Goal: Use online tool/utility: Utilize a website feature to perform a specific function

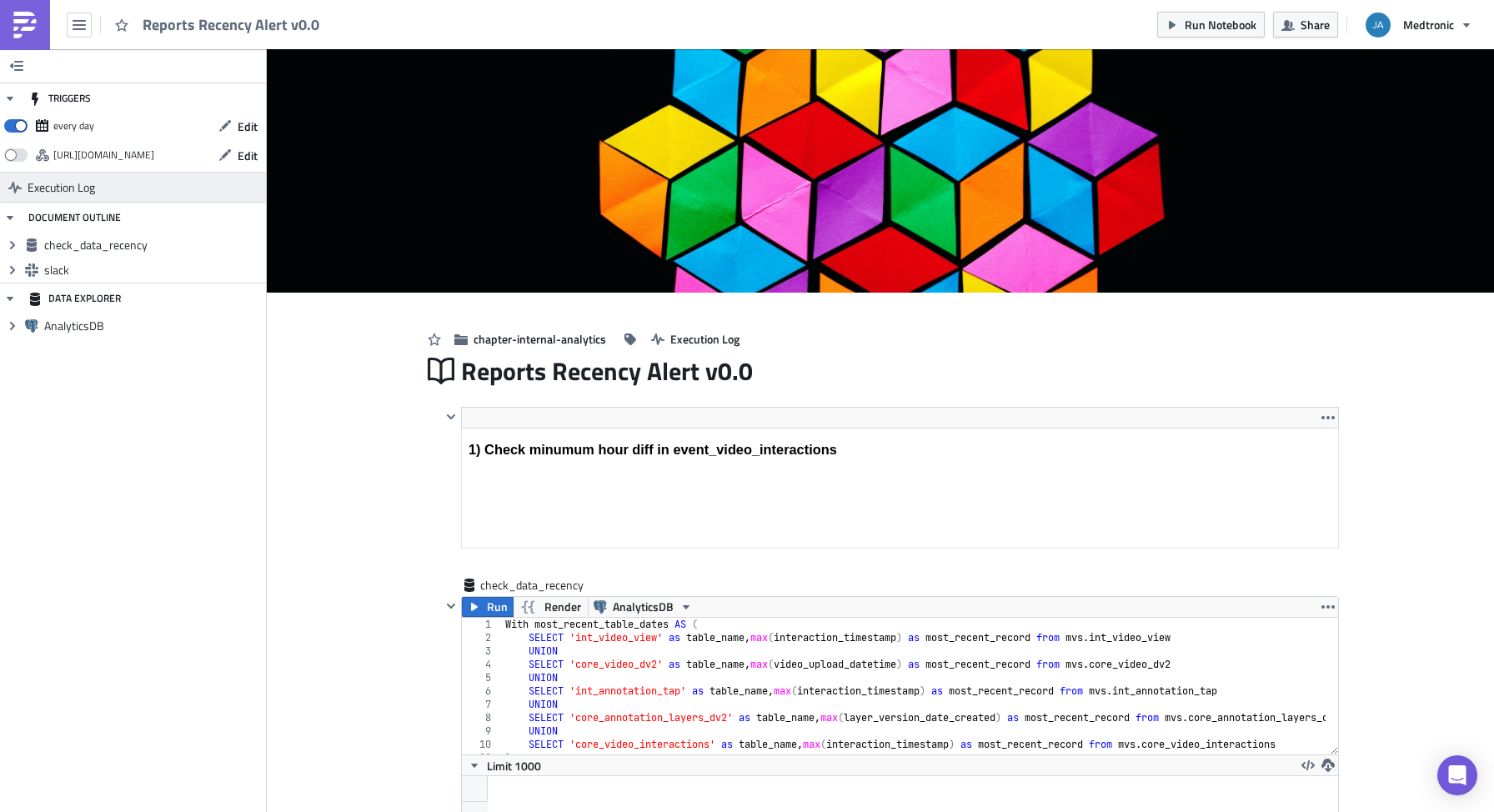
click at [25, 187] on link "Execution Log" at bounding box center [133, 186] width 266 height 30
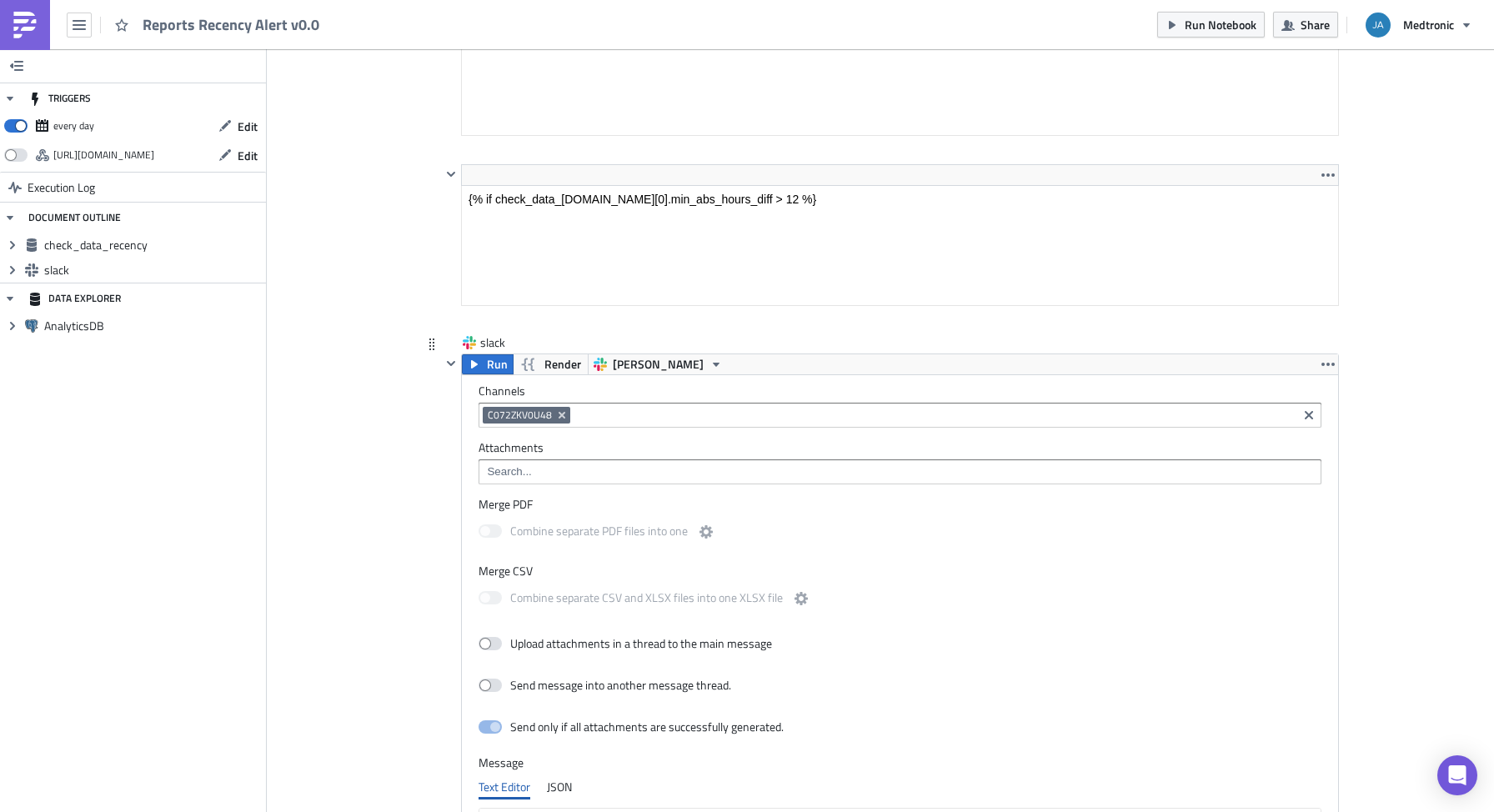
scroll to position [800, 0]
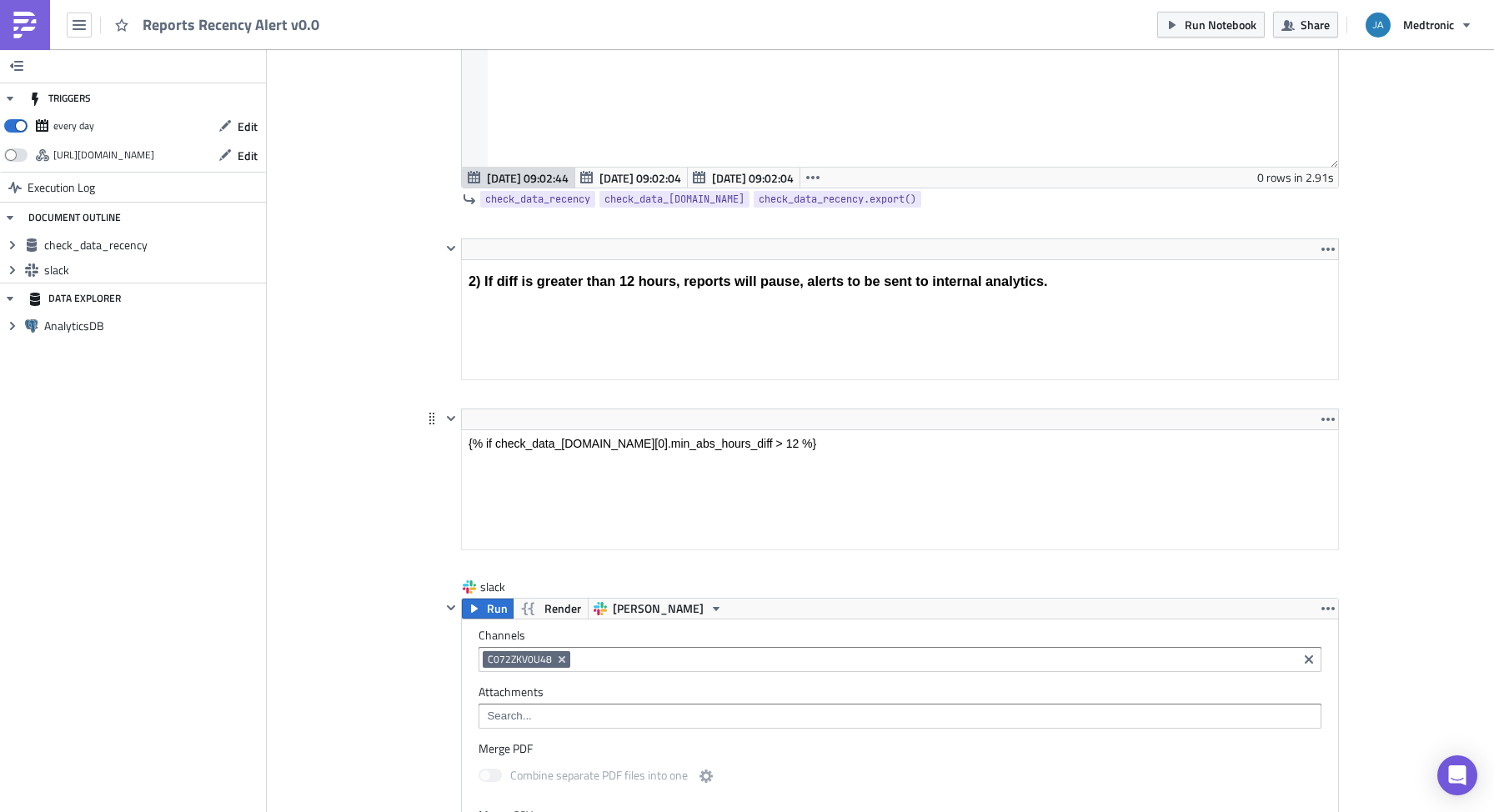
click at [795, 431] on html "{% if check_data_[DOMAIN_NAME][0].min_abs_hours_diff > 12 %}" at bounding box center [900, 443] width 877 height 27
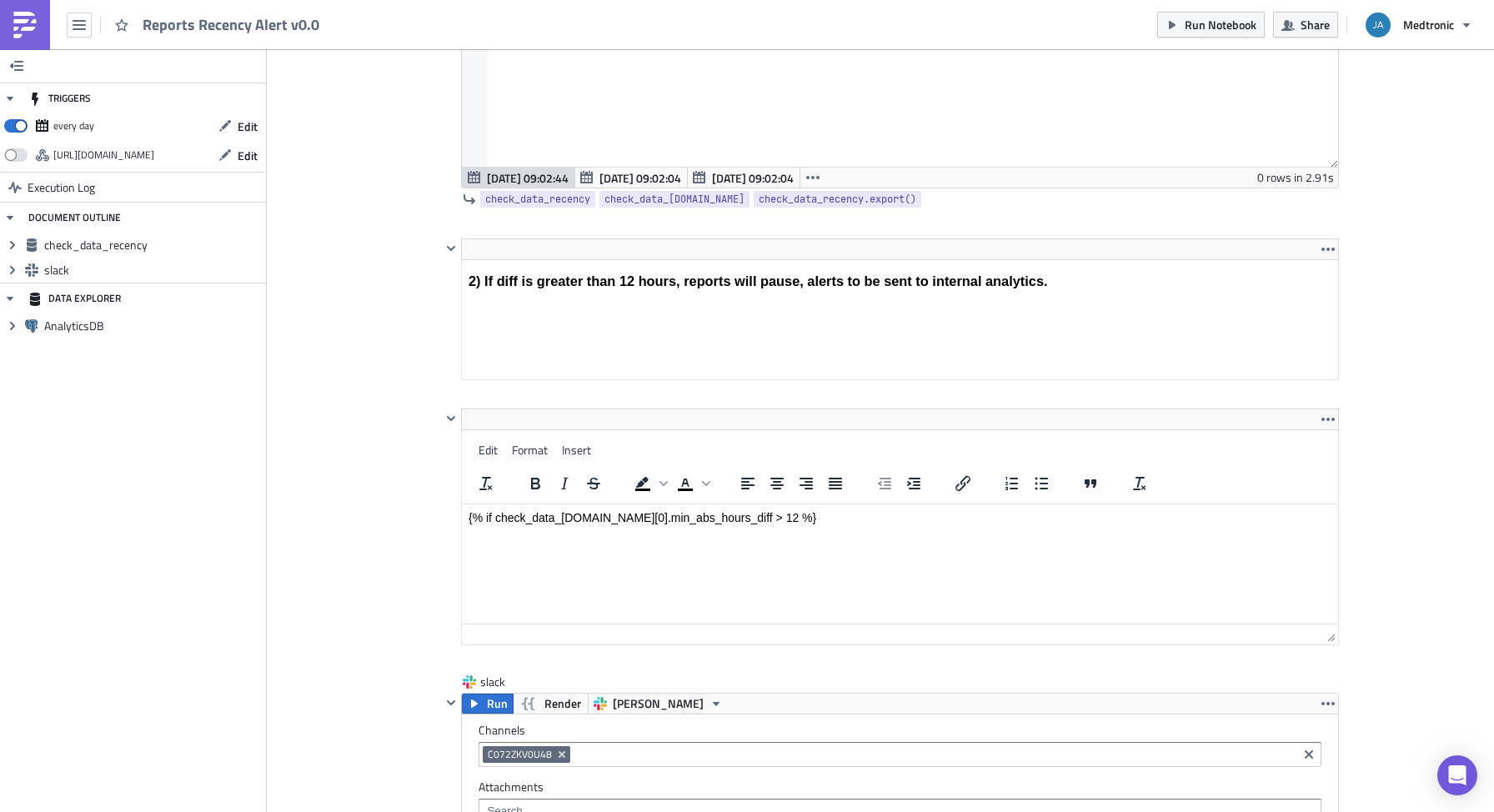
click at [396, 547] on div "Cover Image chapter-internal-analytics Execution Log Reports Recency Alert v0.0…" at bounding box center [880, 530] width 1227 height 2563
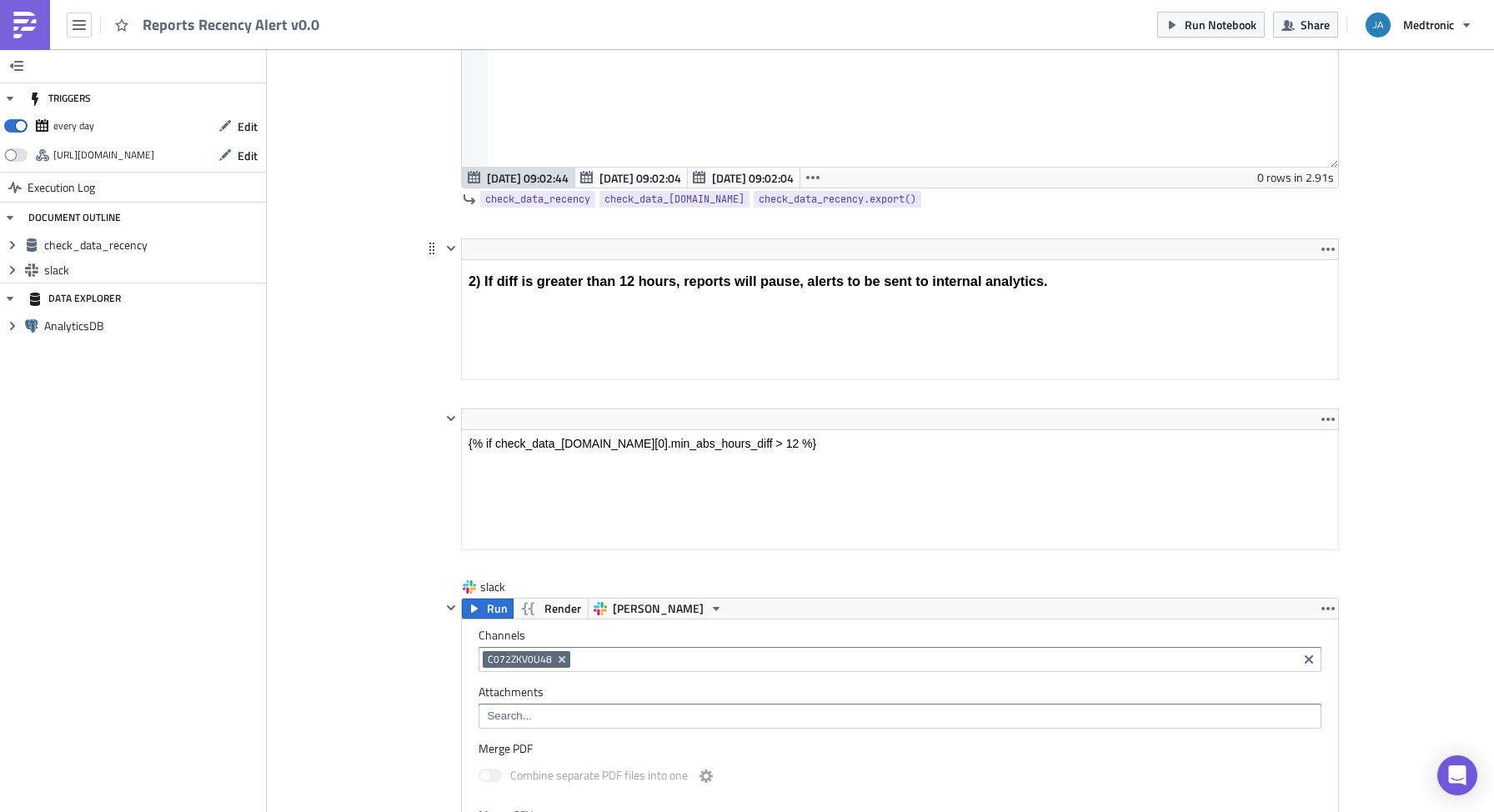
scroll to position [734, 0]
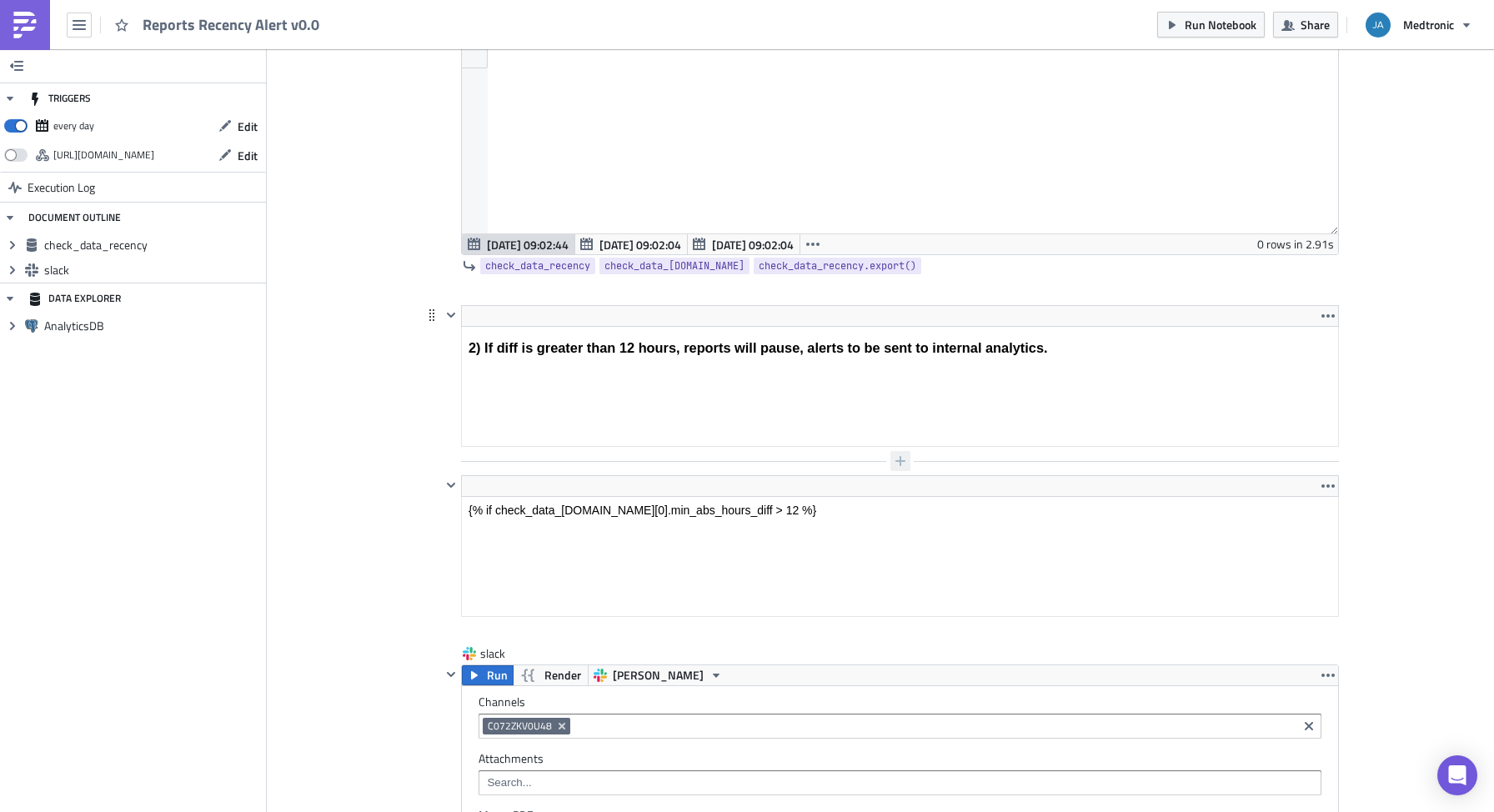
click at [890, 459] on button "button" at bounding box center [900, 461] width 20 height 20
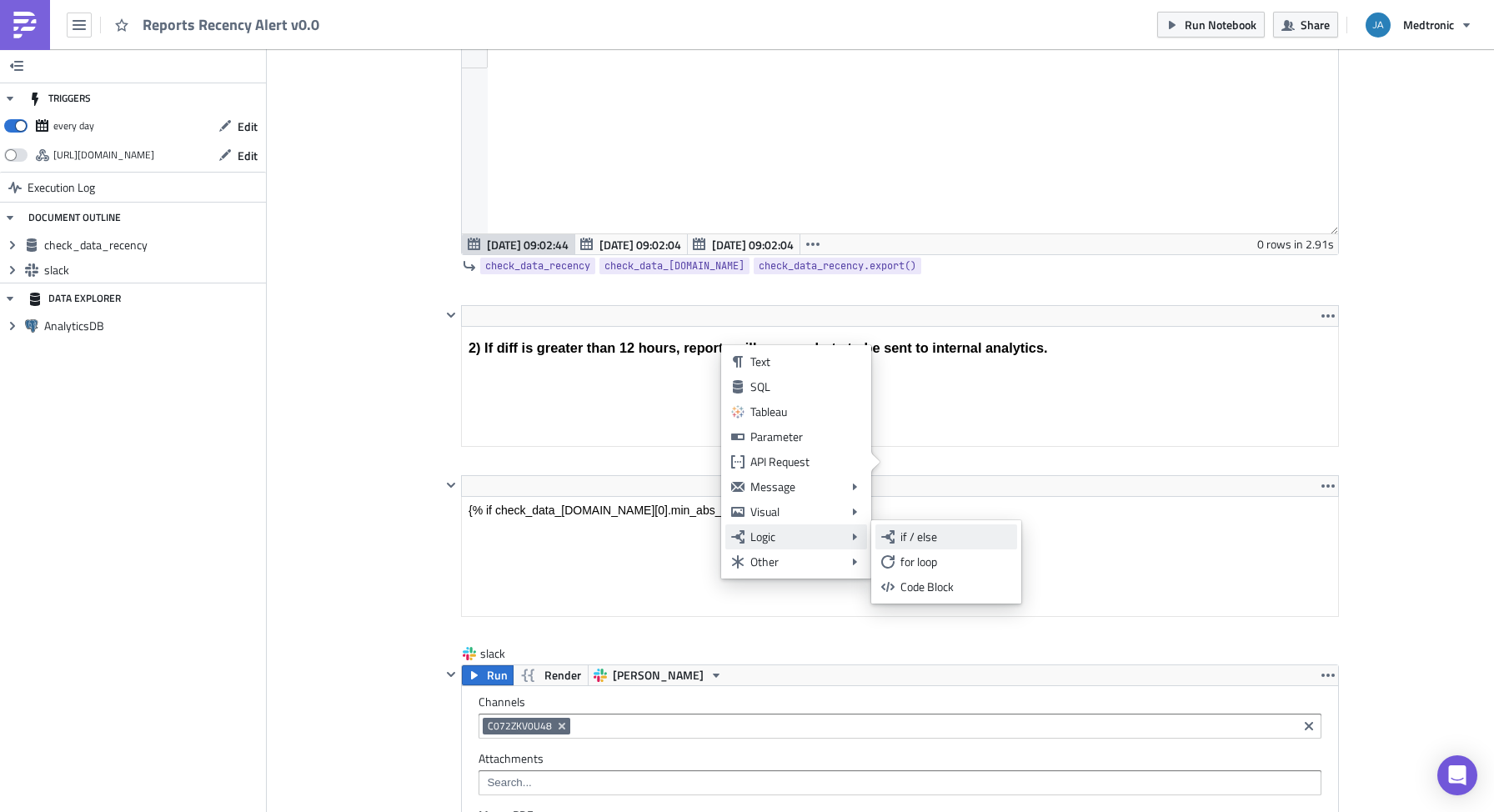
click at [964, 542] on div "if / else" at bounding box center [956, 536] width 111 height 16
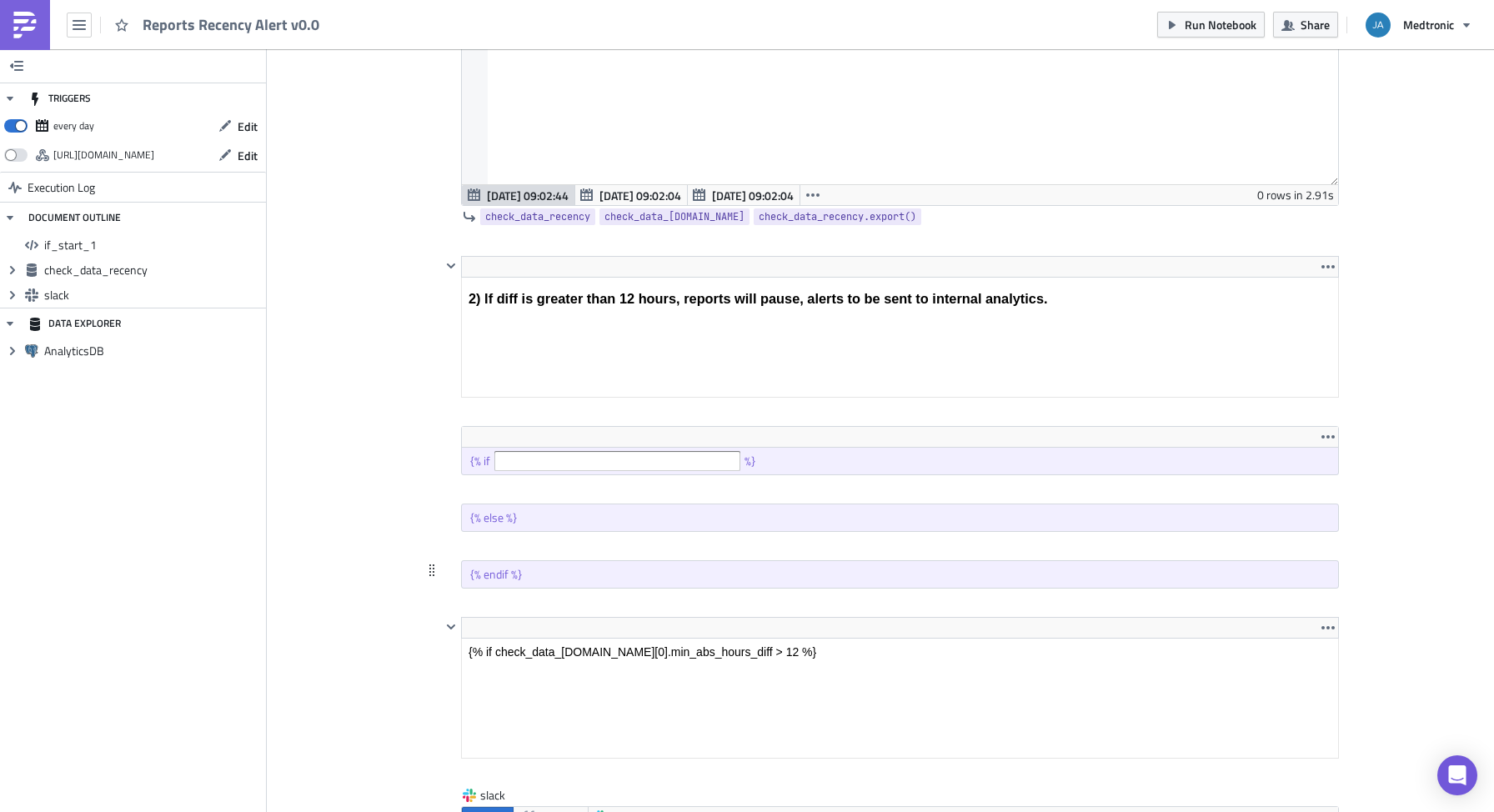
scroll to position [800, 0]
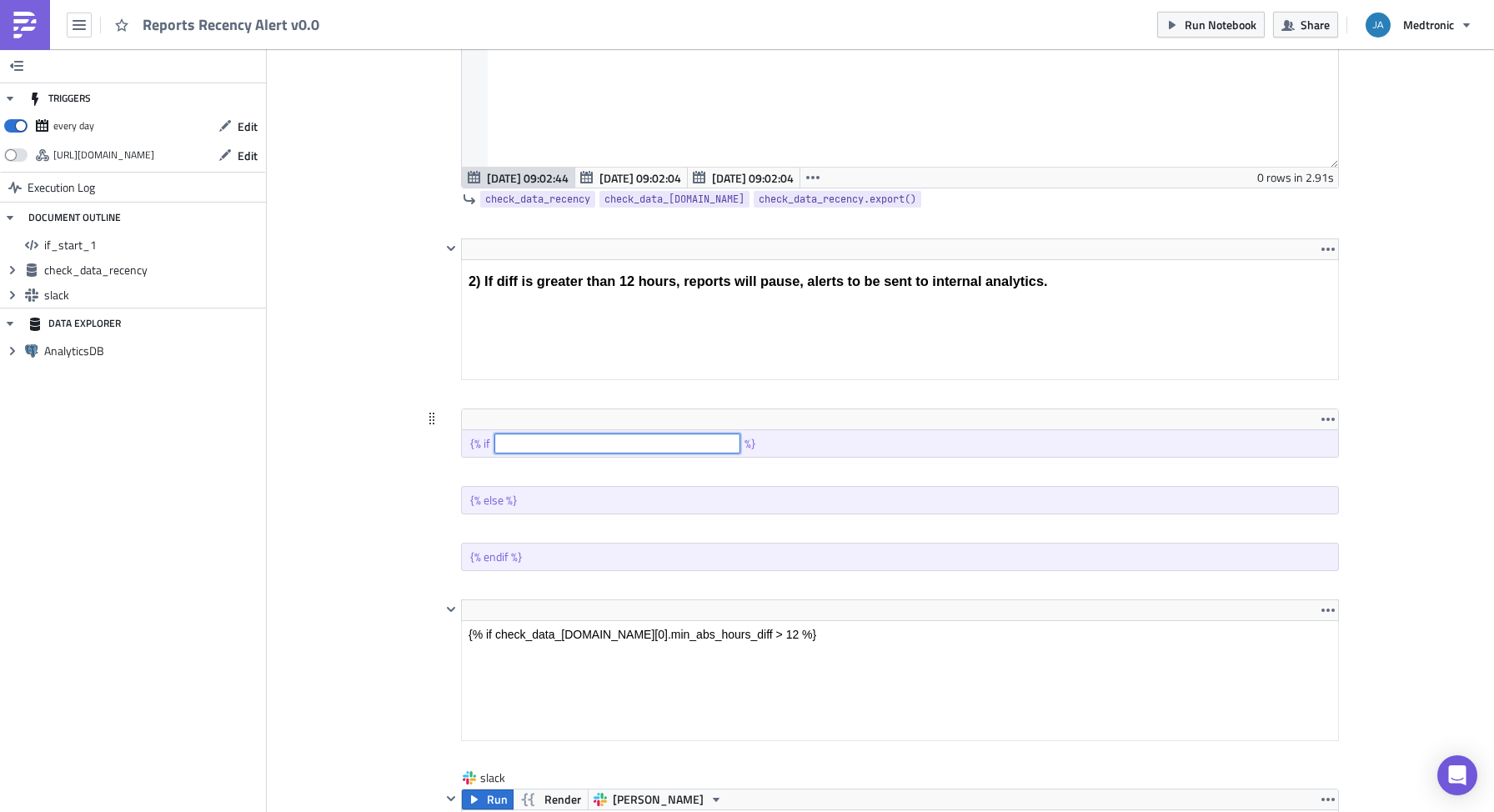
click at [633, 449] on input "text" at bounding box center [617, 443] width 246 height 20
click at [801, 447] on div "{% if %}" at bounding box center [900, 443] width 877 height 27
click at [660, 443] on input "text" at bounding box center [617, 443] width 246 height 20
paste input "{% if products|length > 1 %}"
type input "{% if products|length > 1 %}"
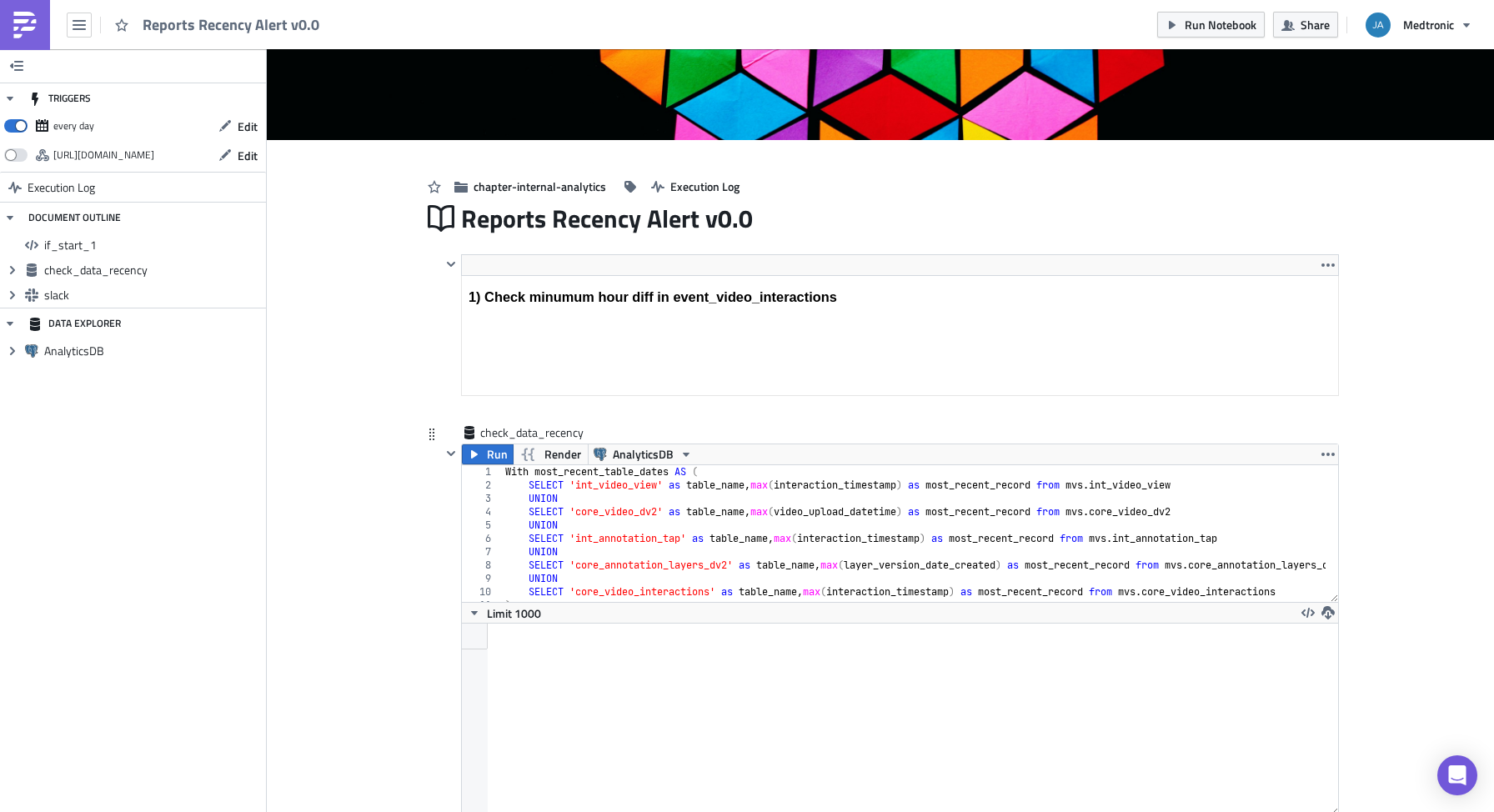
scroll to position [133, 0]
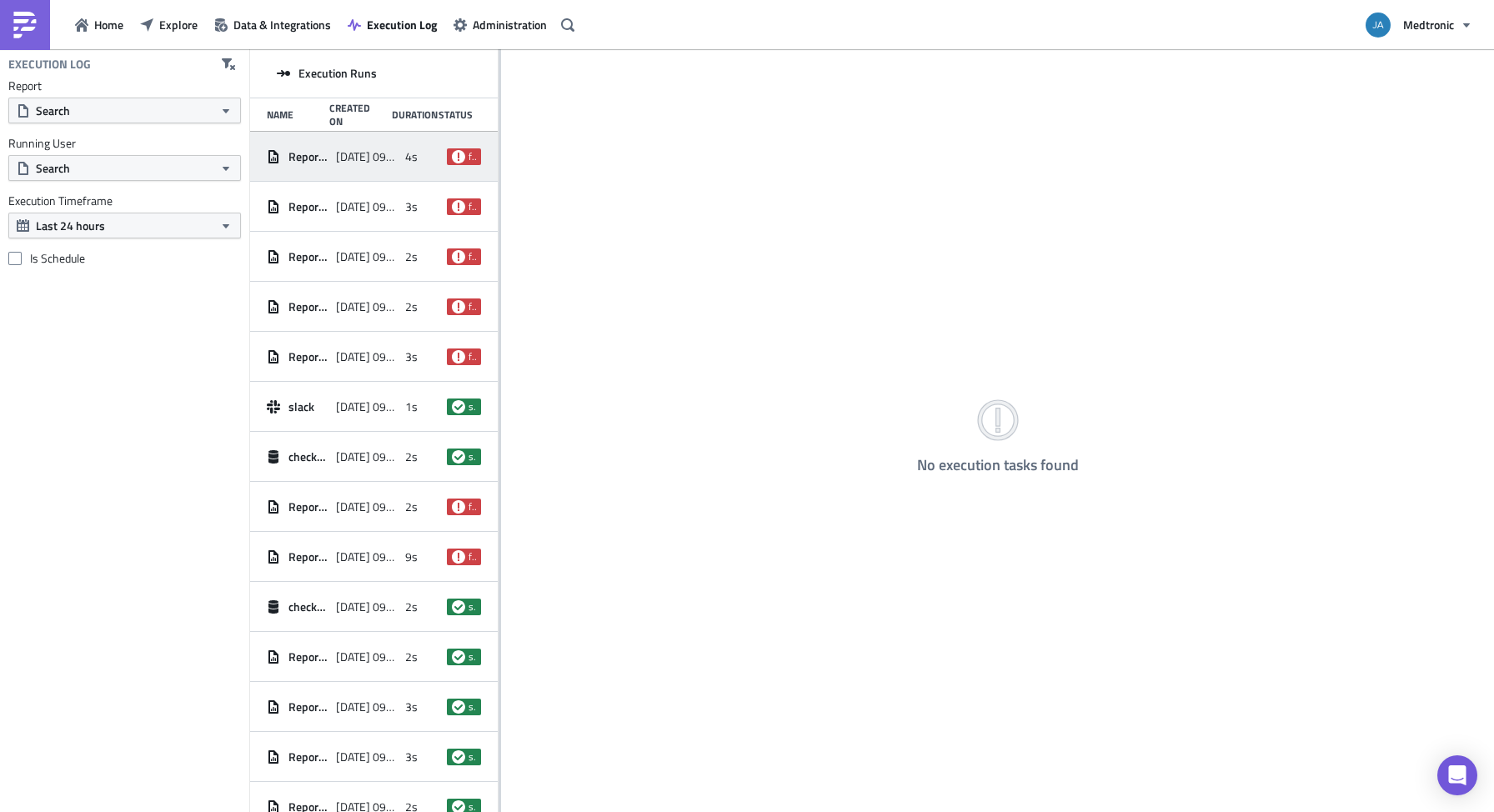
click at [374, 162] on span "2025-09-08 09:02" at bounding box center [366, 156] width 61 height 15
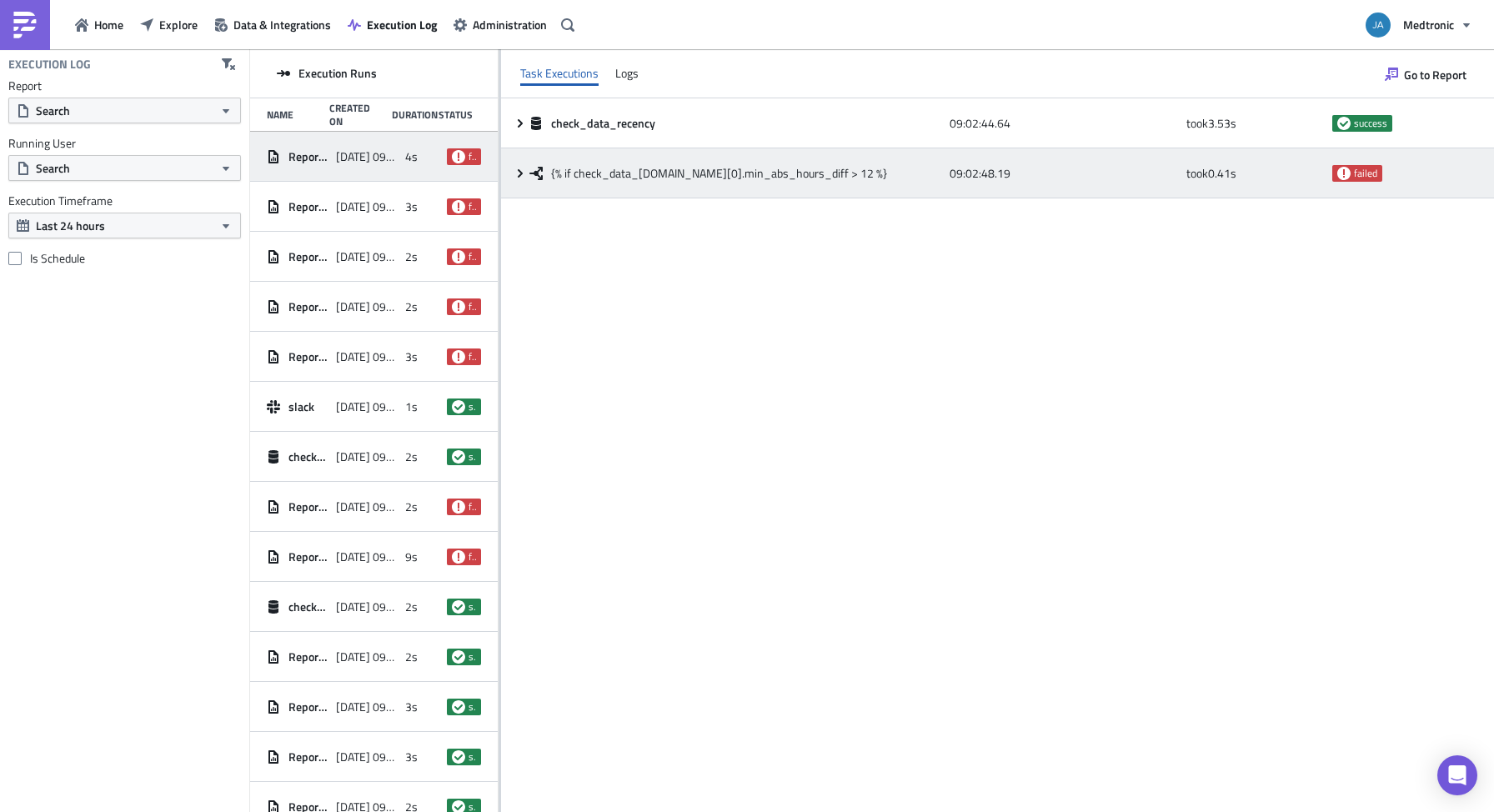
click at [519, 174] on icon at bounding box center [520, 173] width 5 height 9
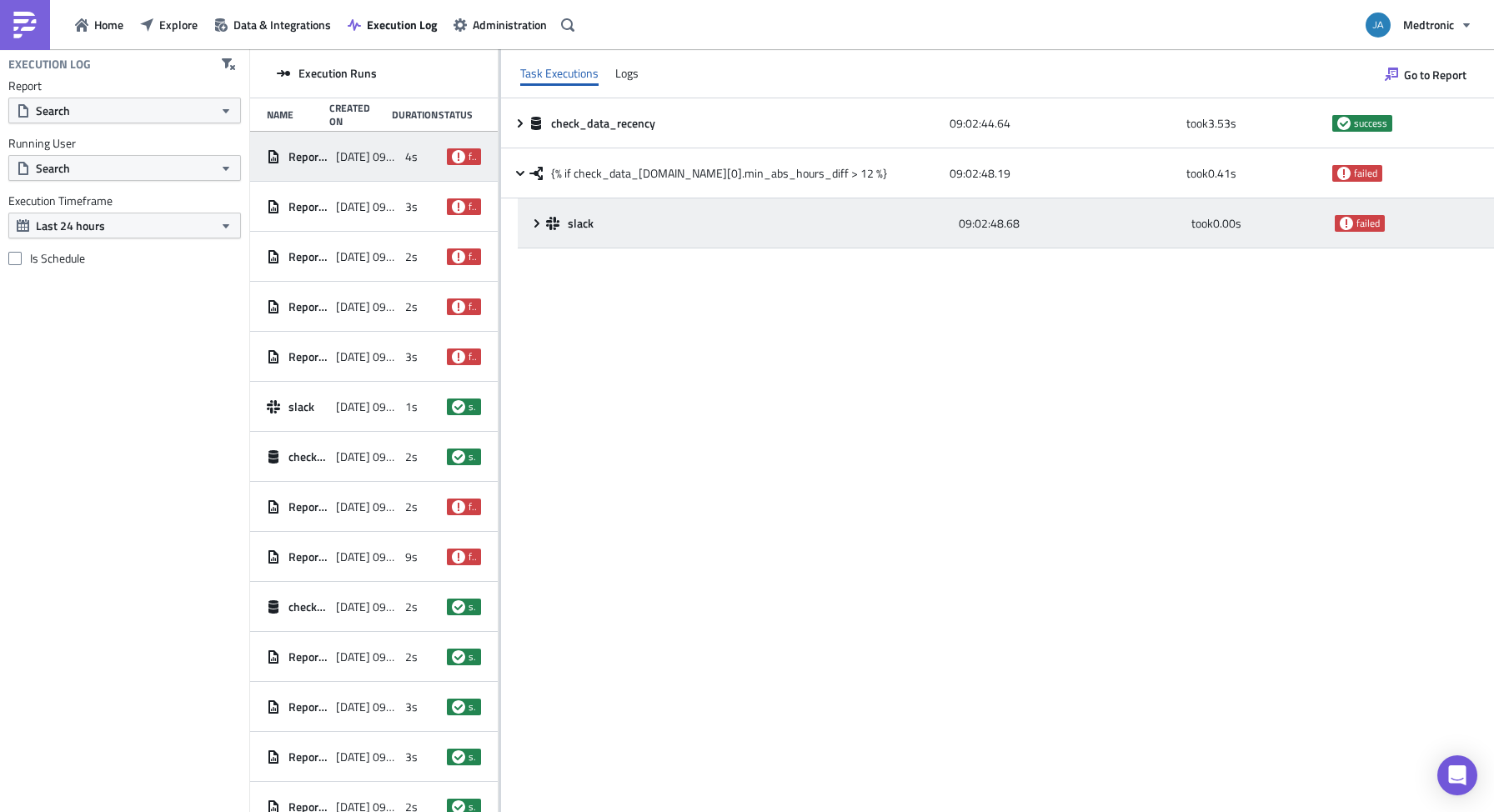
click at [536, 227] on icon at bounding box center [536, 223] width 13 height 13
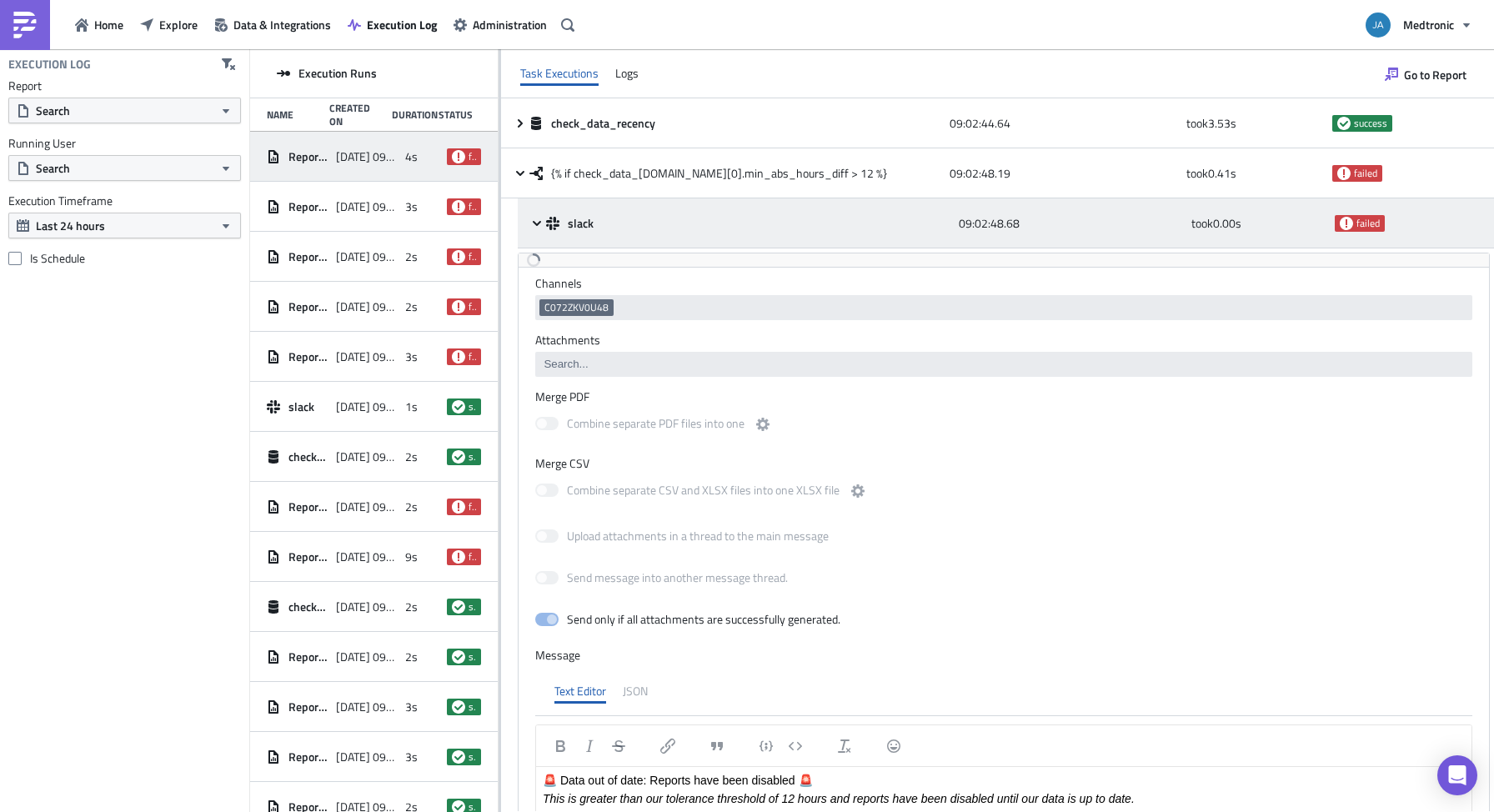
click at [1356, 224] on span "failed" at bounding box center [1367, 223] width 23 height 13
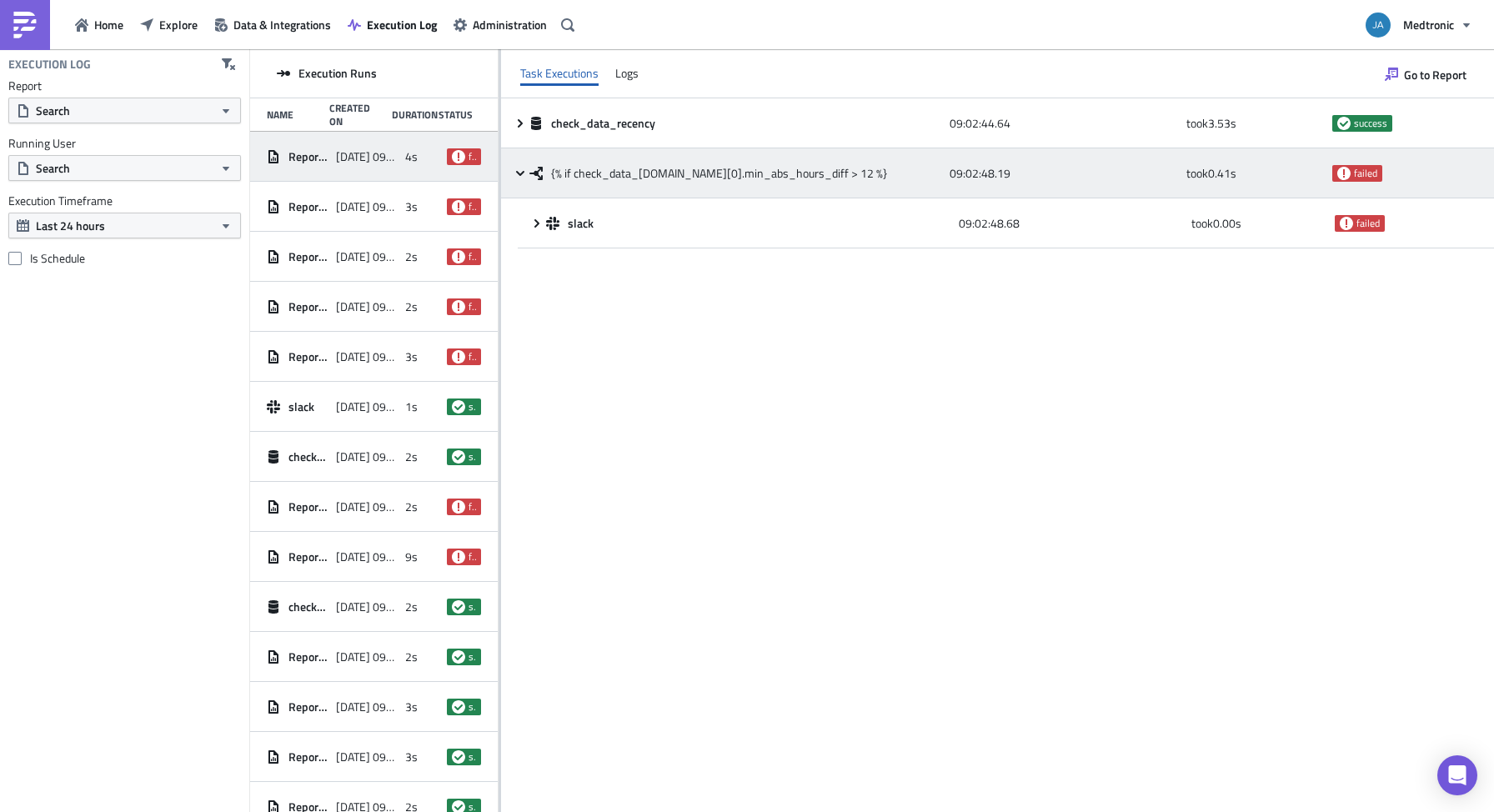
click at [1355, 170] on span "failed" at bounding box center [1365, 173] width 23 height 13
click at [1359, 174] on span "failed" at bounding box center [1365, 173] width 23 height 13
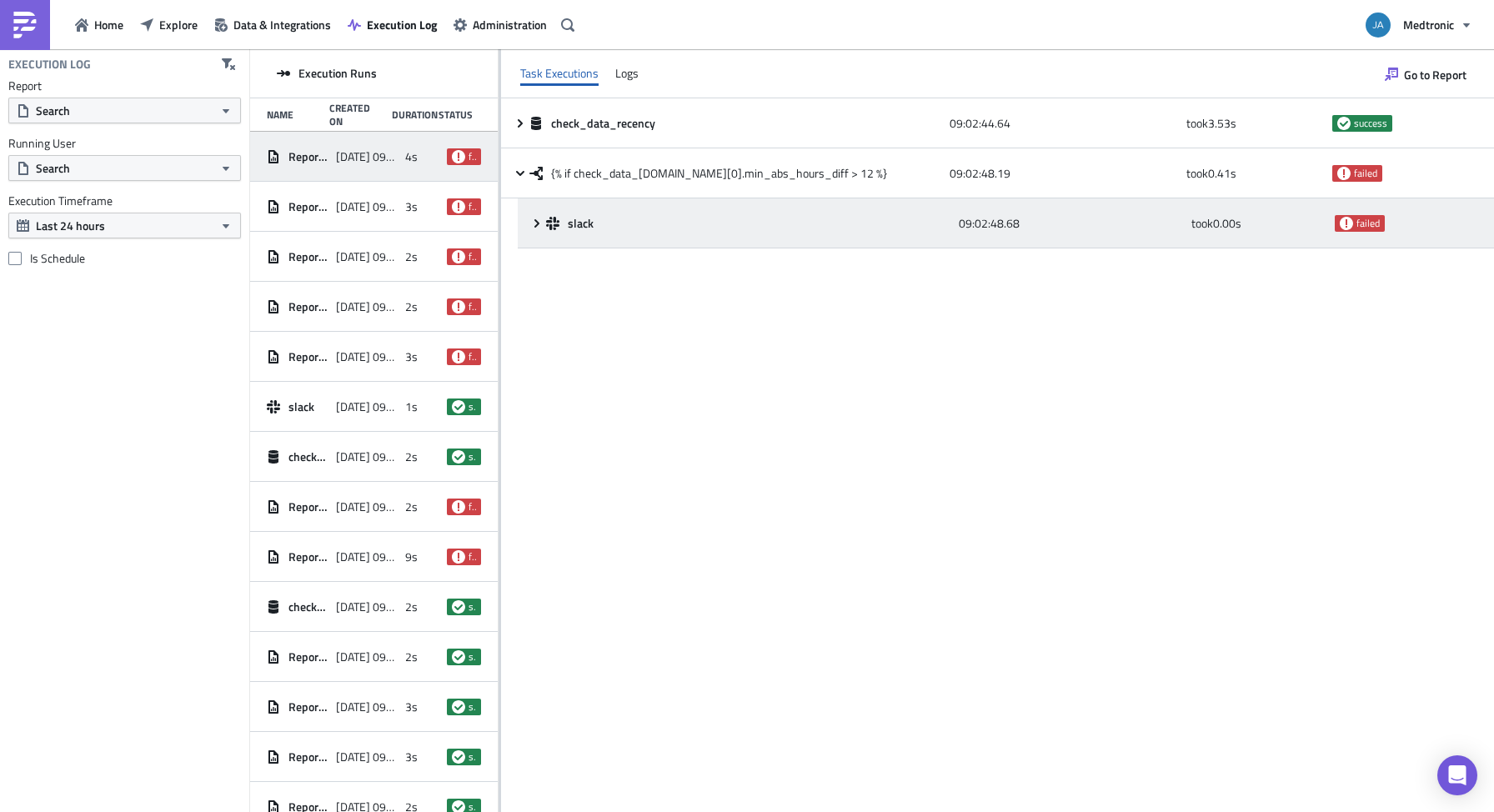
click at [1367, 223] on span "failed" at bounding box center [1367, 223] width 23 height 13
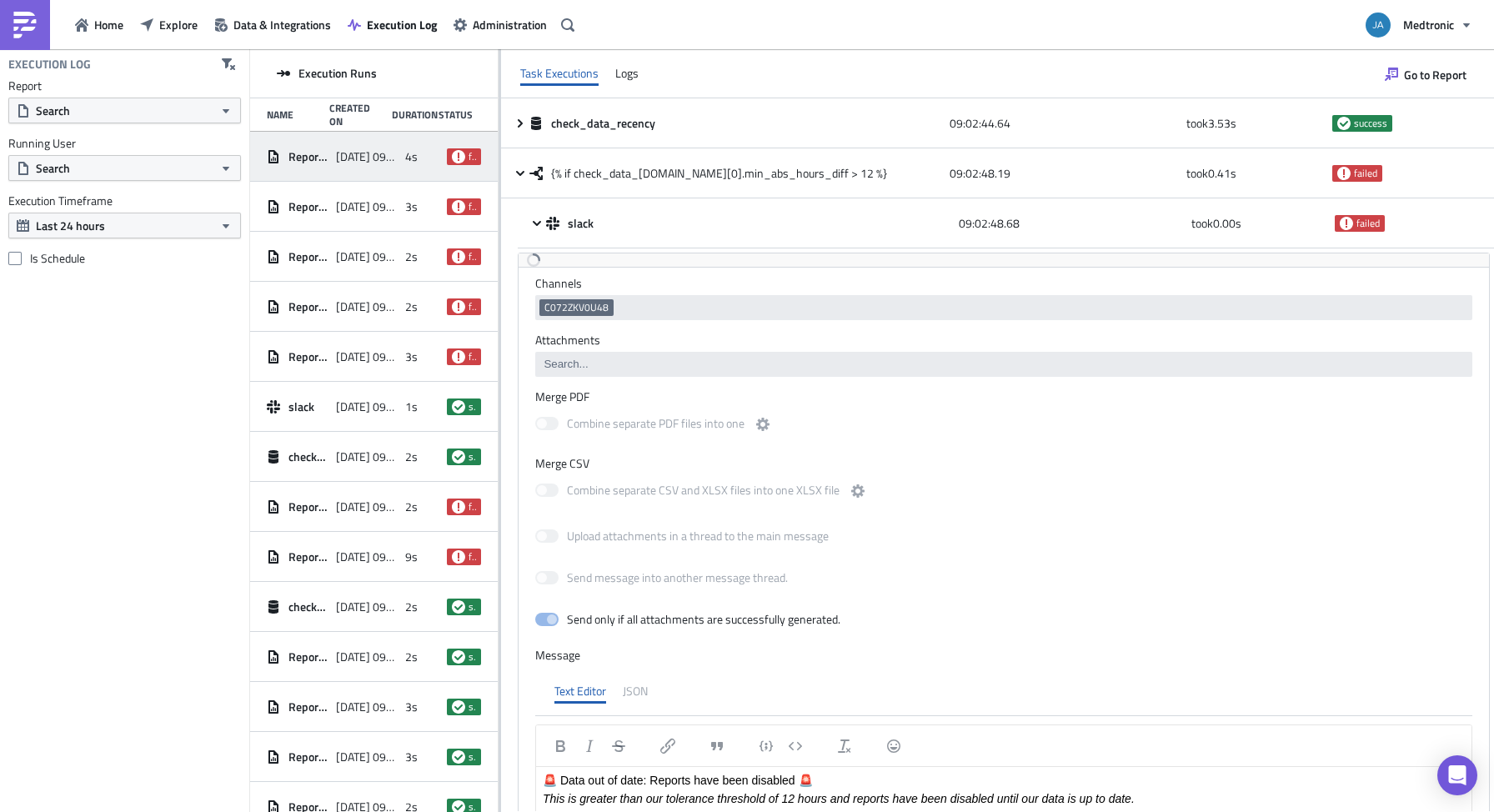
click at [115, 382] on div "Execution Log Report Search Running User Search Execution Timeframe Last 24 hou…" at bounding box center [124, 431] width 249 height 763
click at [76, 352] on div "Execution Log Report Search Running User Search Execution Timeframe Last 24 hou…" at bounding box center [124, 431] width 249 height 763
click at [1388, 69] on icon "button" at bounding box center [1391, 73] width 13 height 13
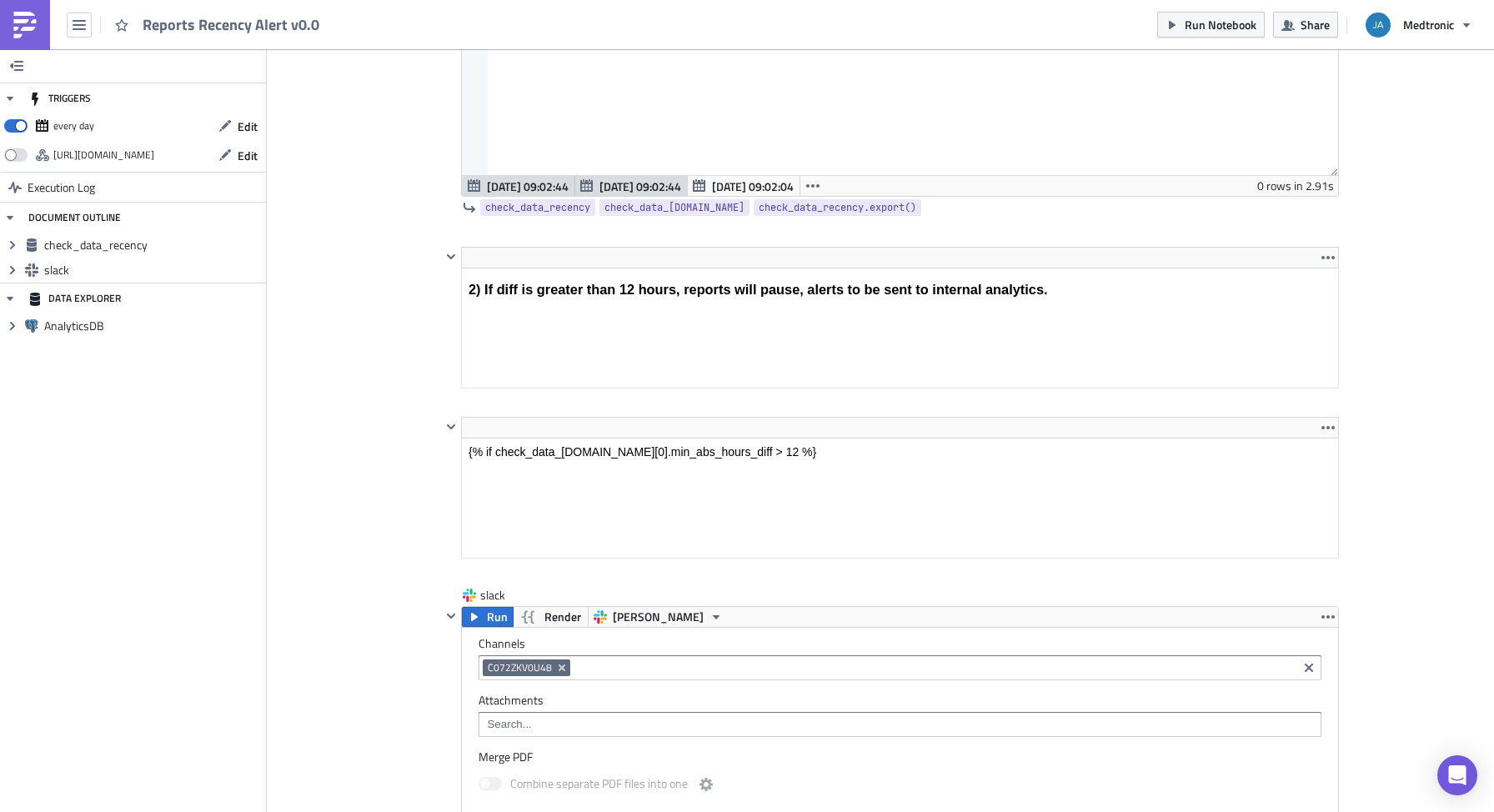
scroll to position [800, 0]
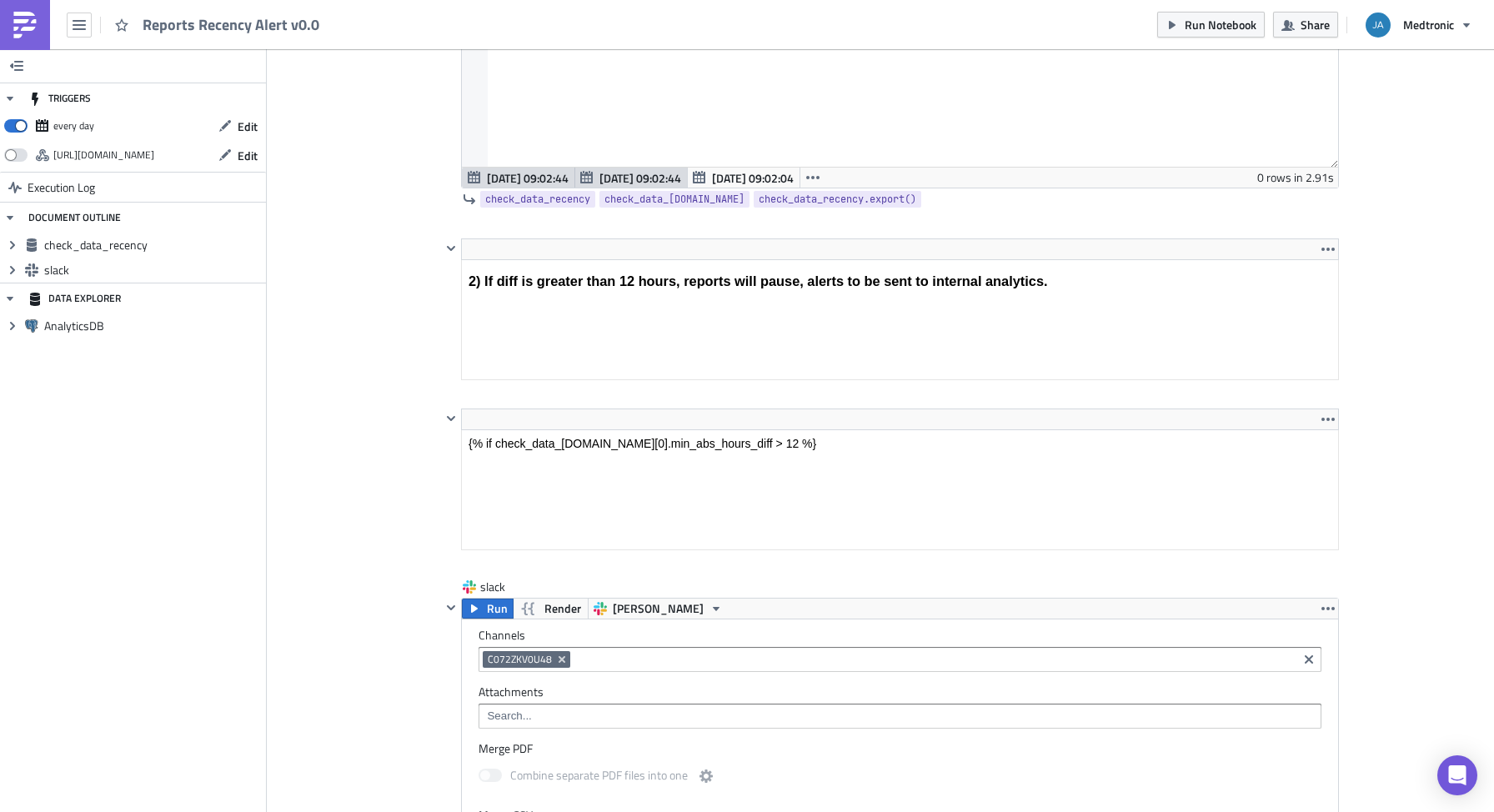
click at [360, 431] on div "Cover Image chapter-internal-analytics Execution Log Reports Recency Alert v0.0…" at bounding box center [880, 483] width 1227 height 2468
click at [338, 503] on div "Cover Image chapter-internal-analytics Execution Log Reports Recency Alert v0.0…" at bounding box center [880, 483] width 1227 height 2468
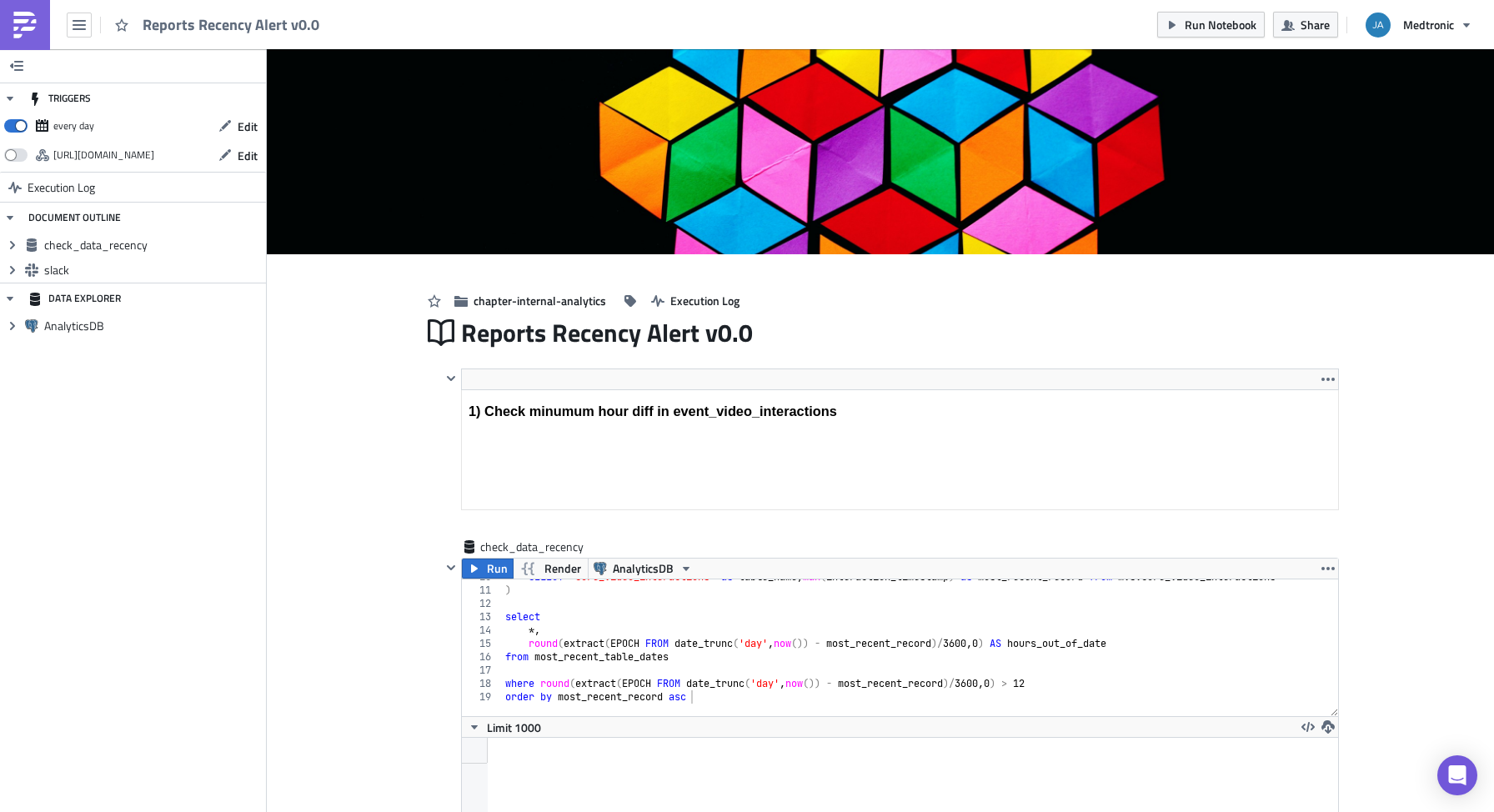
scroll to position [0, 0]
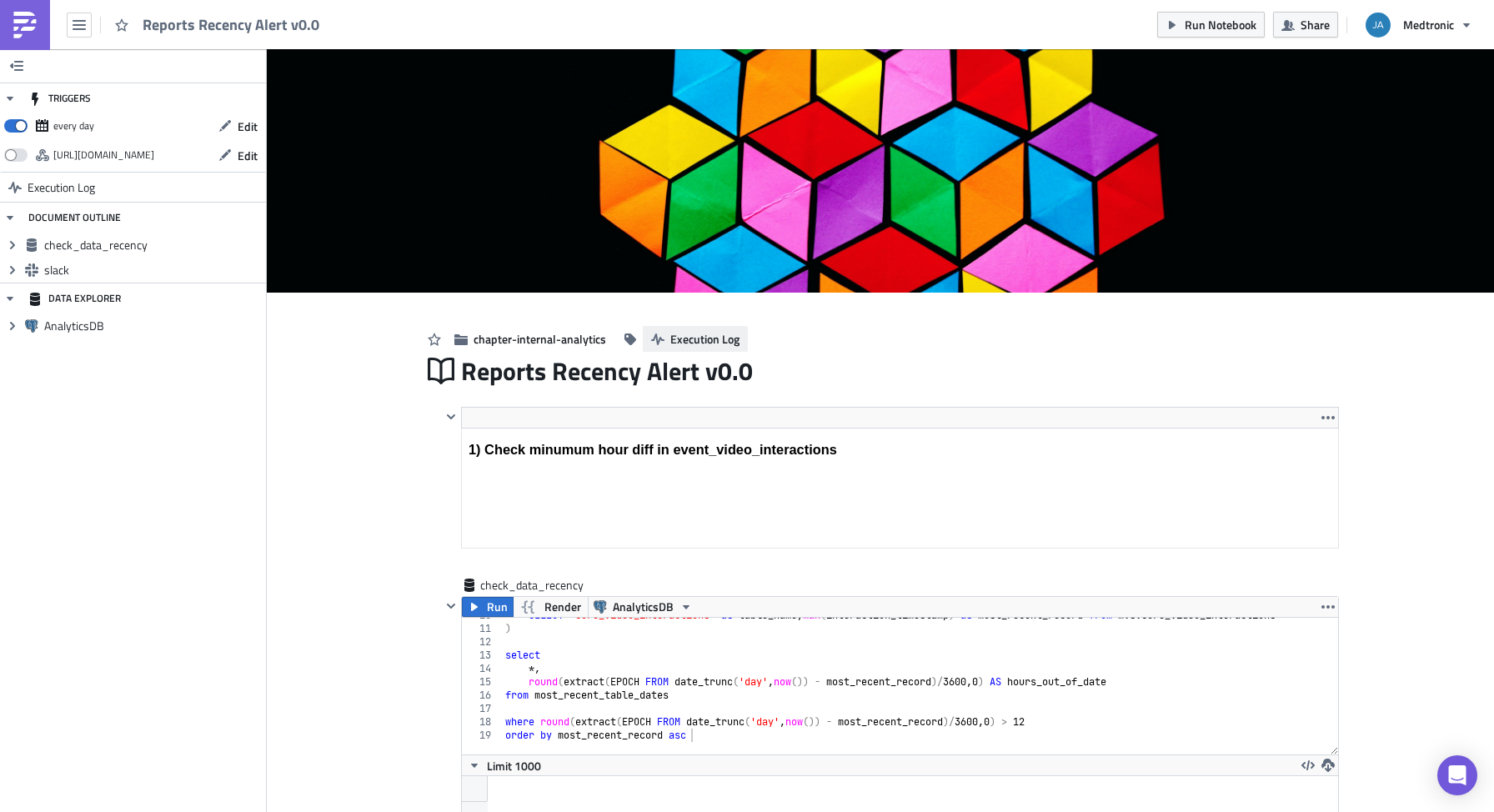
click at [670, 338] on span "Execution Log" at bounding box center [704, 338] width 69 height 17
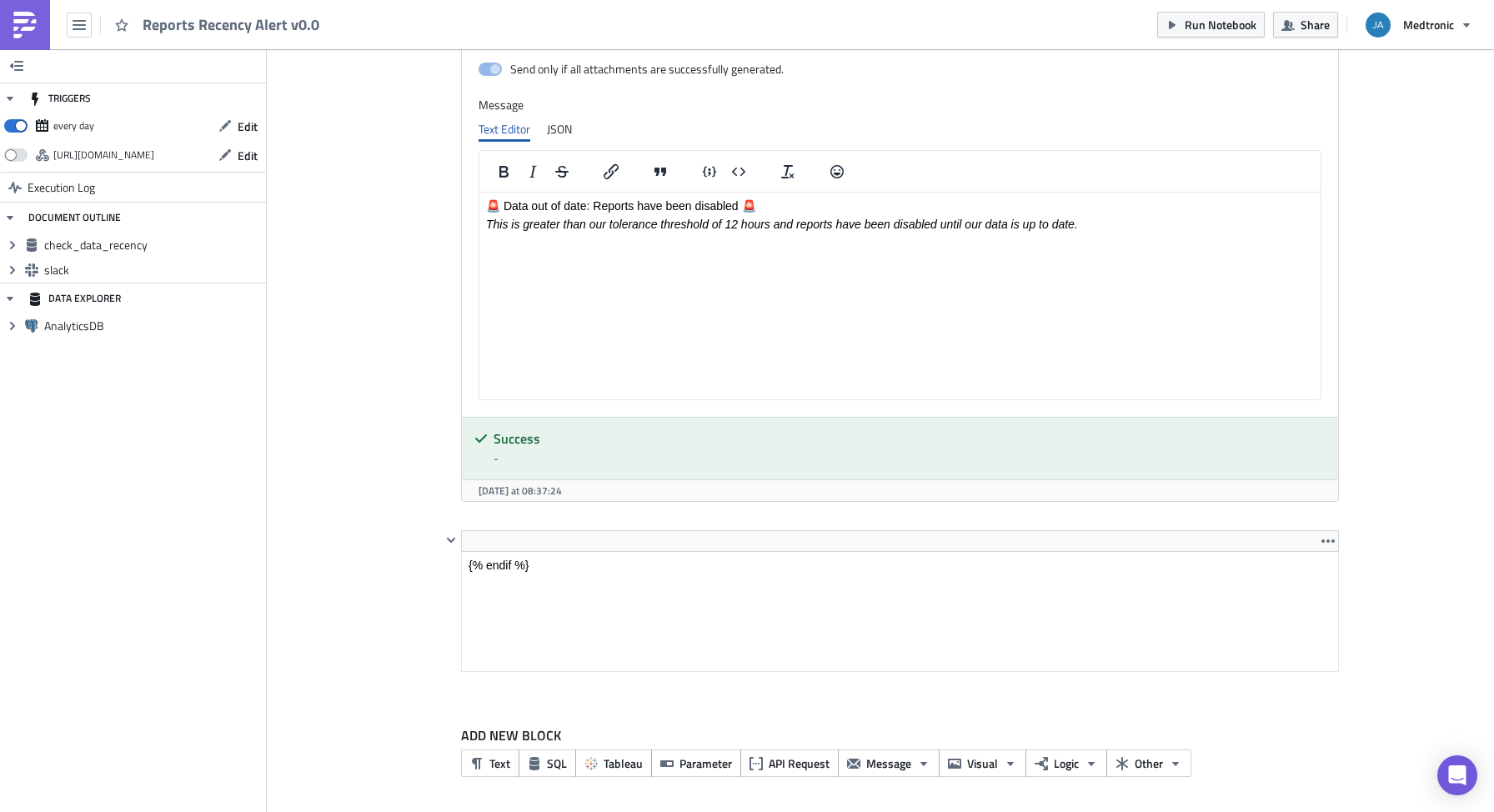
scroll to position [1303, 0]
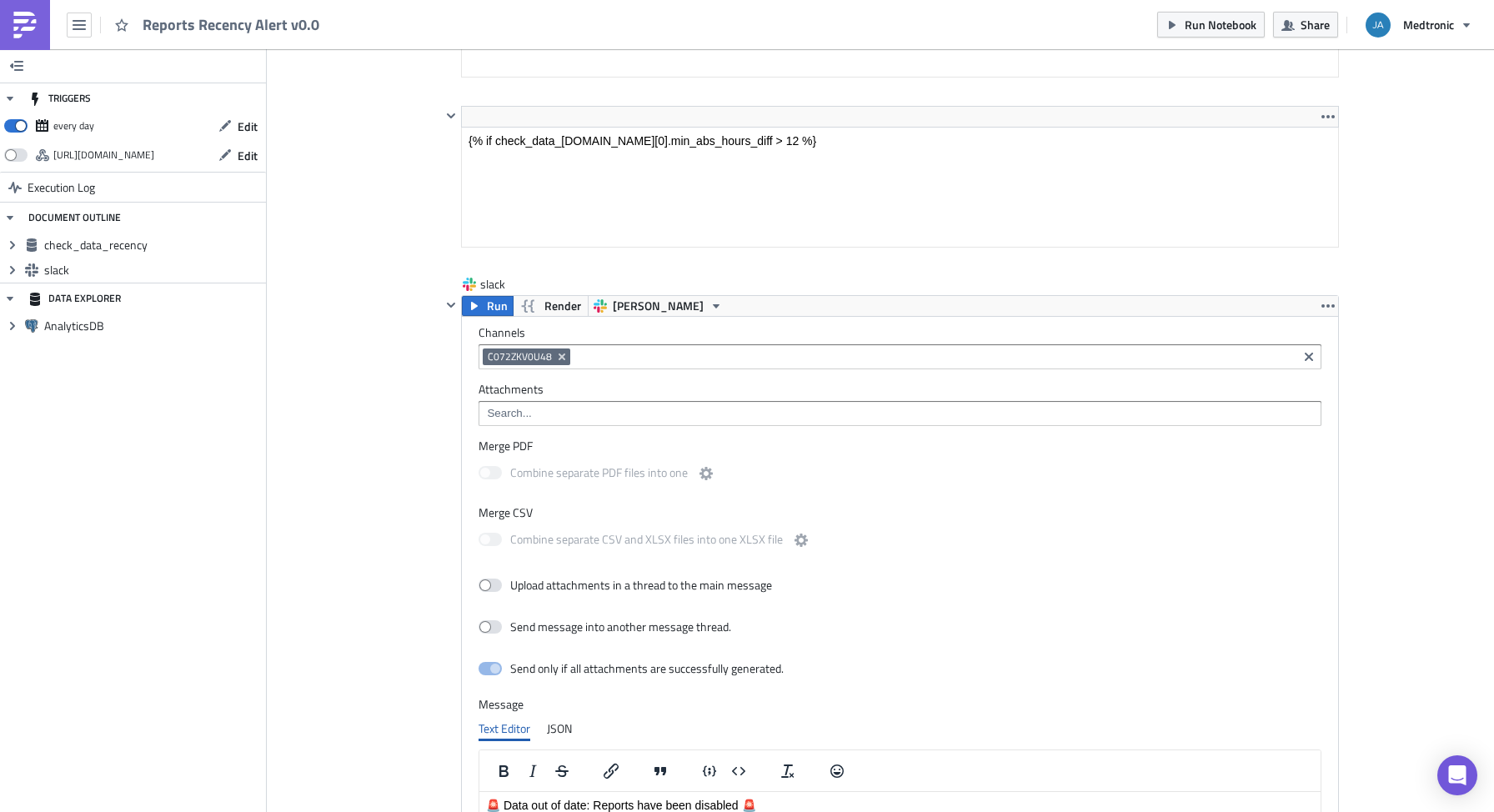
scroll to position [903, 0]
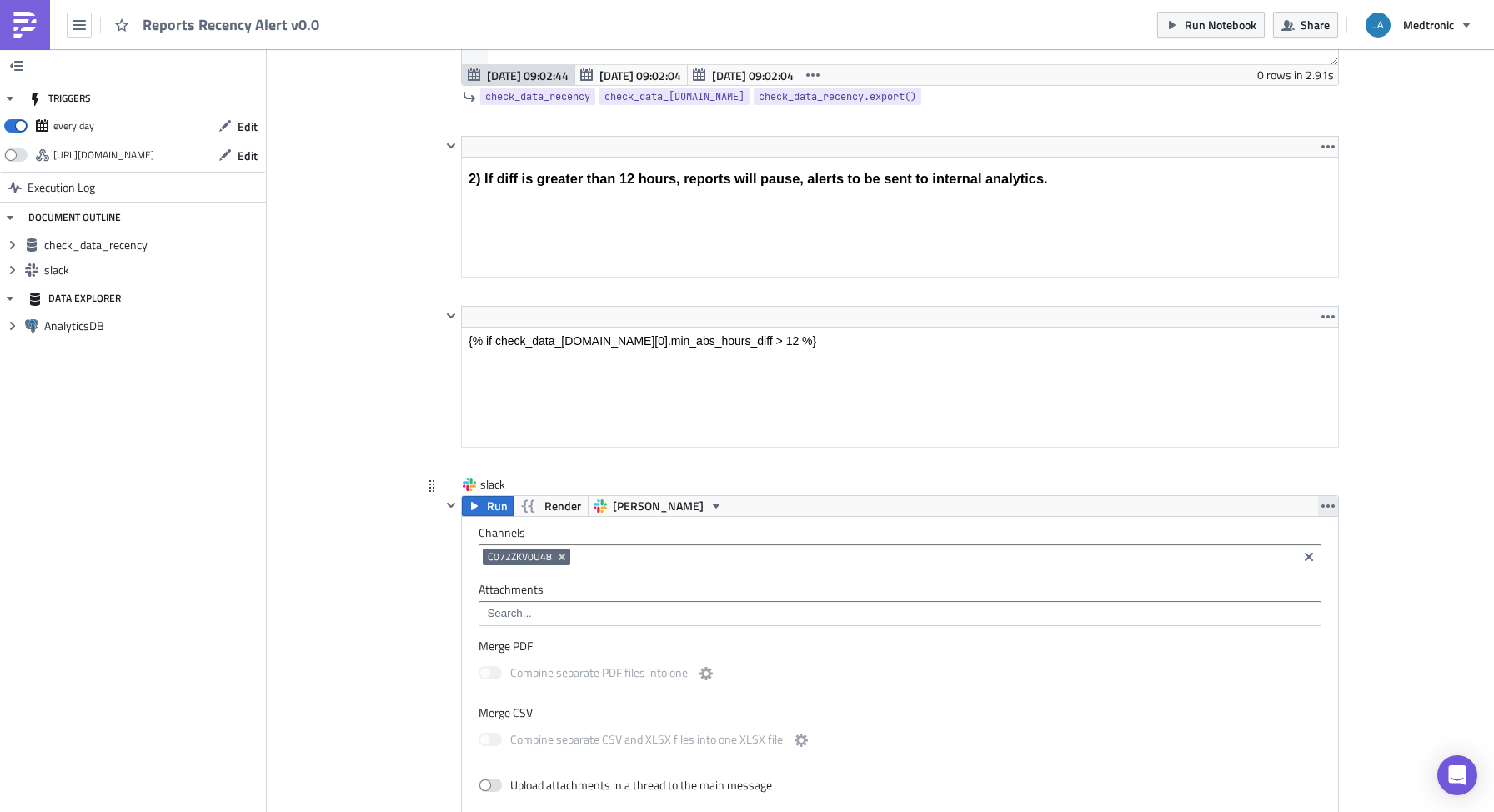
click at [1322, 511] on icon "button" at bounding box center [1328, 505] width 13 height 13
click at [1398, 458] on div "Cover Image chapter-internal-analytics Execution Log Reports Recency Alert v0.0…" at bounding box center [880, 381] width 1227 height 2468
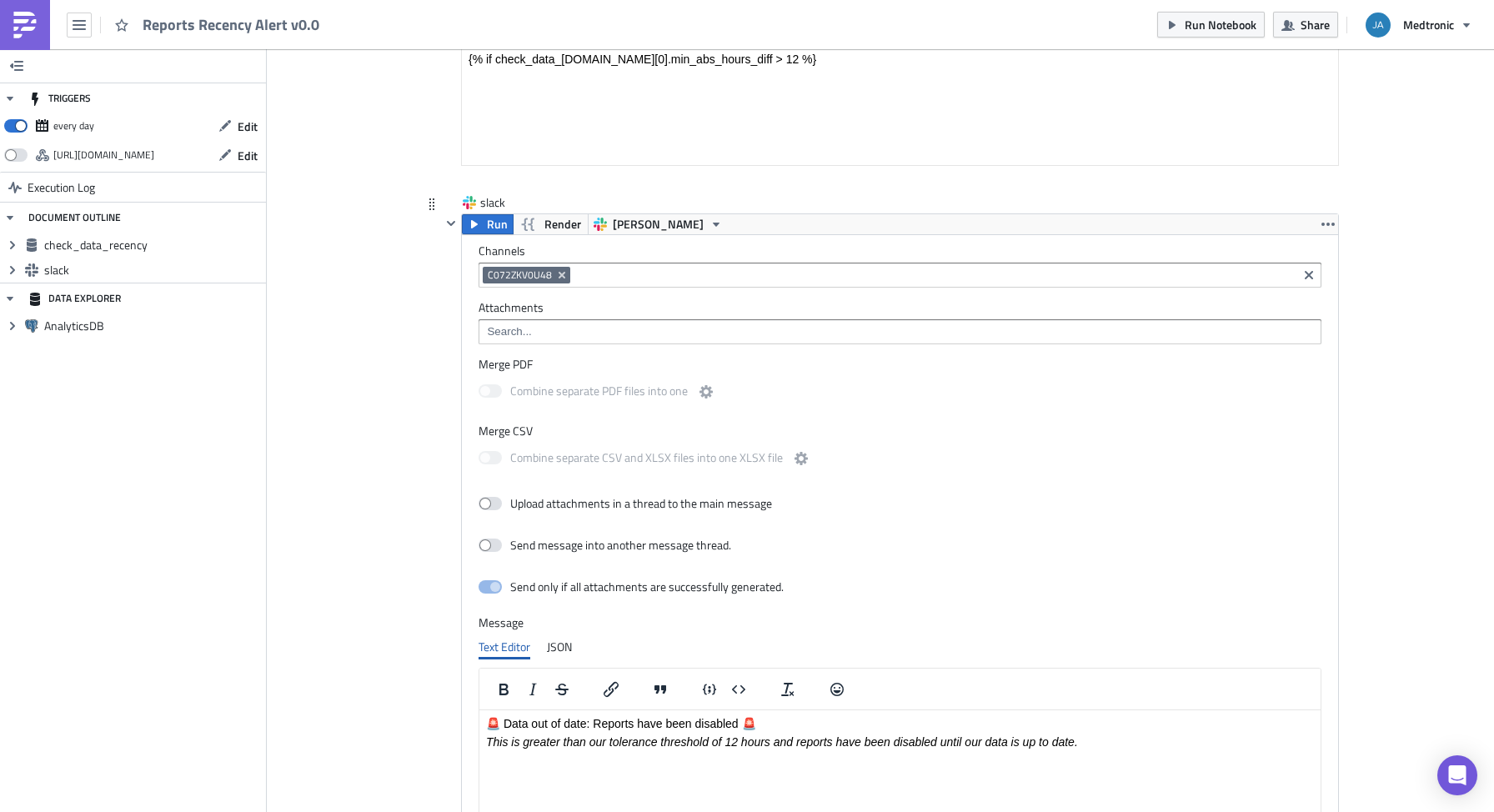
scroll to position [1237, 0]
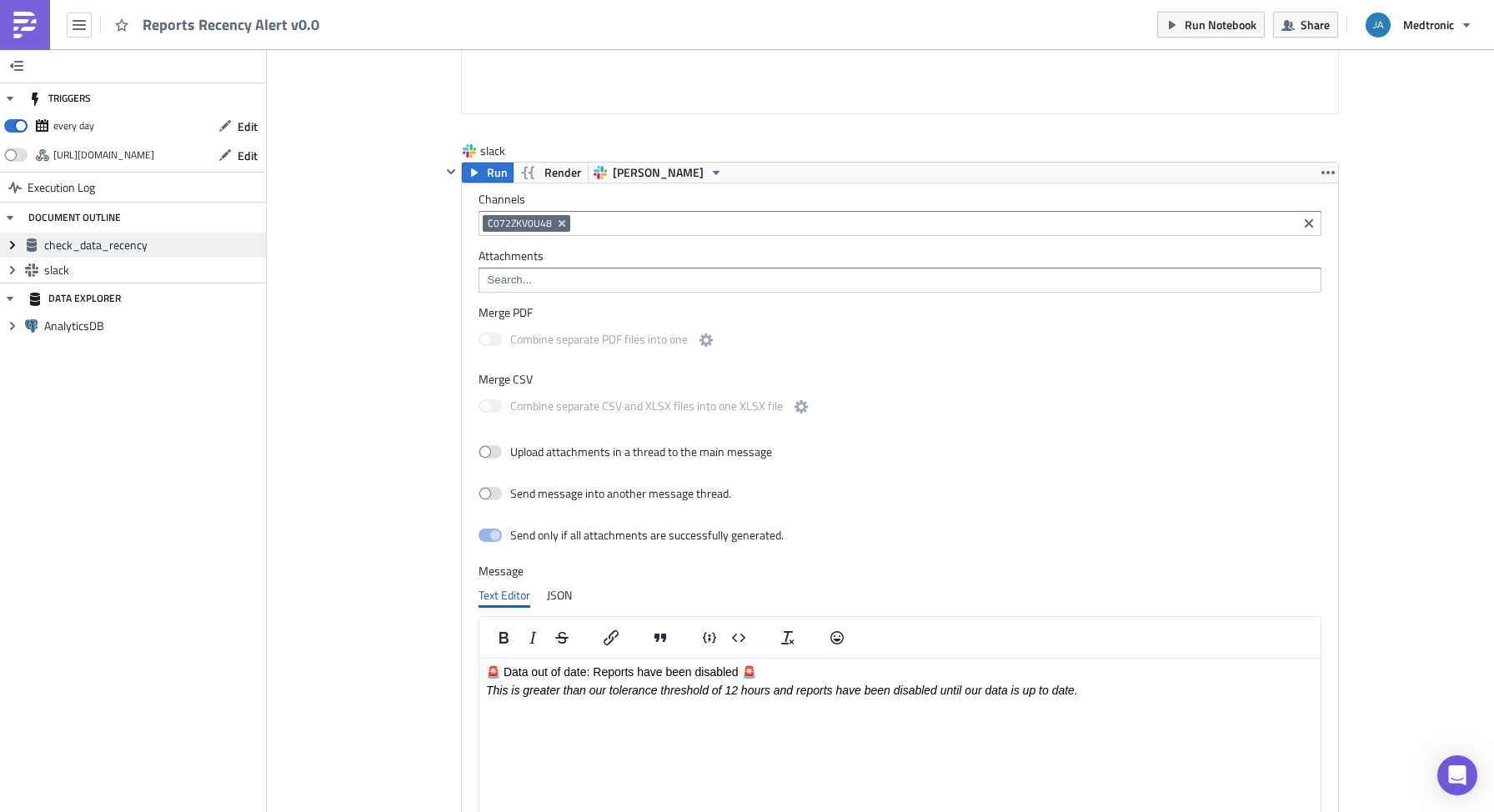
click at [6, 246] on icon "Expand group" at bounding box center [12, 245] width 13 height 13
click at [31, 269] on icon at bounding box center [32, 270] width 5 height 9
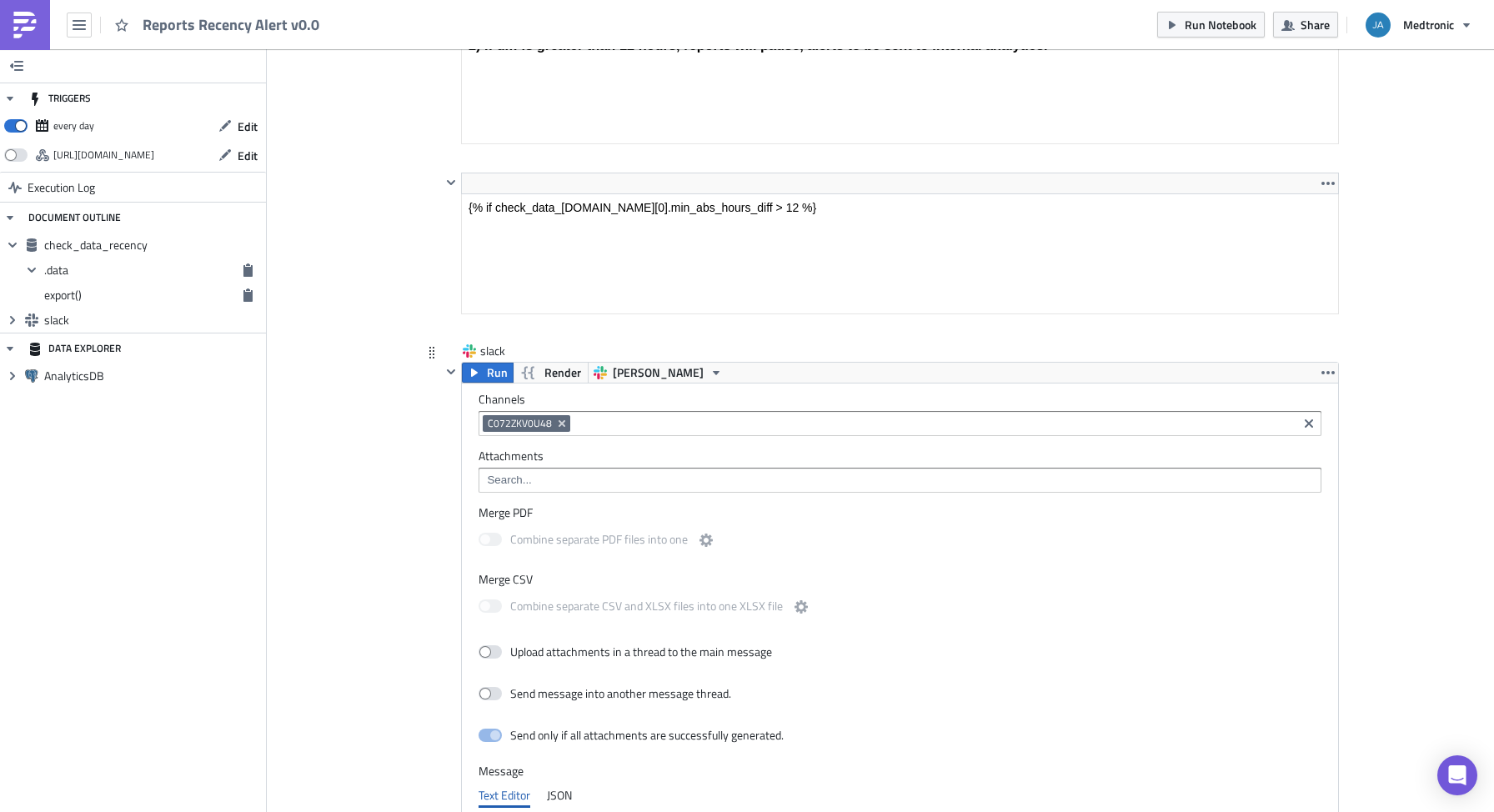
scroll to position [836, 0]
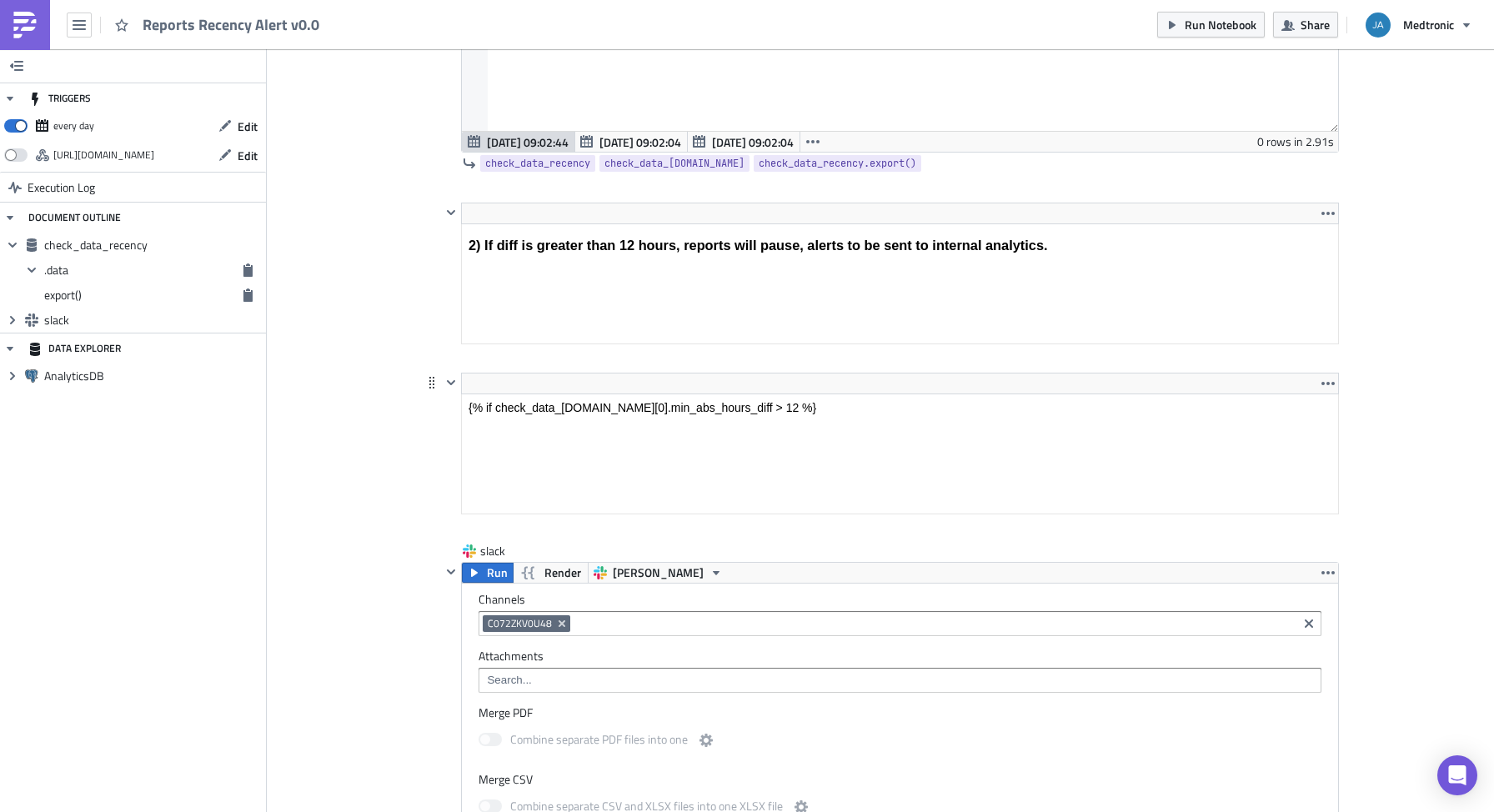
click at [937, 394] on html "{% if check_data_[DOMAIN_NAME][0].min_abs_hours_diff > 12 %}" at bounding box center [900, 407] width 877 height 27
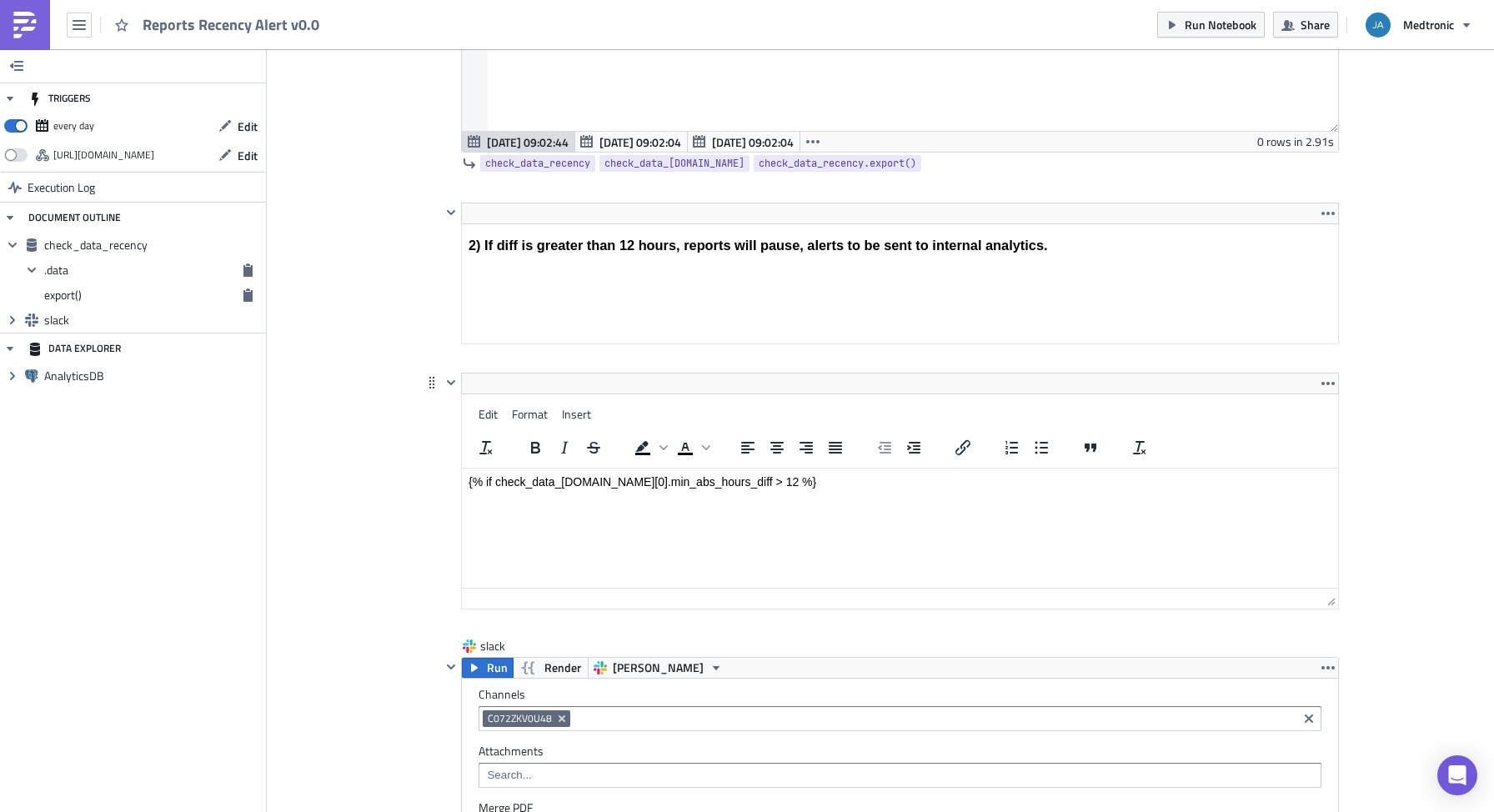
click at [826, 495] on html "{% if check_data_[DOMAIN_NAME][0].min_abs_hours_diff > 12 %}" at bounding box center [900, 481] width 877 height 27
click at [782, 495] on html "{% if check_data_[DOMAIN_NAME][0].min_abs_hours_diff > 12 %}" at bounding box center [900, 481] width 877 height 27
click at [648, 491] on html "{% if check_data_[DOMAIN_NAME][0].min_abs_hours_diff > 12 %}" at bounding box center [900, 481] width 877 height 27
click at [635, 485] on p "{% if check_data_[DOMAIN_NAME][0].min_abs_hours_diff > 12 %}" at bounding box center [900, 481] width 863 height 13
click at [760, 495] on html "{% if check_data_[DOMAIN_NAME][0].min_abs_hours_diff > 12 %}" at bounding box center [900, 481] width 877 height 27
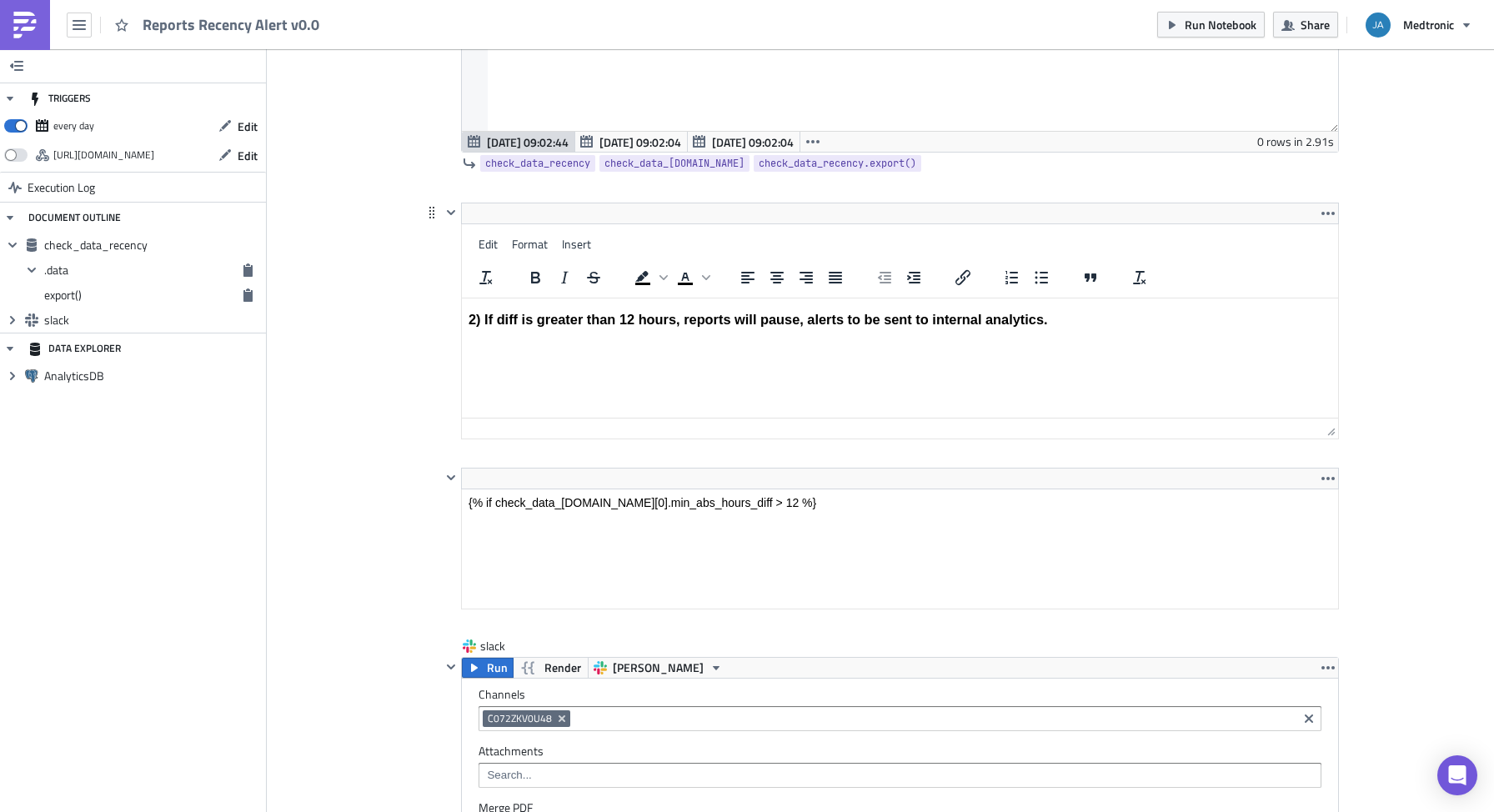
click at [730, 299] on html "2) If diff is greater than 12 hours, reports will pause, alerts to be sent to i…" at bounding box center [900, 320] width 877 height 43
click at [635, 342] on html "2) If diff is greater than 12 hours, reports will pause, alerts to be sent to i…" at bounding box center [900, 320] width 877 height 43
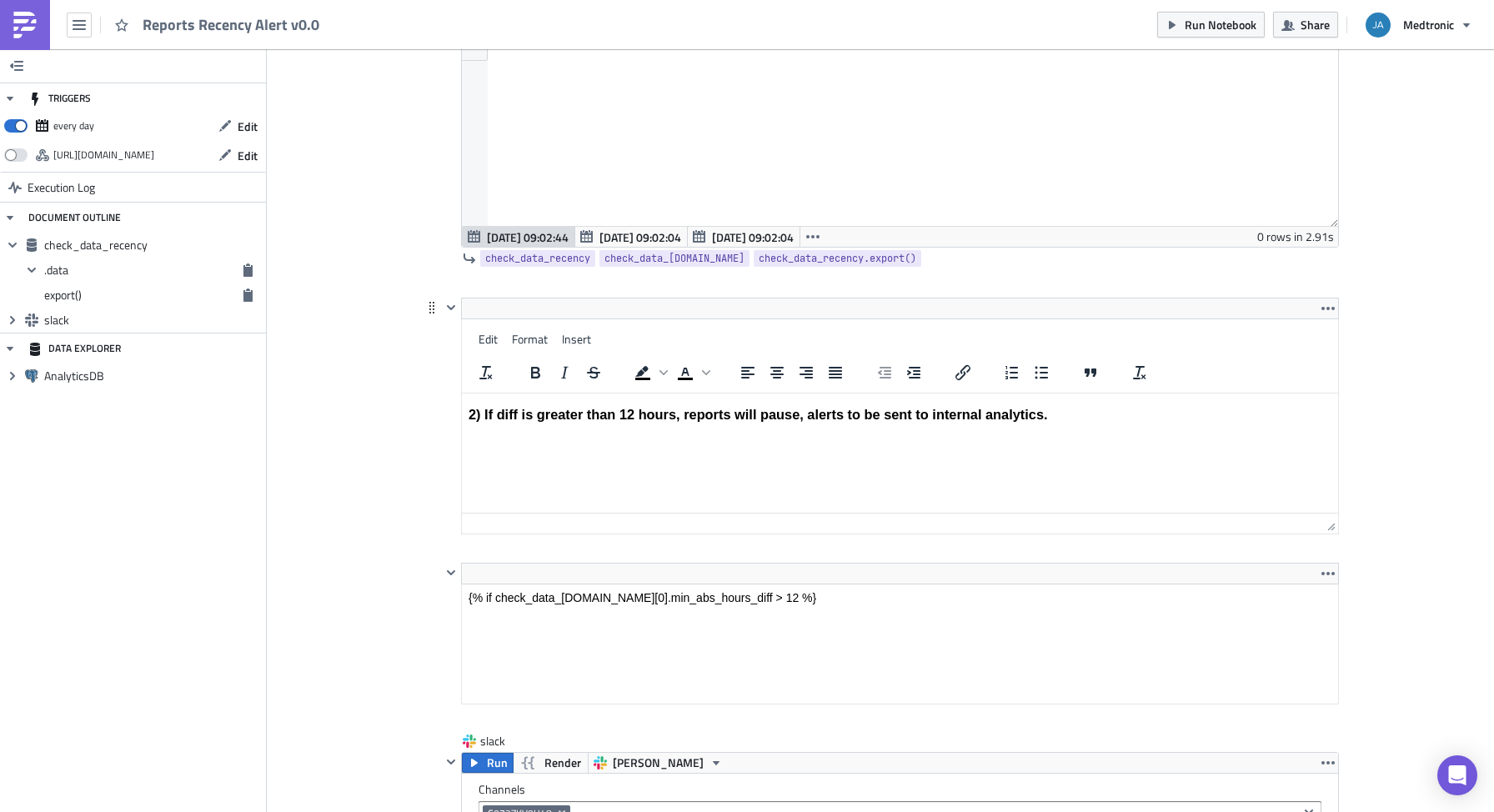
scroll to position [770, 0]
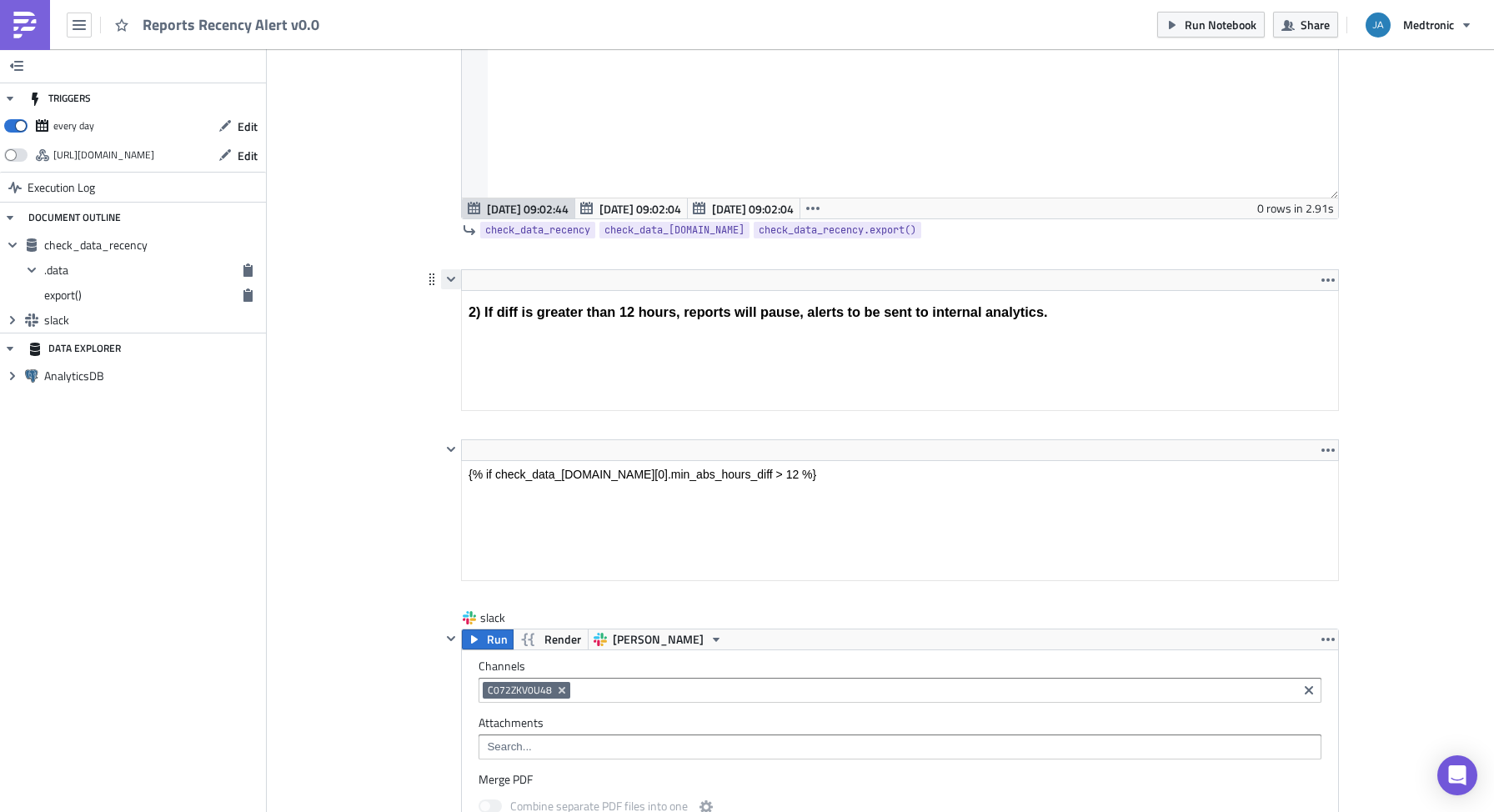
click at [444, 282] on icon "button" at bounding box center [450, 279] width 13 height 13
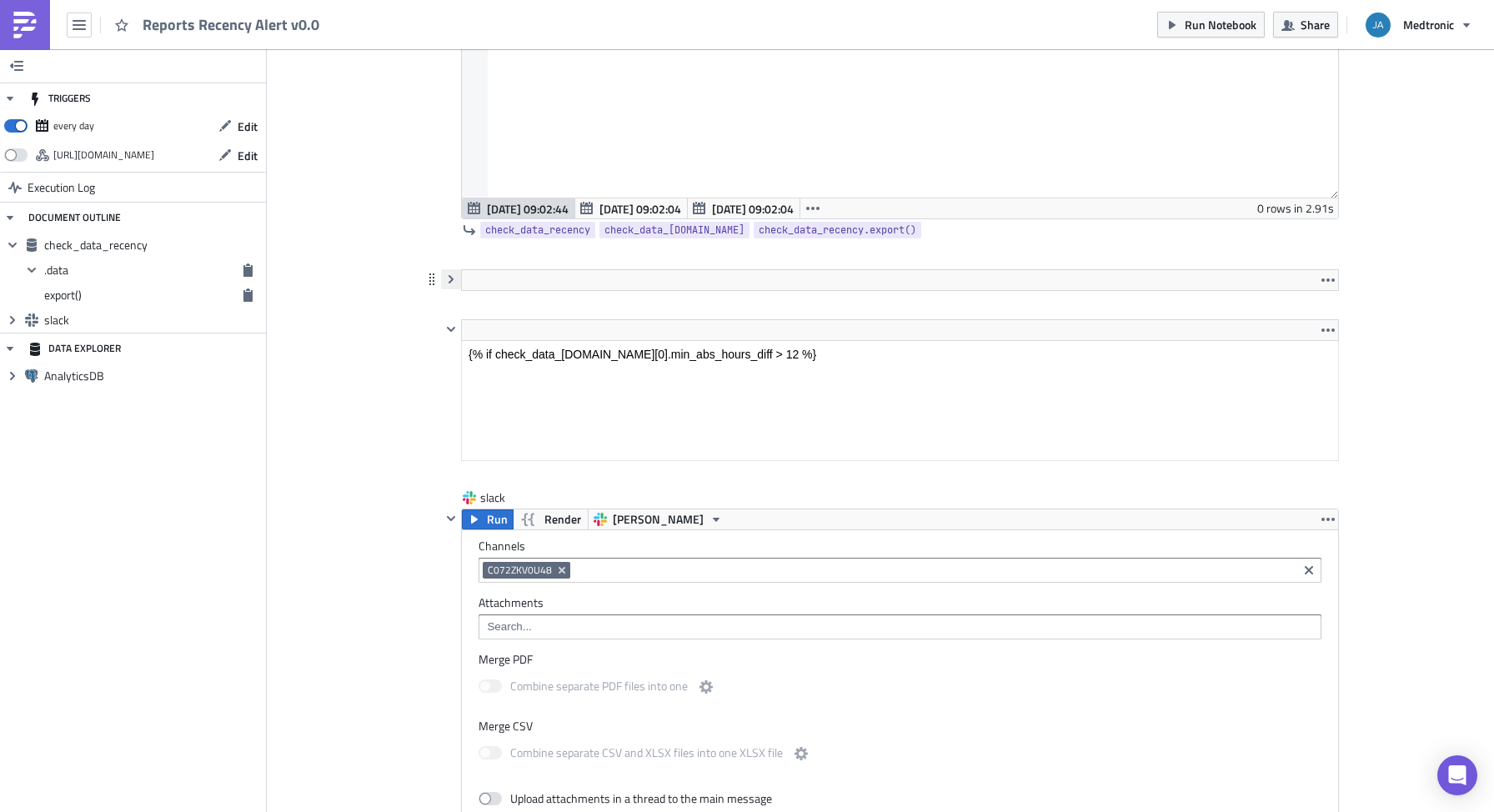
click at [444, 282] on icon "button" at bounding box center [450, 279] width 13 height 13
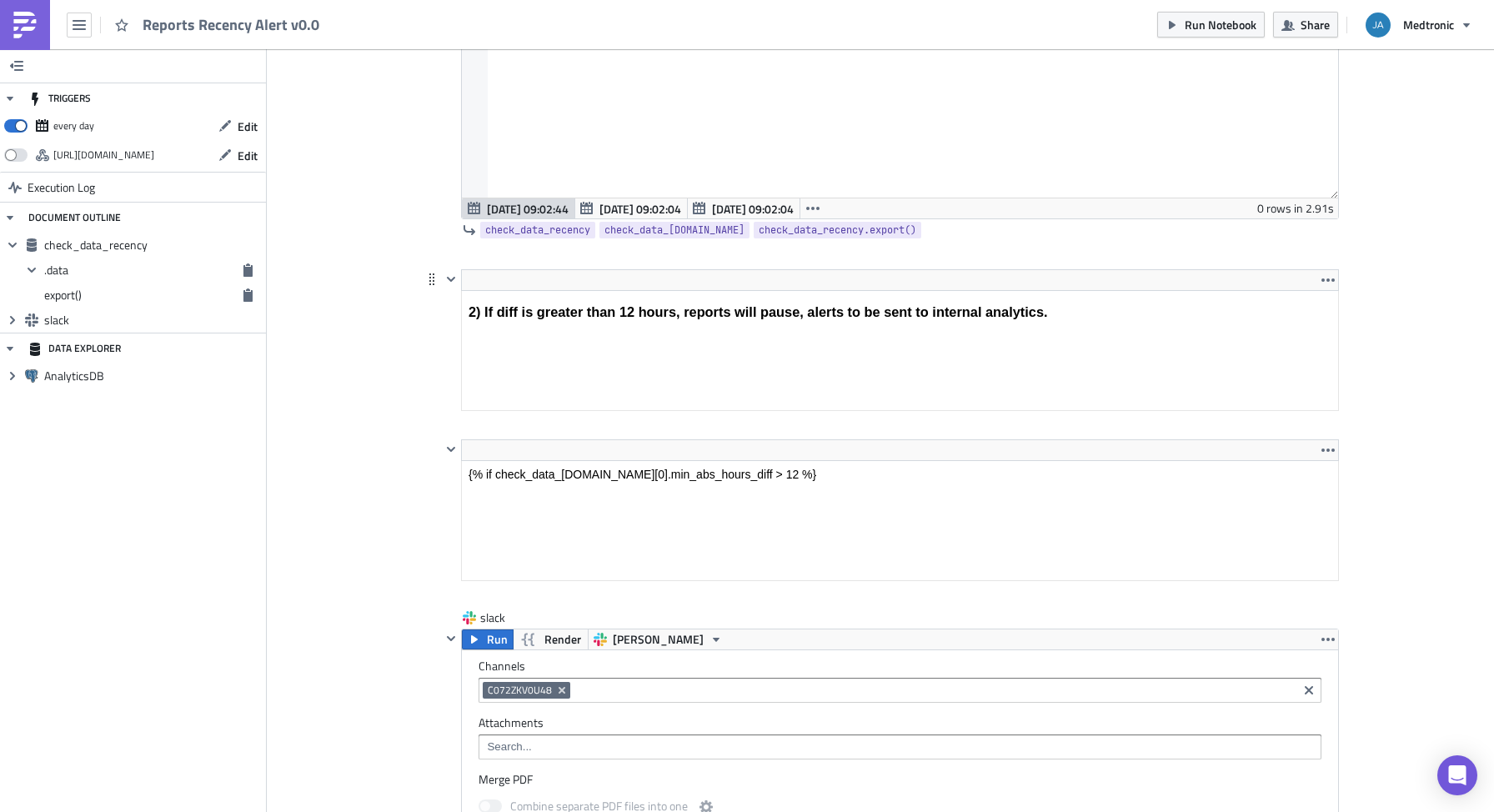
click at [428, 287] on div at bounding box center [431, 279] width 19 height 20
click at [1322, 276] on icon "button" at bounding box center [1328, 280] width 13 height 13
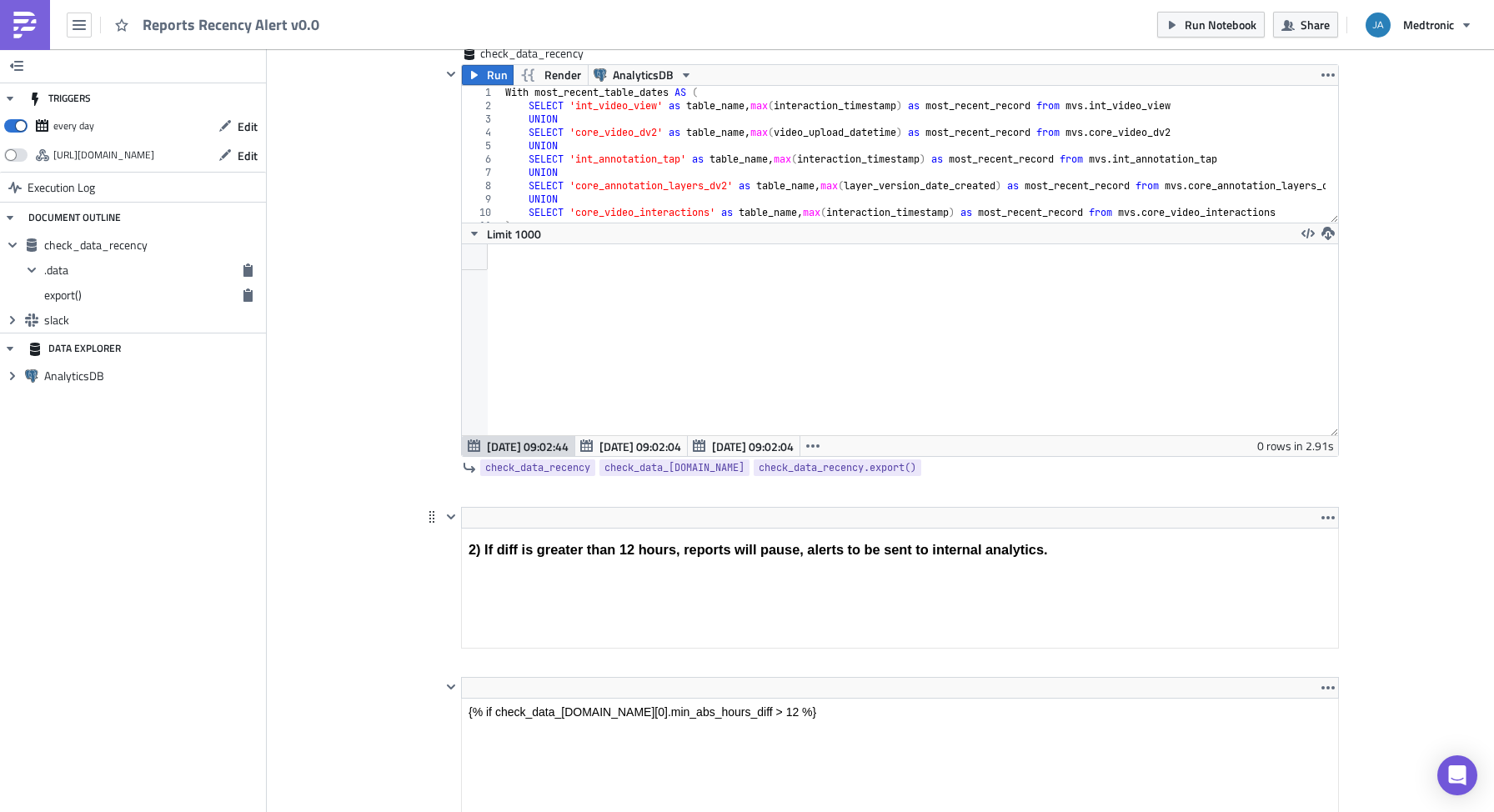
scroll to position [636, 0]
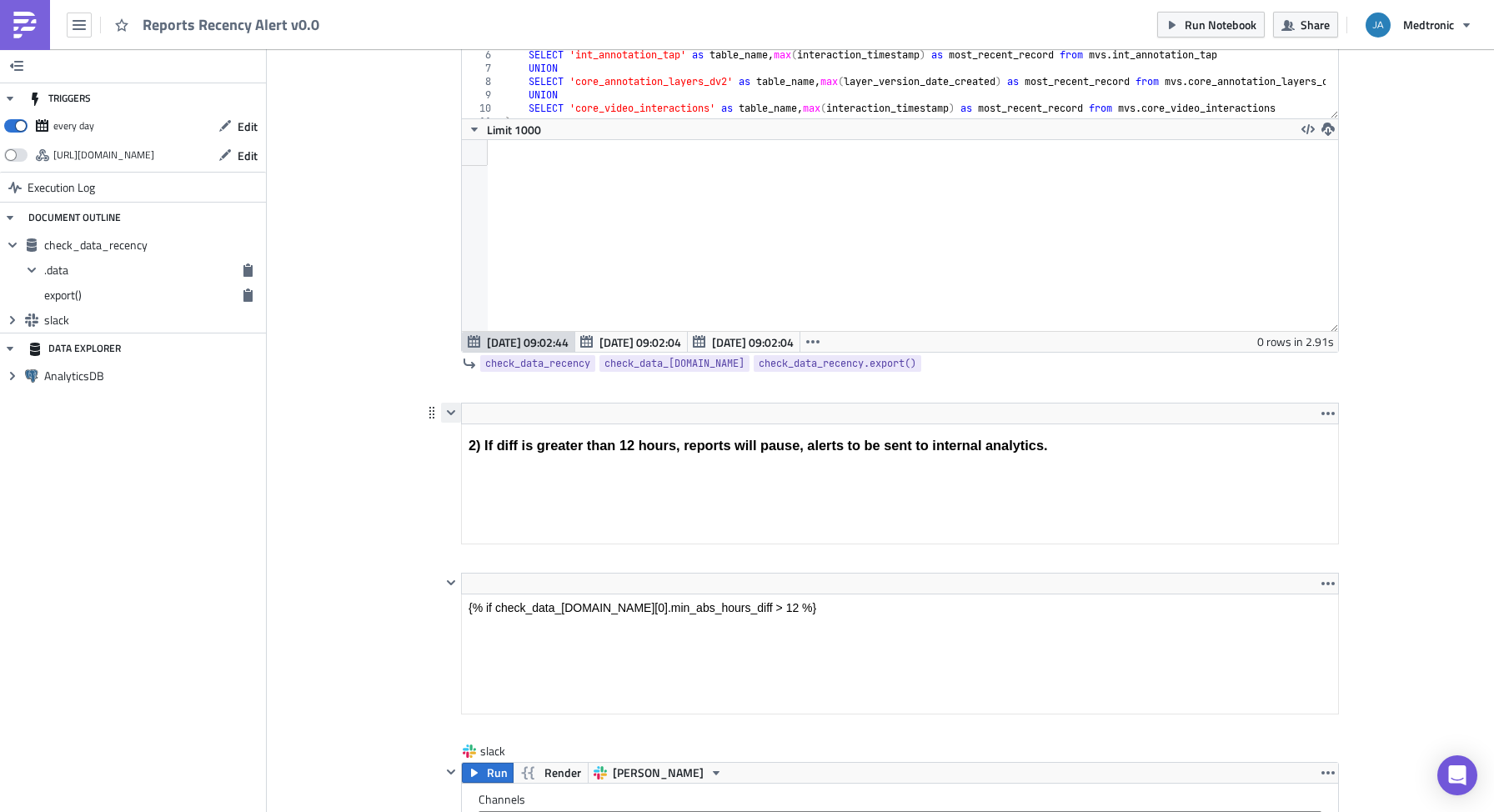
click at [444, 414] on icon "button" at bounding box center [450, 412] width 13 height 13
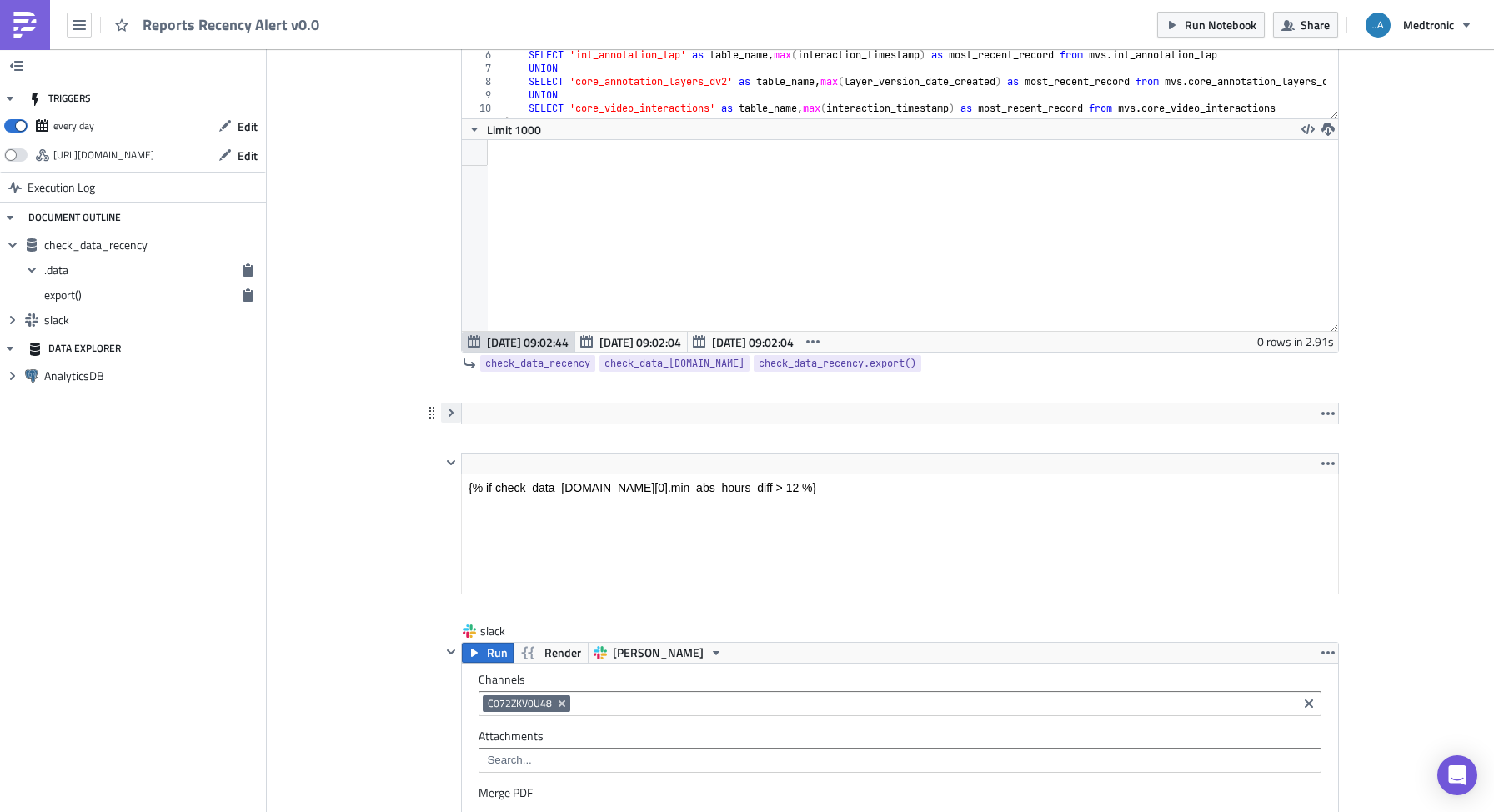
click at [444, 414] on icon "button" at bounding box center [450, 412] width 13 height 13
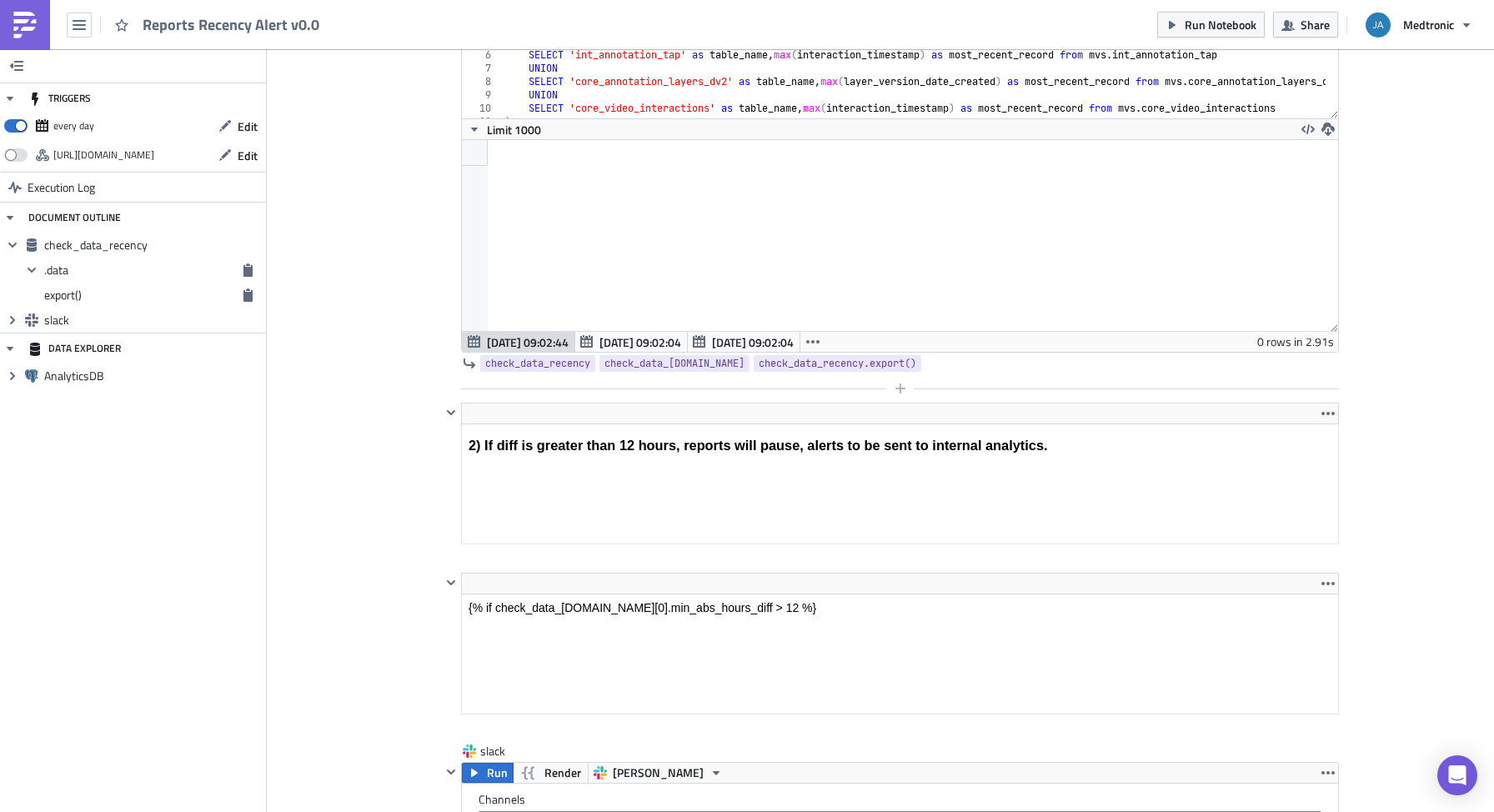
click at [446, 385] on div at bounding box center [890, 388] width 898 height 20
click at [894, 391] on icon "button" at bounding box center [900, 387] width 13 height 13
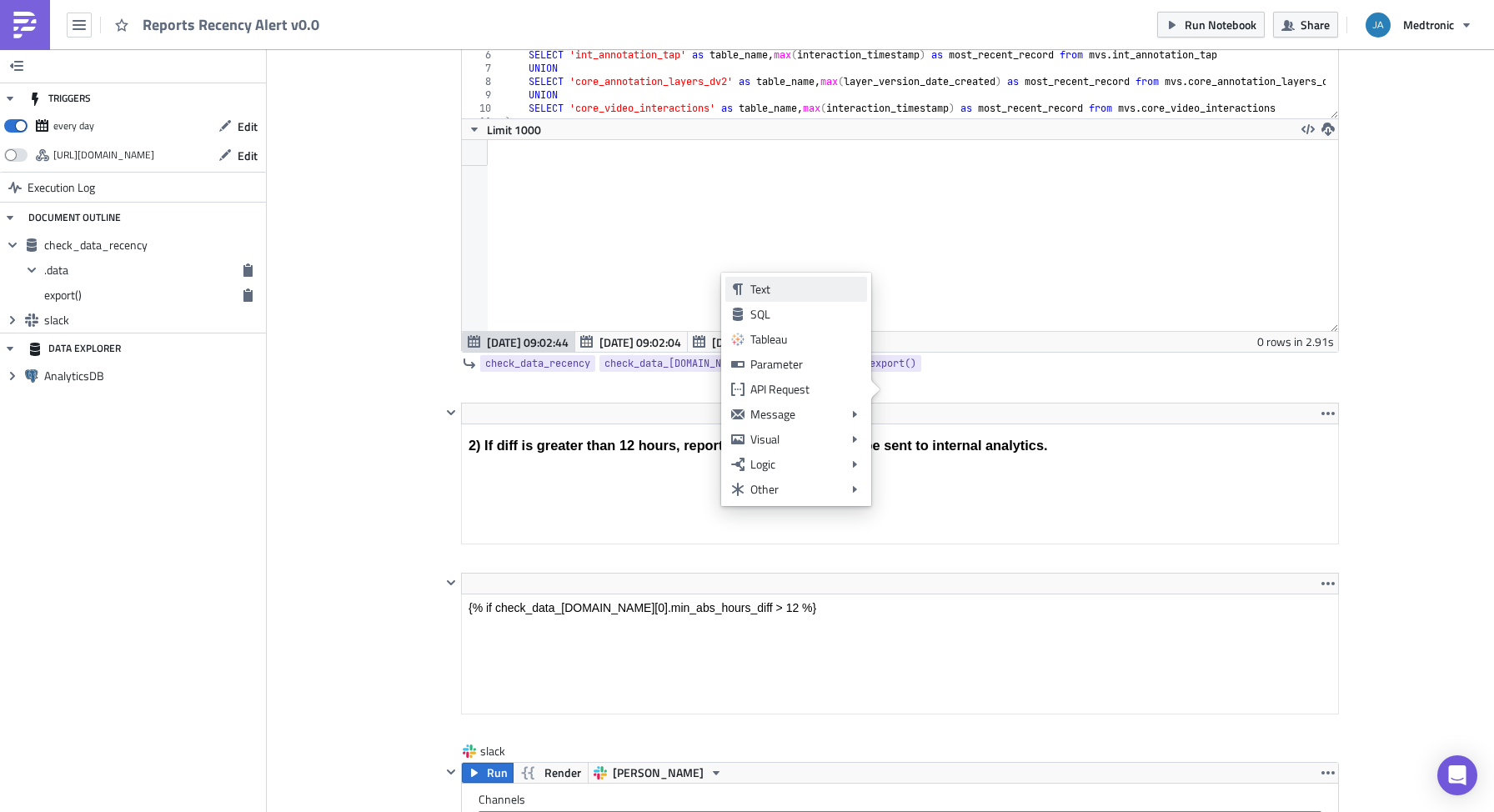
click at [768, 296] on div "Text" at bounding box center [805, 288] width 111 height 16
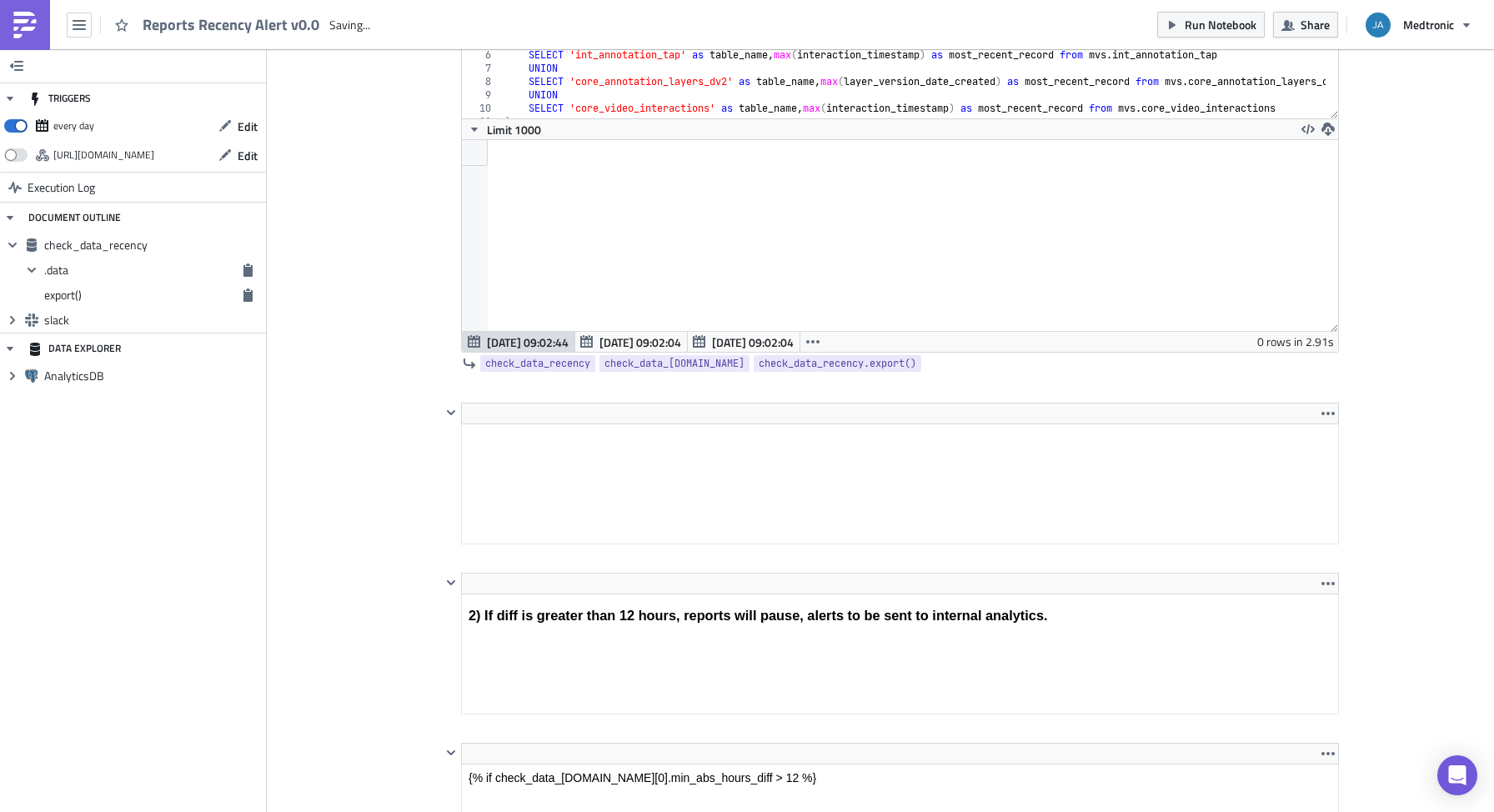
scroll to position [0, 0]
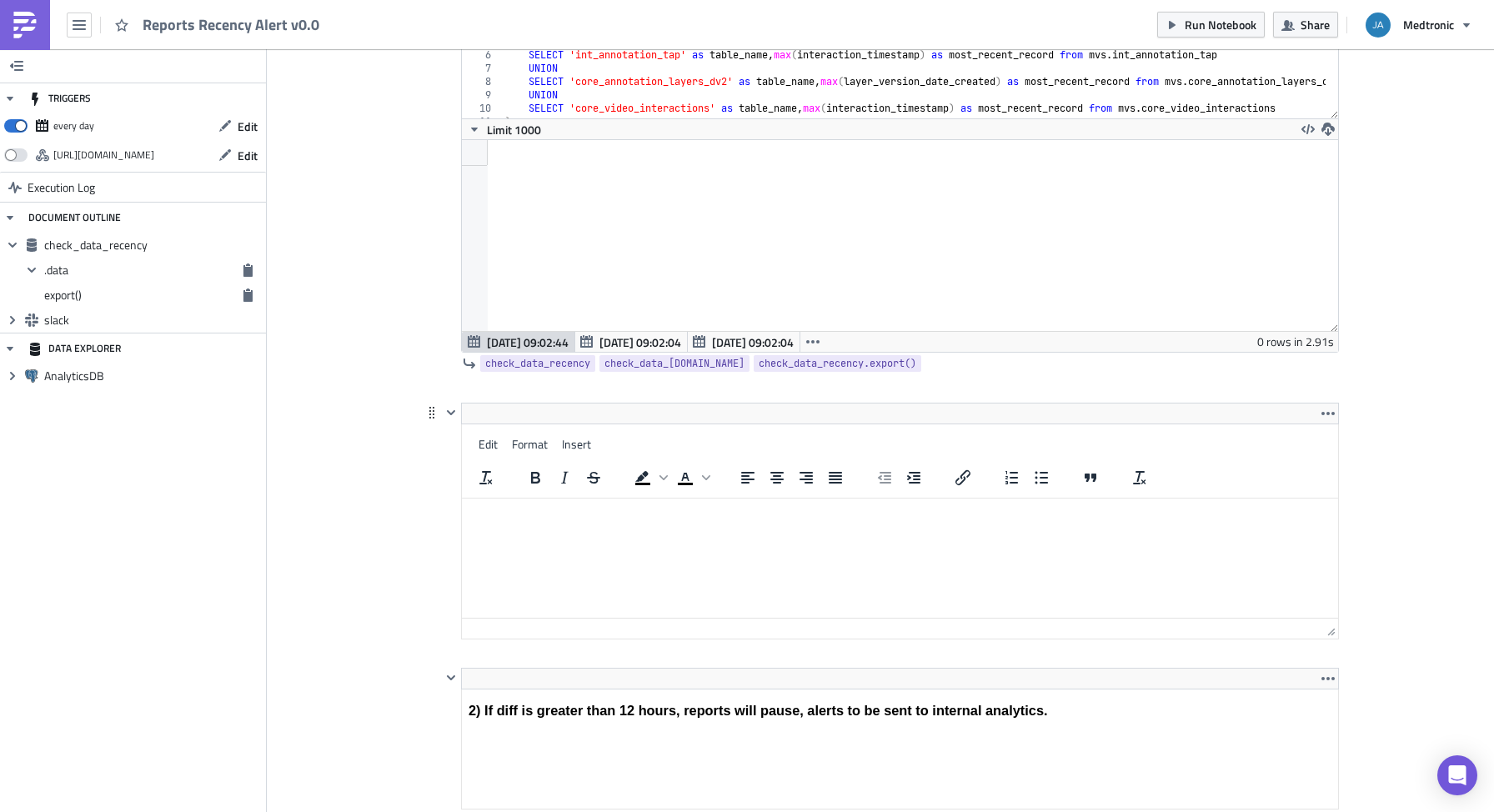
click at [621, 499] on html at bounding box center [900, 511] width 877 height 27
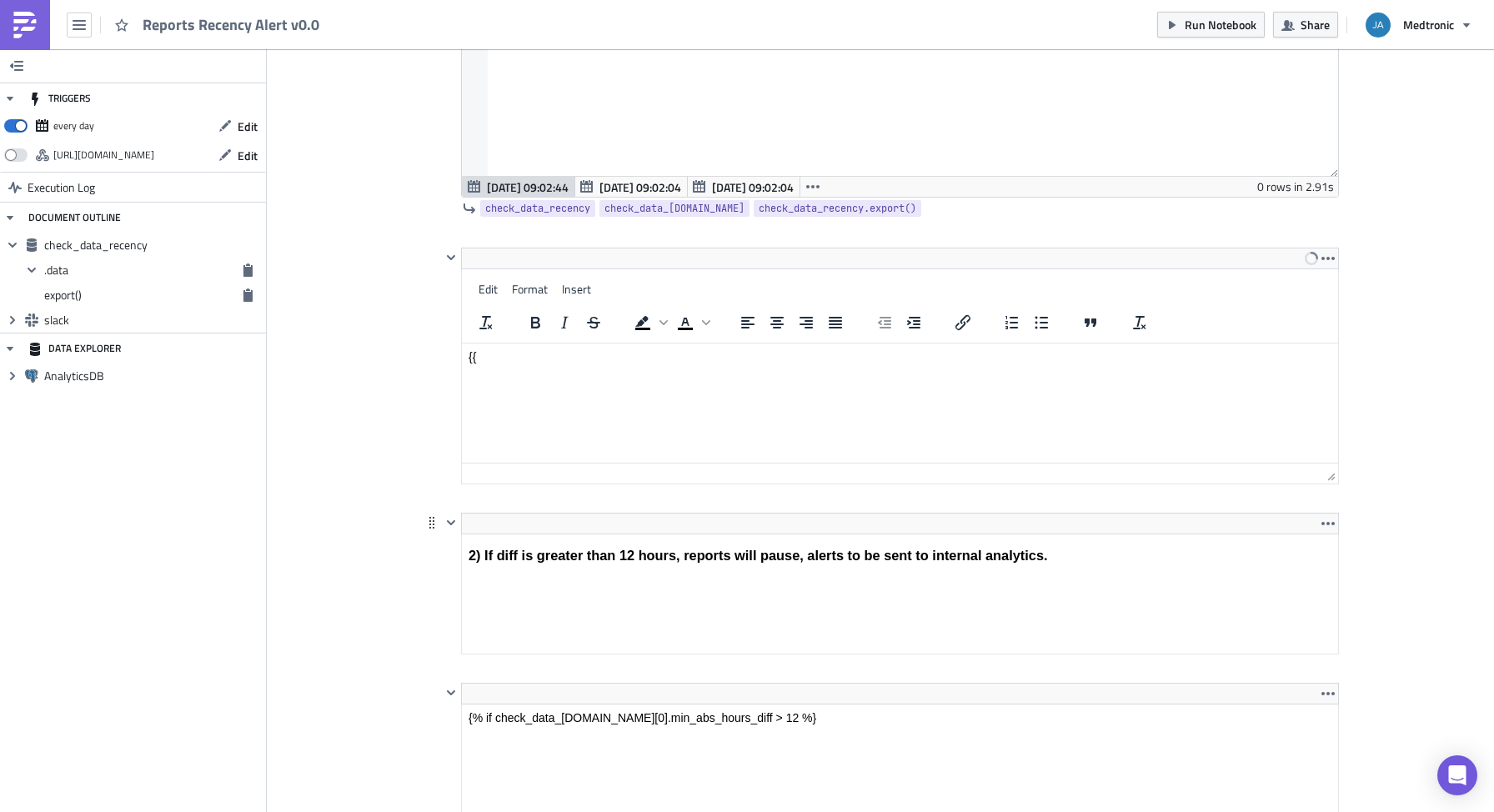
scroll to position [903, 0]
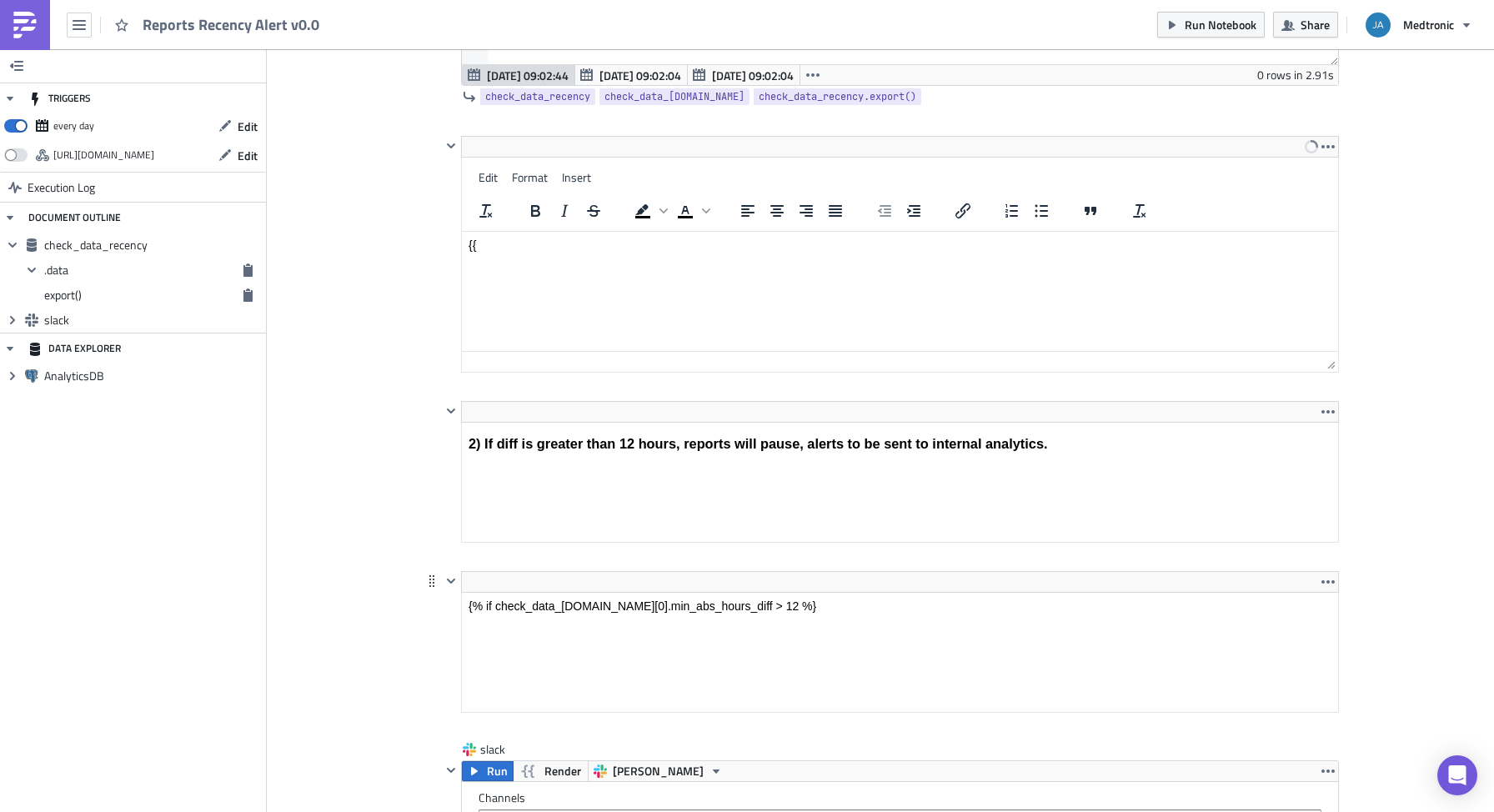
drag, startPoint x: 621, startPoint y: 613, endPoint x: 621, endPoint y: 634, distance: 21.0
click at [621, 619] on html "{% if check_data_[DOMAIN_NAME][0].min_abs_hours_diff > 12 %}" at bounding box center [900, 605] width 877 height 27
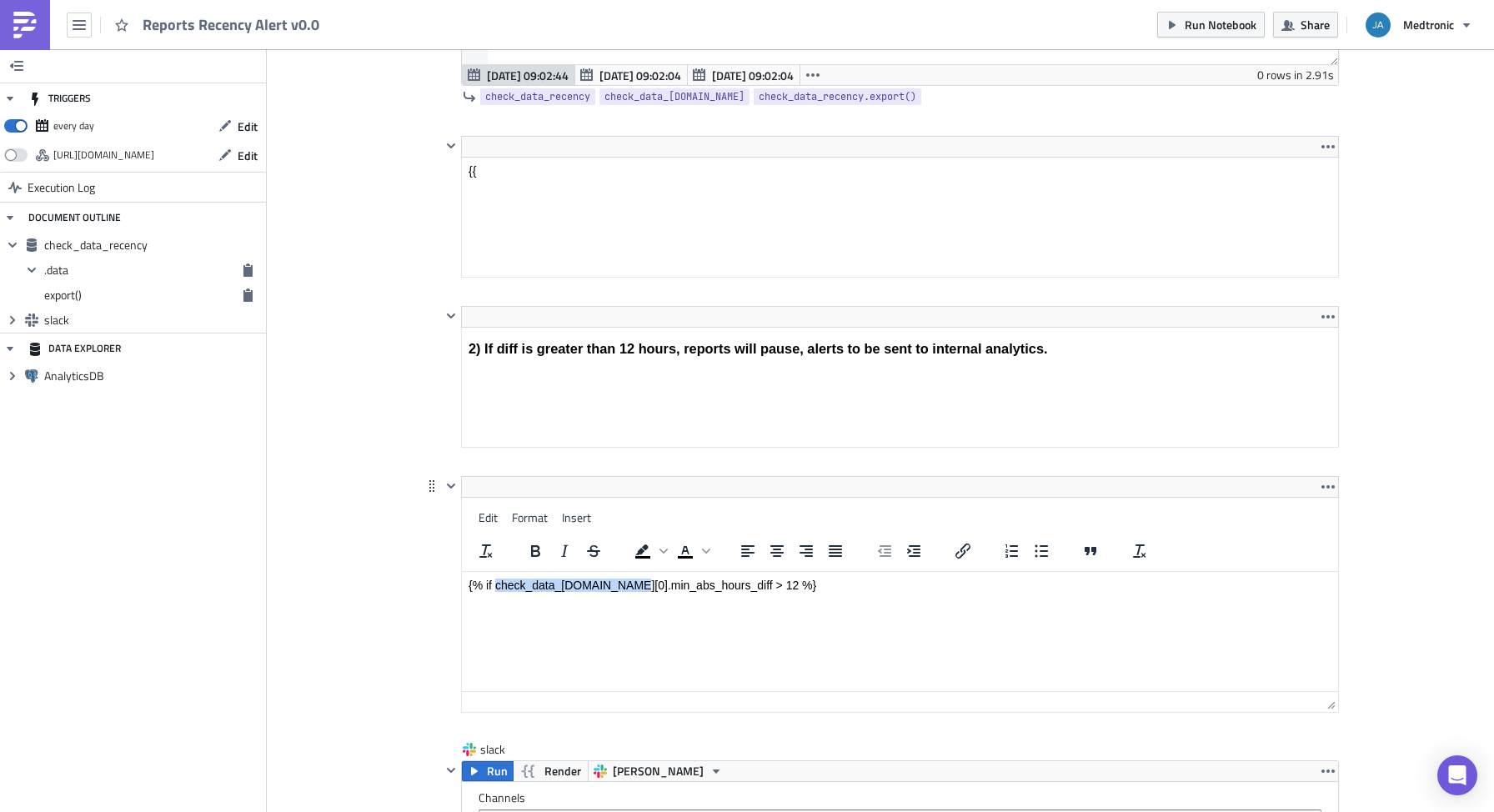
drag, startPoint x: 496, startPoint y: 586, endPoint x: 626, endPoint y: 581, distance: 130.1
click at [626, 581] on p "{% if check_data_[DOMAIN_NAME][0].min_abs_hours_diff > 12 %}" at bounding box center [900, 585] width 863 height 13
copy p "check_data_[DOMAIN_NAME]"
click at [541, 158] on html "{{" at bounding box center [900, 170] width 877 height 27
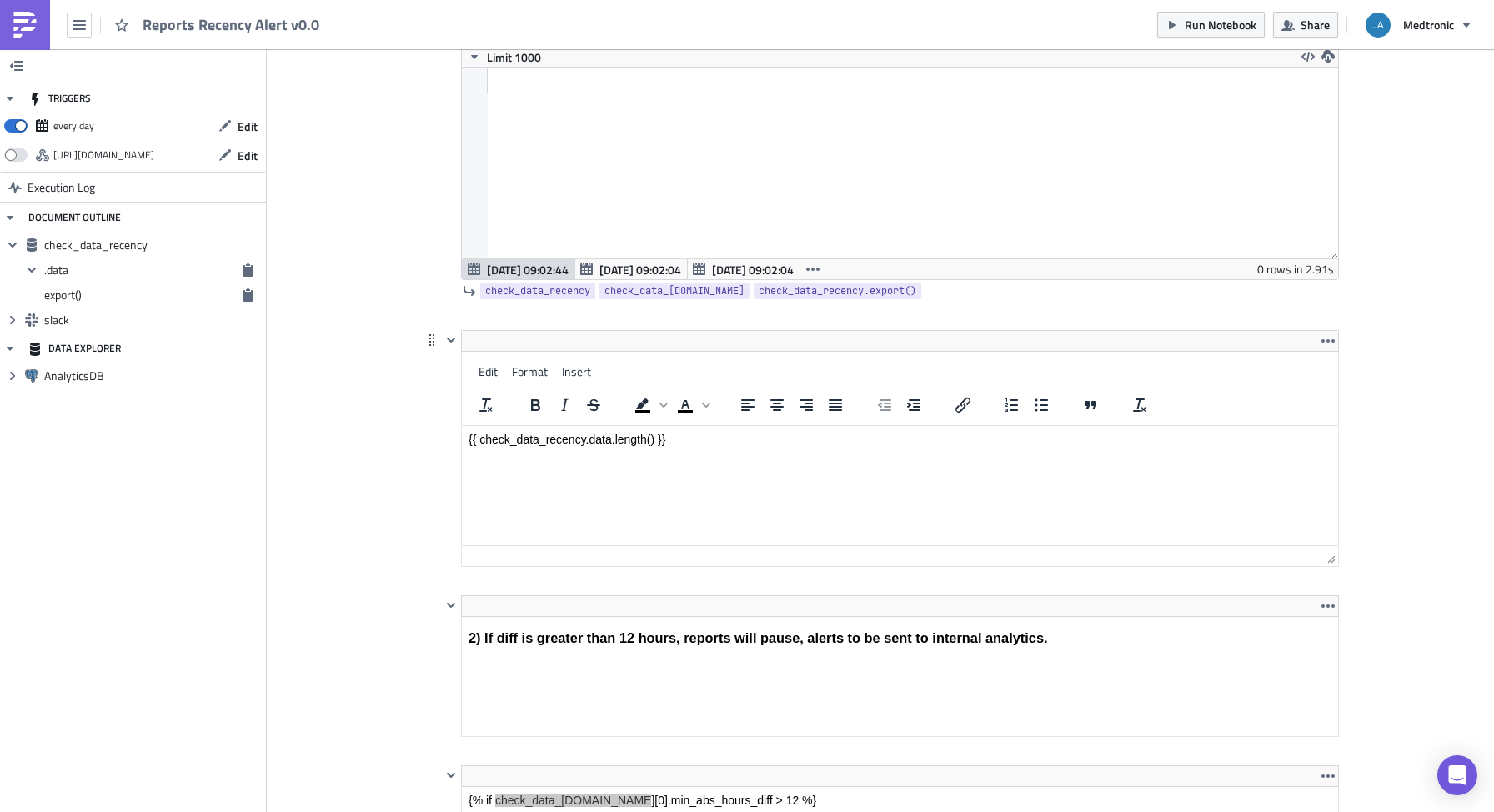
scroll to position [703, 0]
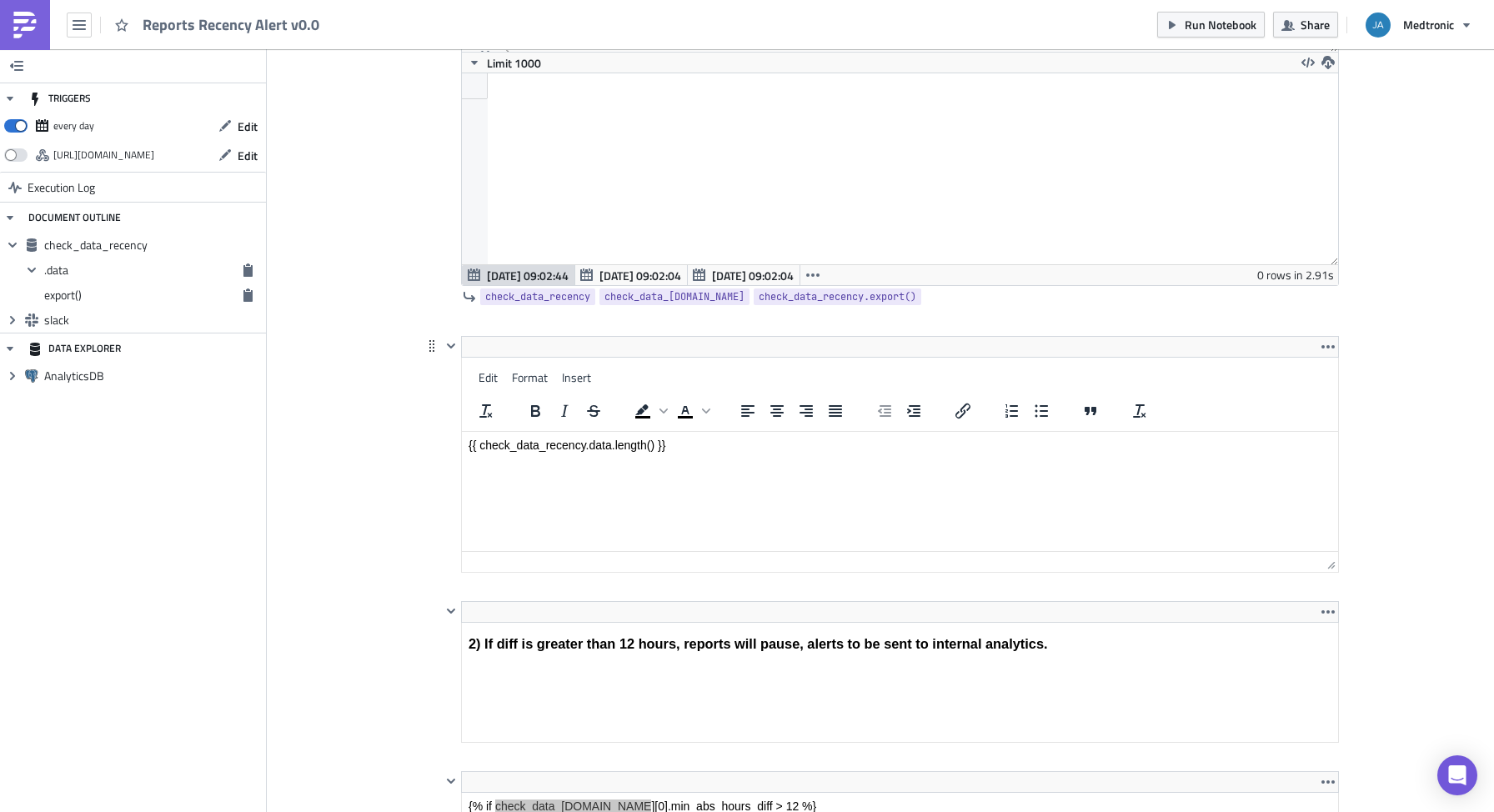
click at [728, 459] on html "{{ check_data_recency.data.length() }}" at bounding box center [900, 445] width 877 height 27
click at [717, 459] on html "{{ check_data_recency.data.length() }}" at bounding box center [900, 445] width 877 height 27
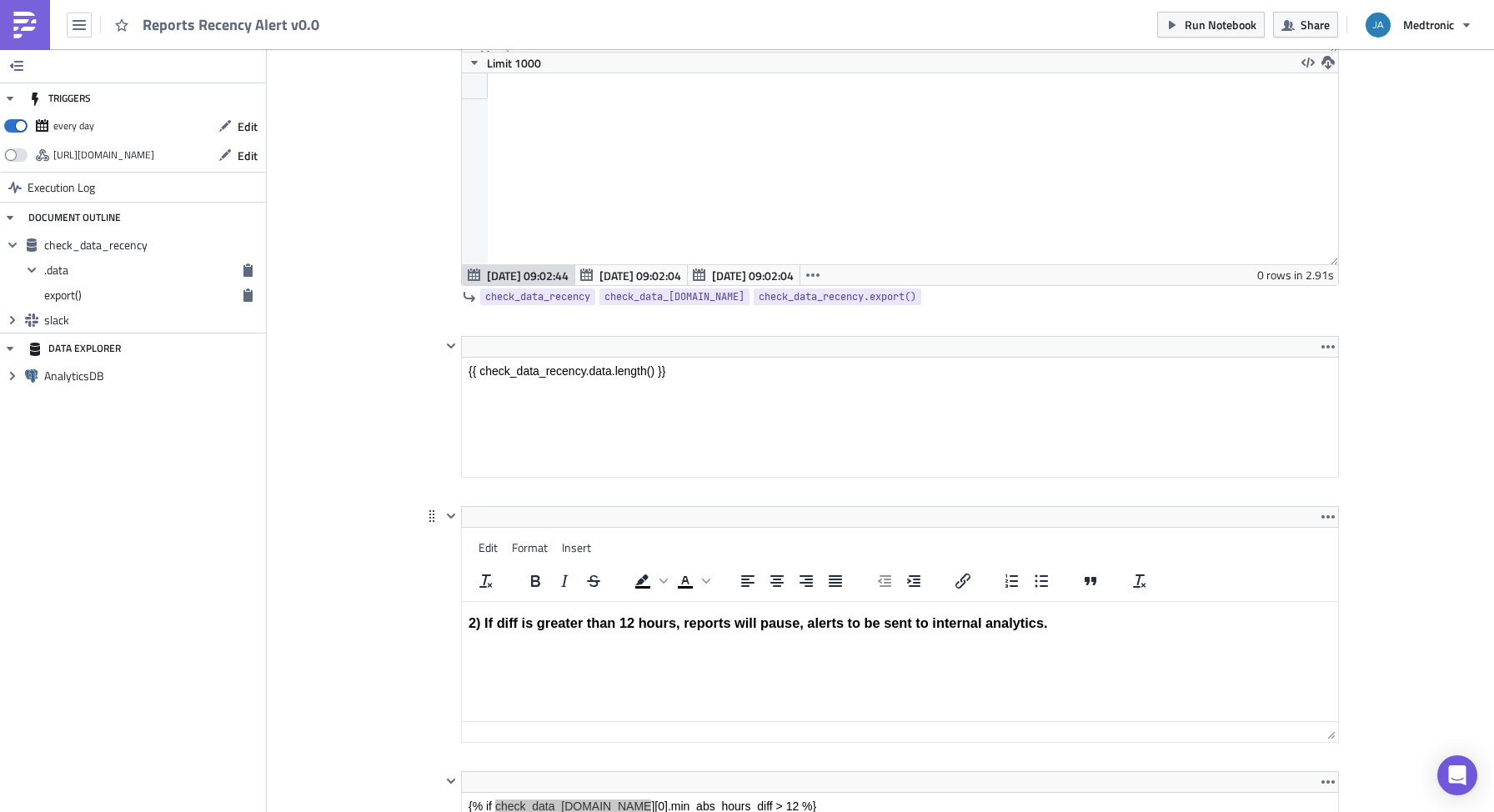
click at [649, 645] on html "2) If diff is greater than 12 hours, reports will pause, alerts to be sent to i…" at bounding box center [900, 623] width 877 height 43
click at [708, 364] on html "{{ check_data_recency.data.length() }}" at bounding box center [900, 370] width 877 height 27
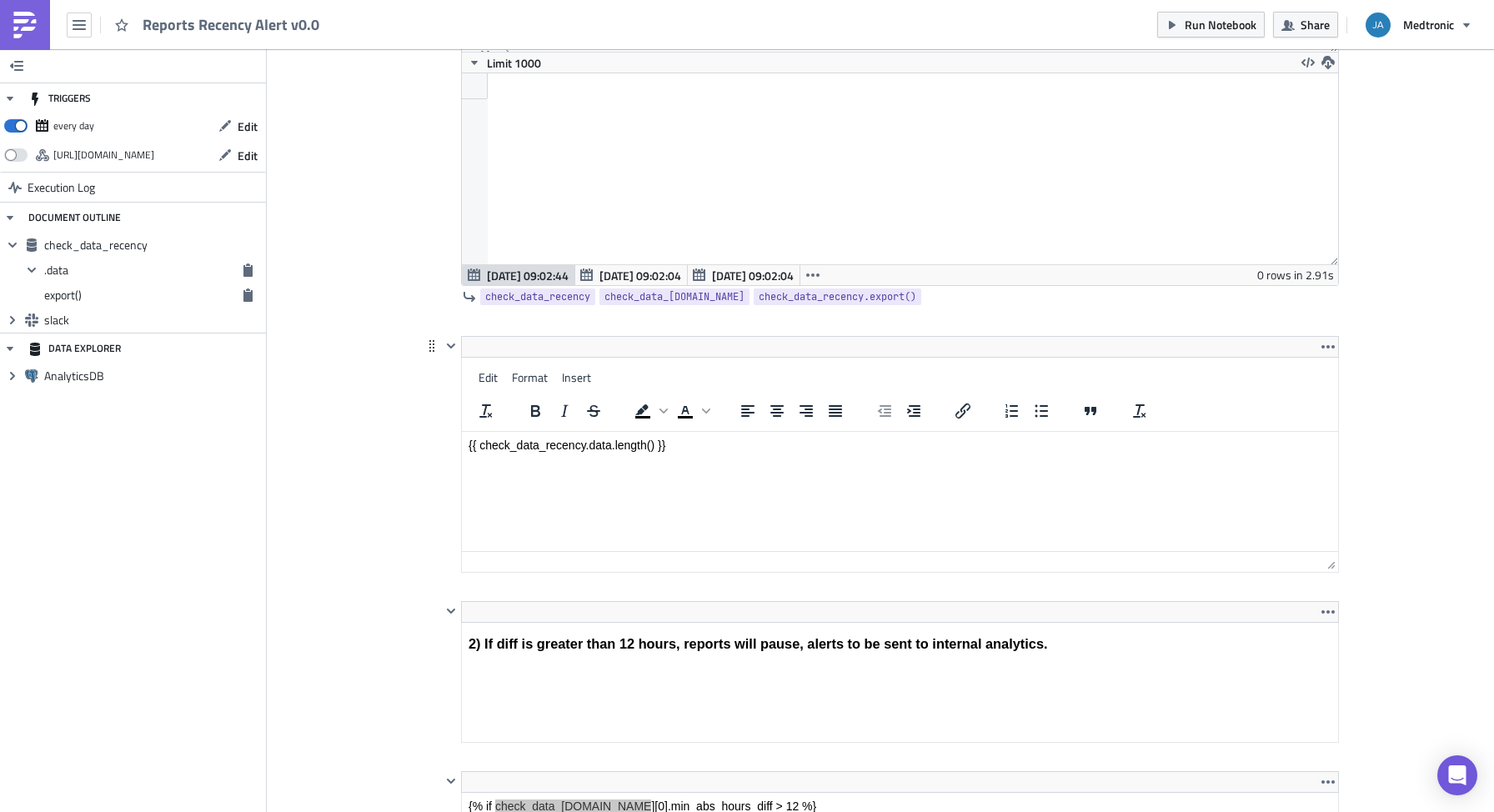
drag, startPoint x: 716, startPoint y: 455, endPoint x: 405, endPoint y: 441, distance: 311.3
click at [462, 441] on html "{{ check_data_recency.data.length() }}" at bounding box center [900, 445] width 877 height 27
click at [580, 381] on span "Insert" at bounding box center [577, 377] width 29 height 17
click at [527, 459] on html "{{ check_data_recency.data.length() }}" at bounding box center [900, 445] width 877 height 27
click at [527, 384] on span "Format" at bounding box center [530, 377] width 36 height 17
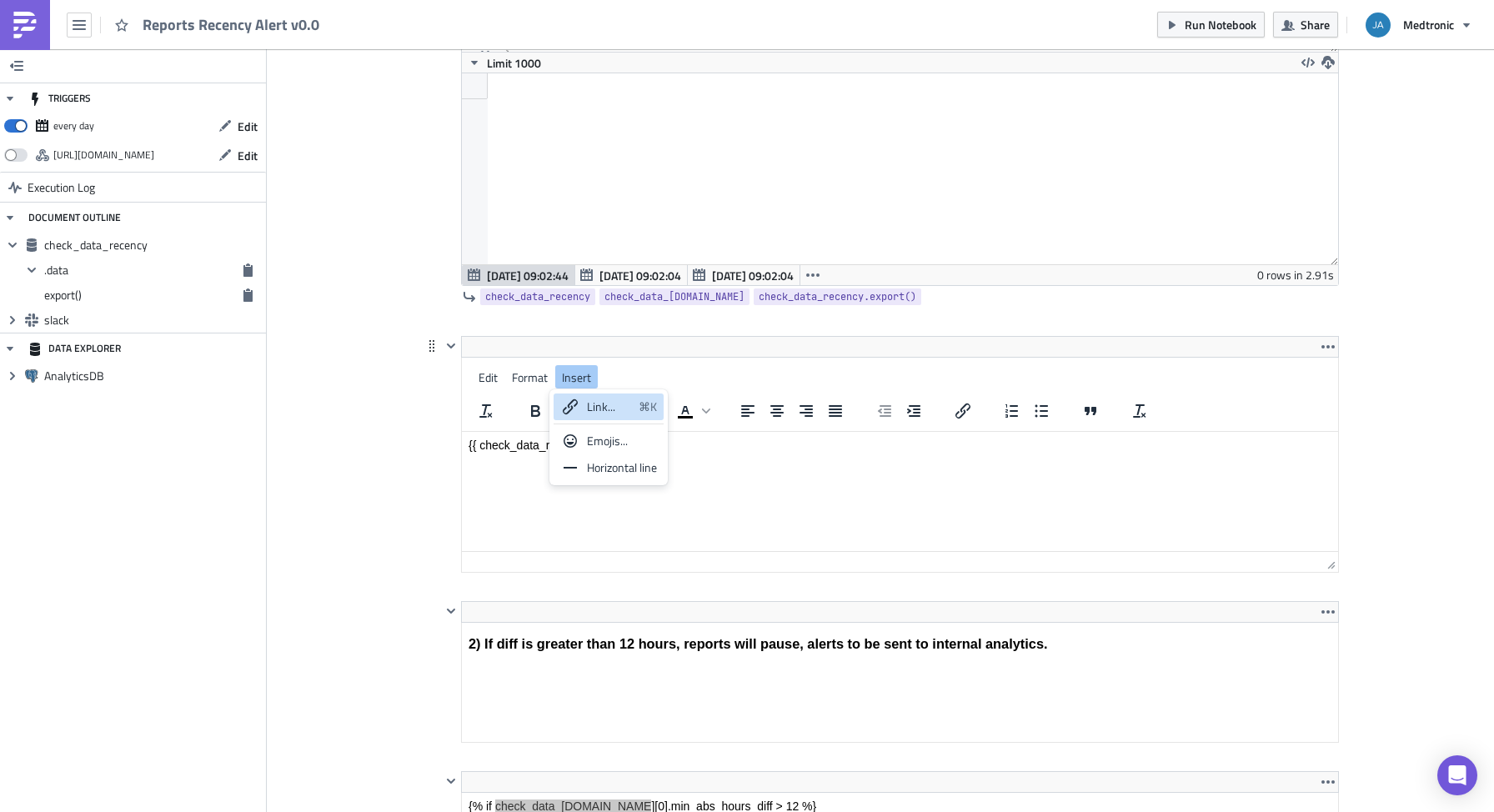
click at [788, 459] on html "{{ check_data_recency.data.length() }}" at bounding box center [900, 445] width 877 height 27
drag, startPoint x: 739, startPoint y: 442, endPoint x: 723, endPoint y: 447, distance: 16.8
click at [736, 442] on p "{{ check_data_recency.data.length() }}" at bounding box center [900, 444] width 863 height 13
drag, startPoint x: 697, startPoint y: 445, endPoint x: 359, endPoint y: 449, distance: 338.0
click at [462, 449] on html "{{ check_data_recency.data.length() }}" at bounding box center [900, 445] width 877 height 27
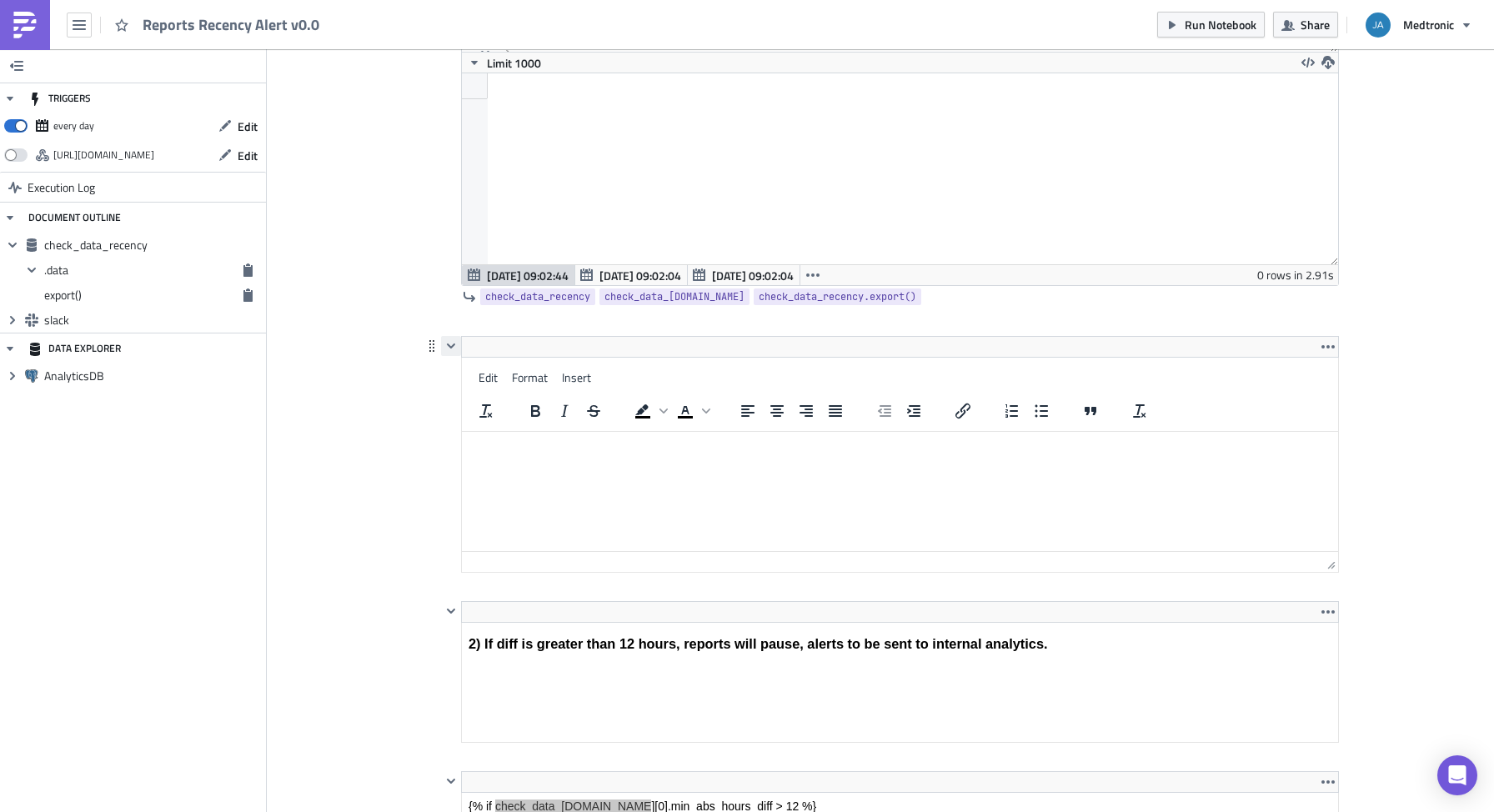
click at [444, 349] on icon "button" at bounding box center [450, 345] width 13 height 13
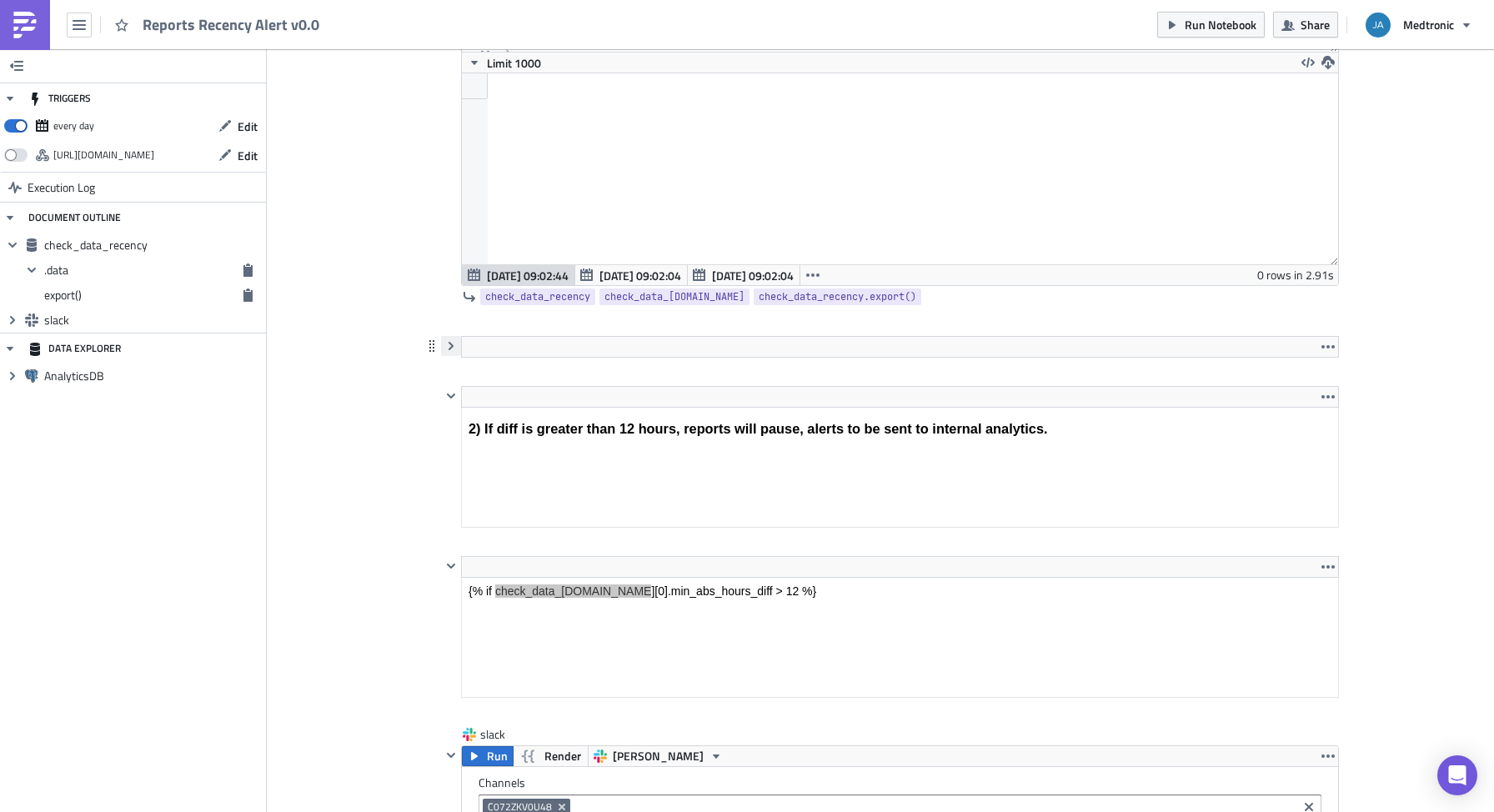
click at [449, 349] on icon "button" at bounding box center [451, 346] width 5 height 9
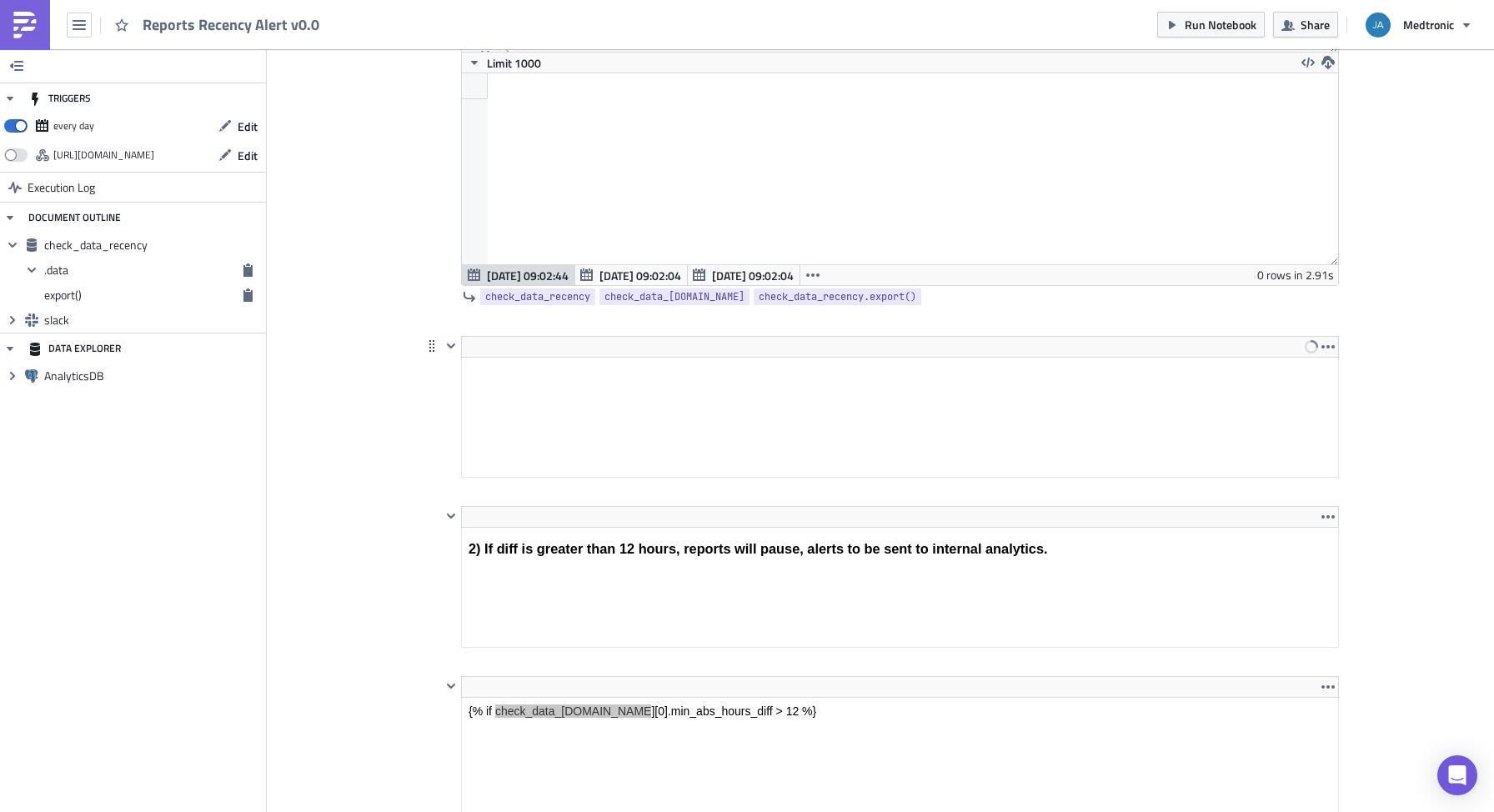
click at [430, 347] on icon at bounding box center [432, 346] width 5 height 12
click at [1322, 345] on icon "button" at bounding box center [1328, 346] width 13 height 13
drag, startPoint x: 1305, startPoint y: 381, endPoint x: 635, endPoint y: 40, distance: 751.8
click at [1305, 381] on div "Remove" at bounding box center [1331, 387] width 111 height 16
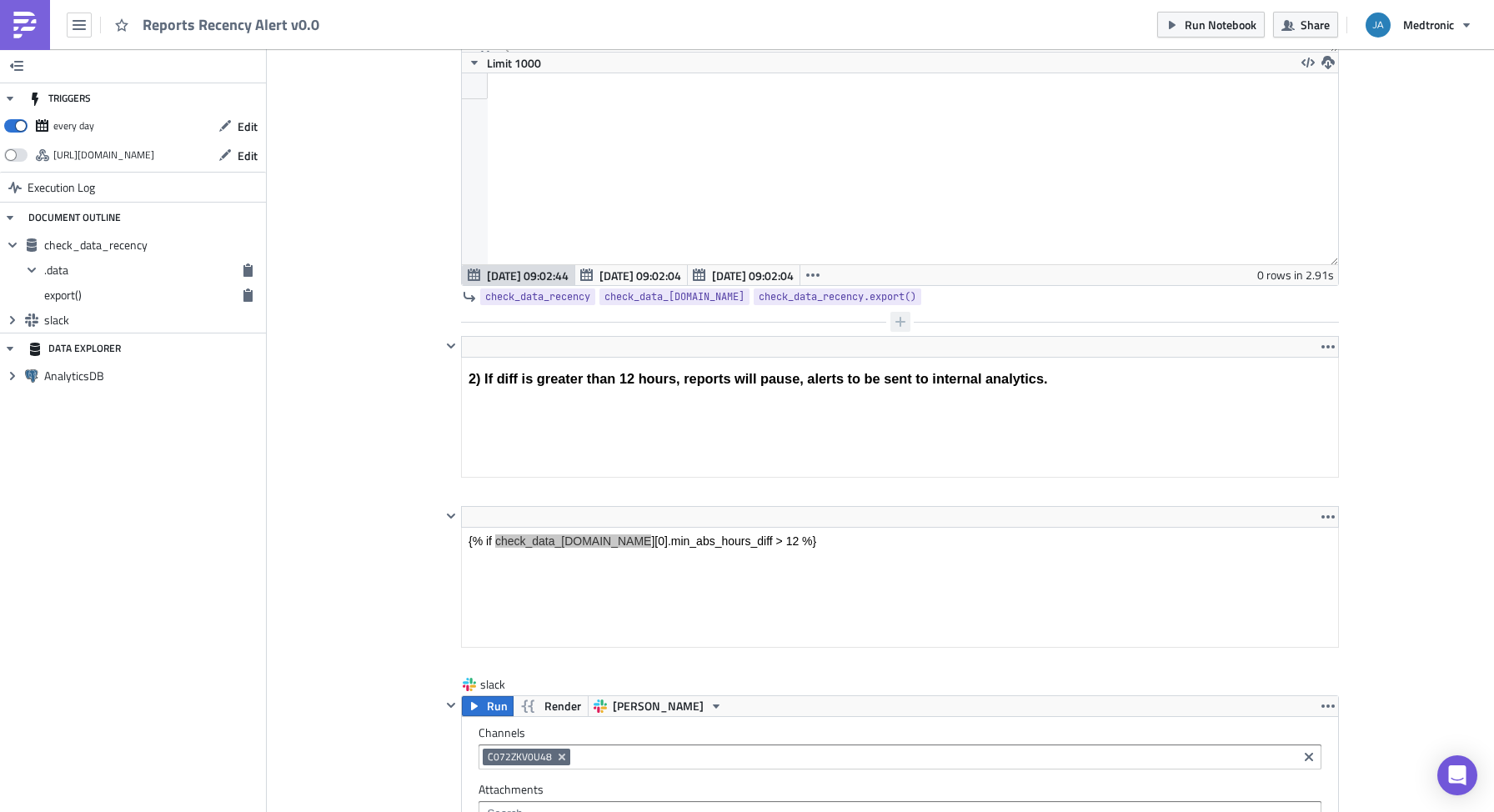
click at [896, 325] on icon "button" at bounding box center [900, 321] width 13 height 13
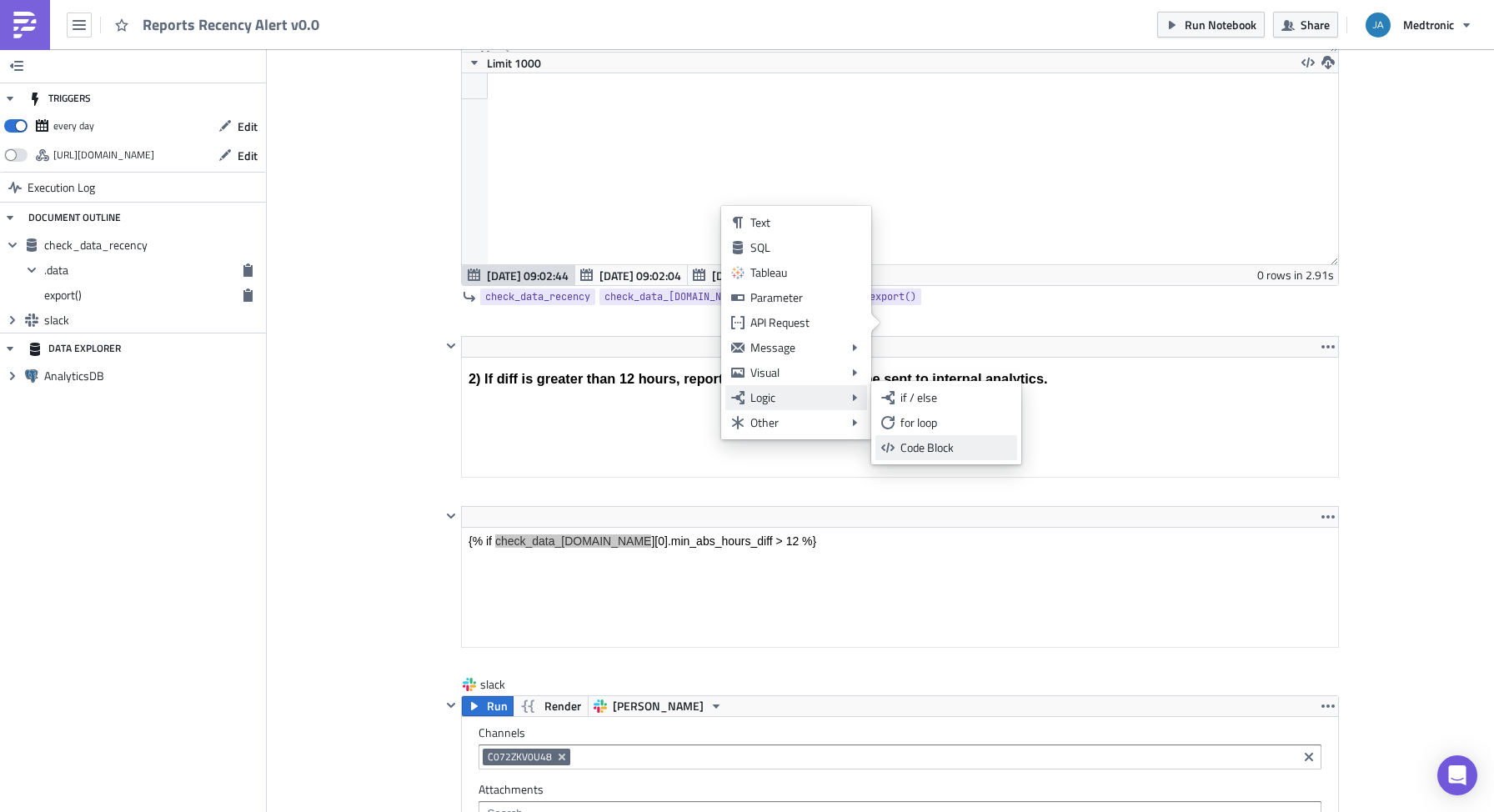
drag, startPoint x: 925, startPoint y: 452, endPoint x: 465, endPoint y: 23, distance: 629.0
click at [925, 452] on div "Code Block" at bounding box center [956, 447] width 111 height 16
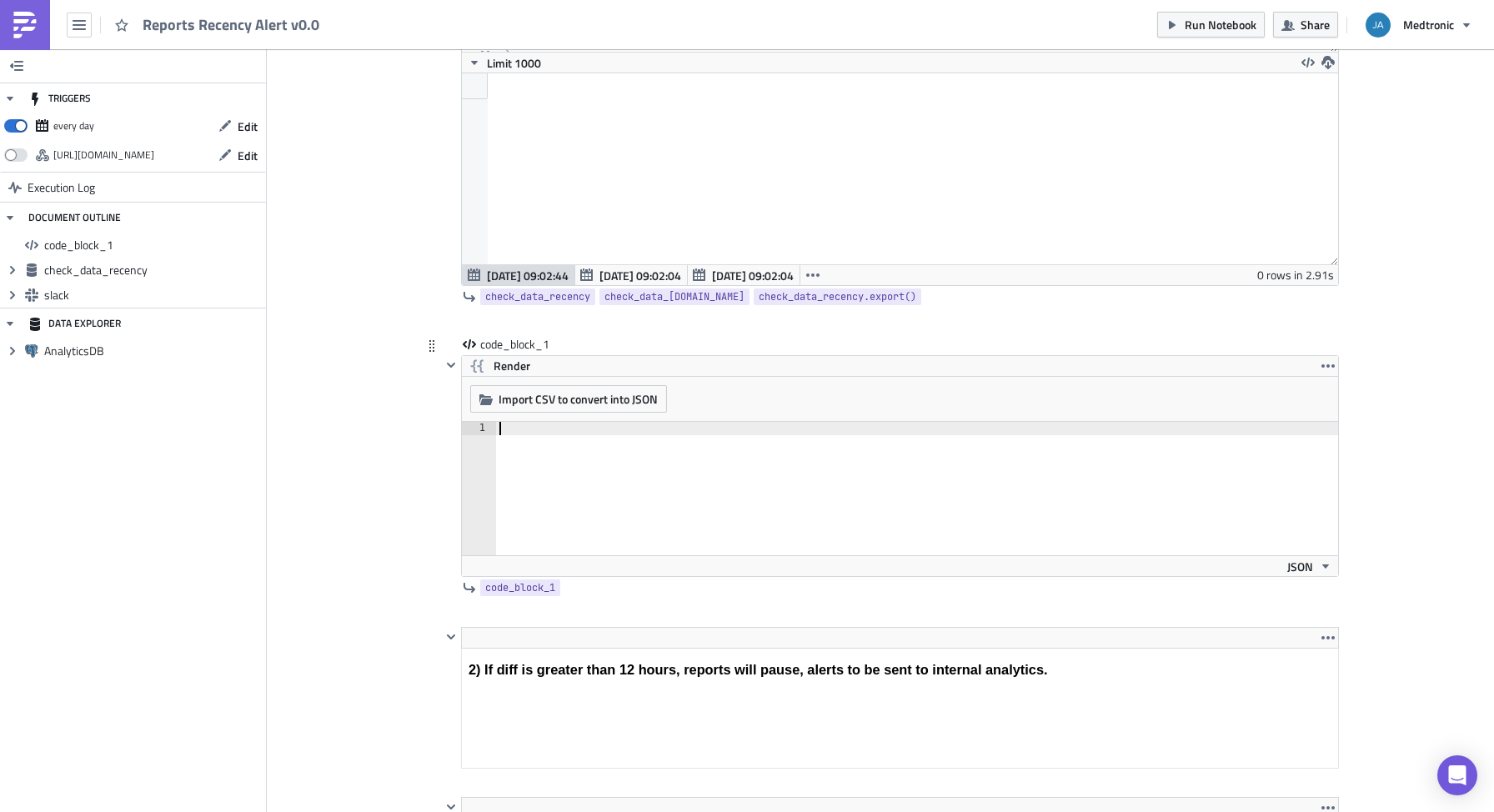
click at [675, 471] on div at bounding box center [917, 502] width 842 height 160
paste textarea "{{ check_data_recency.data.length() }}"
click at [790, 540] on div "{{ check_data_recency.data.length ( ) }}" at bounding box center [917, 502] width 842 height 160
click at [1299, 568] on span "JSON" at bounding box center [1300, 567] width 26 height 17
click at [1299, 569] on span "JSON" at bounding box center [1300, 567] width 26 height 17
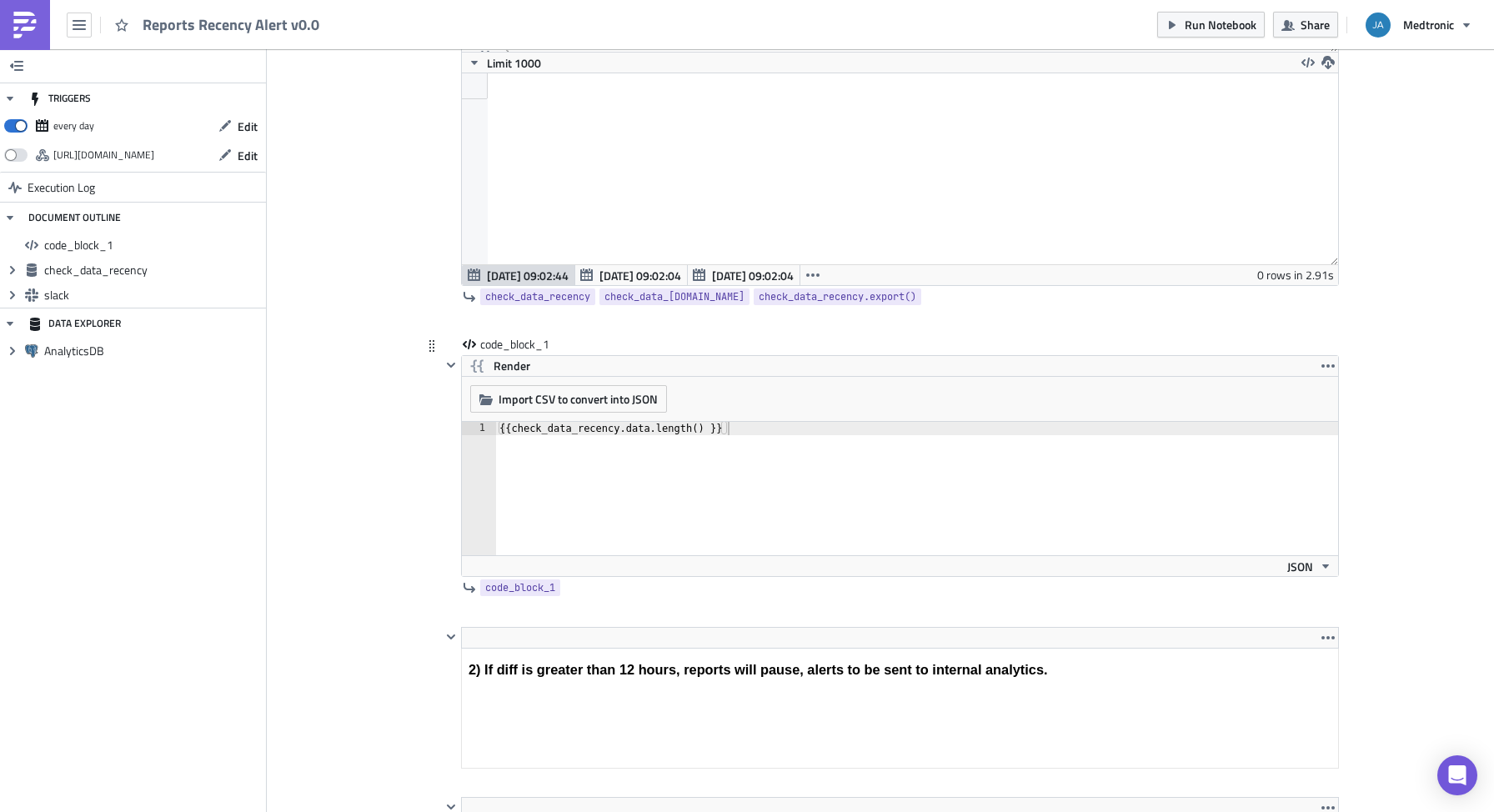
click at [998, 601] on div "code_block_1 Render Import CSV to convert into JSON Choose CSV file... (max 10M…" at bounding box center [890, 469] width 898 height 267
click at [506, 367] on span "Render" at bounding box center [511, 365] width 37 height 20
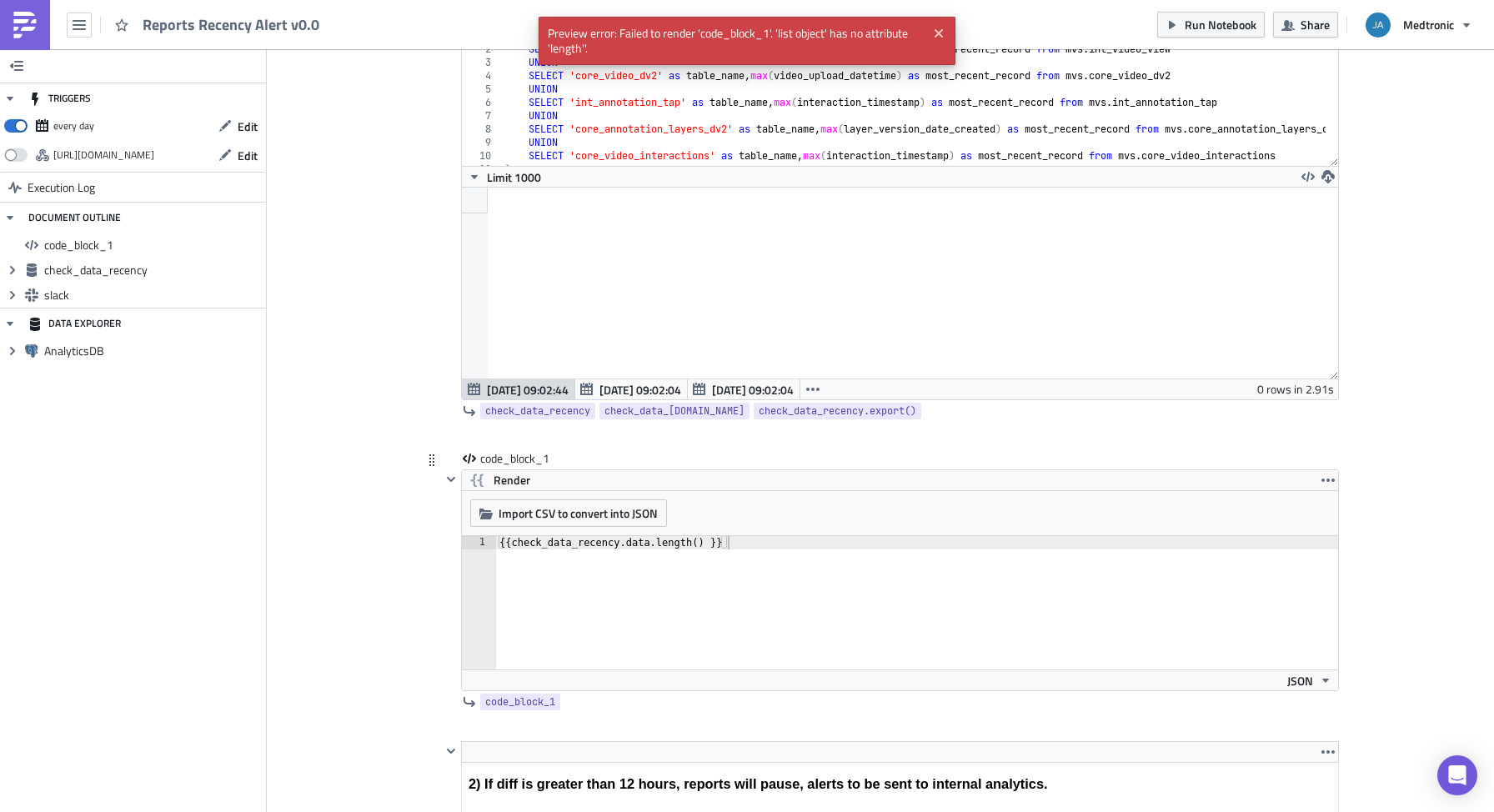
scroll to position [569, 0]
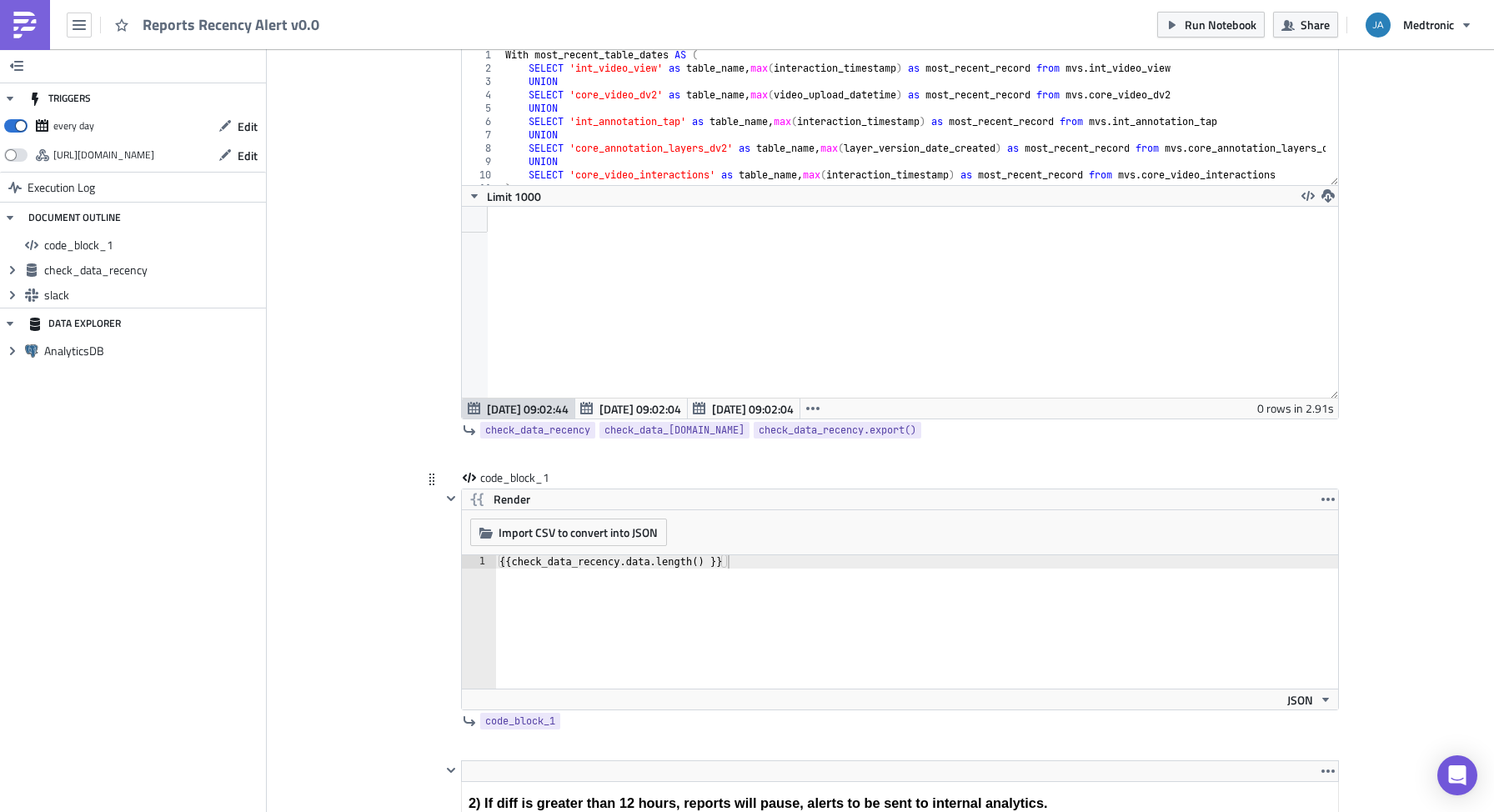
click at [679, 564] on div "{{ check_data_recency.data.length ( ) }}" at bounding box center [917, 635] width 842 height 160
click at [497, 493] on span "Render" at bounding box center [511, 499] width 37 height 20
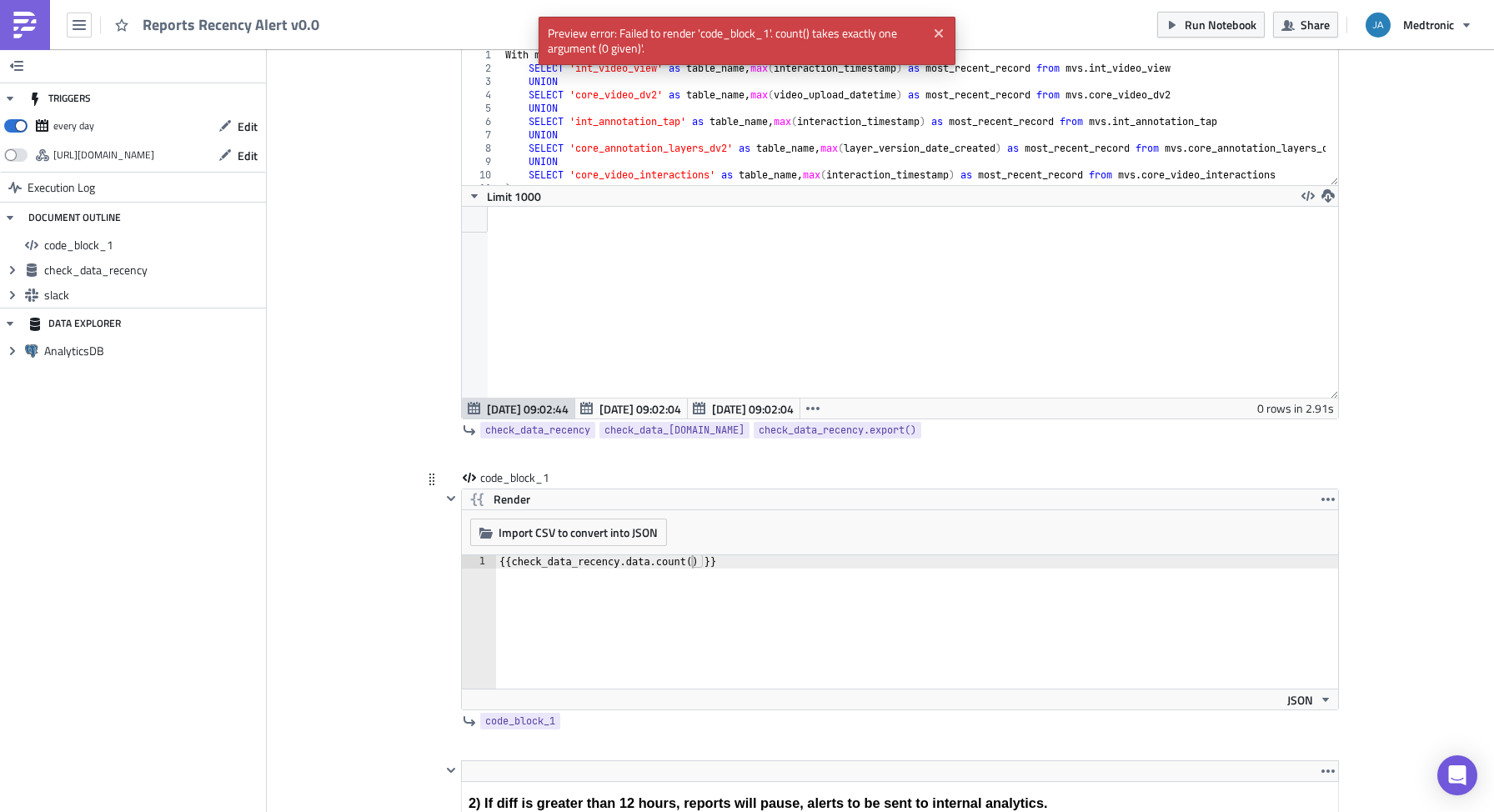
click at [679, 566] on div "{{ check_data_recency.data.count ( ) }}" at bounding box center [917, 635] width 842 height 160
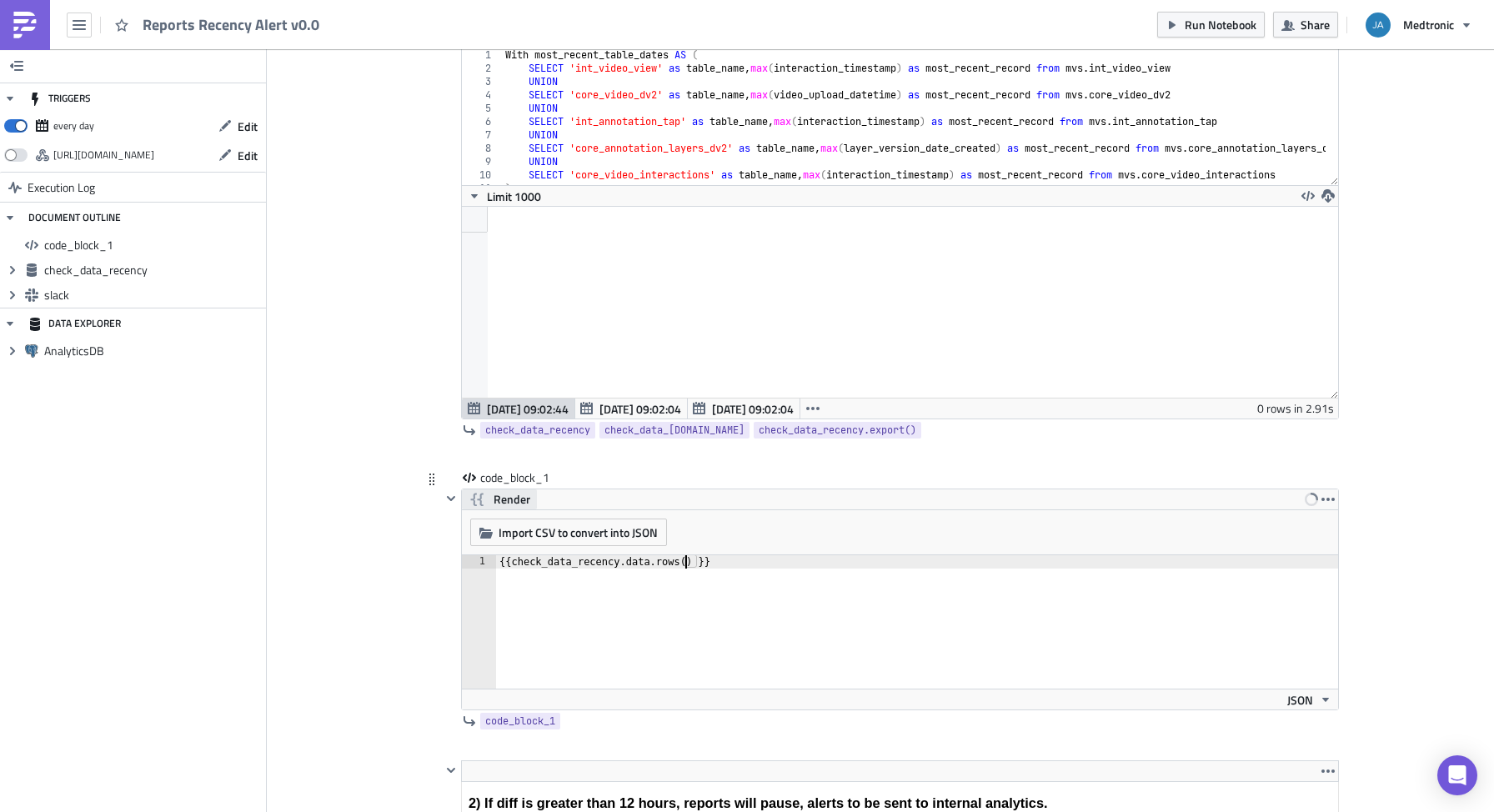
click at [496, 495] on span "Render" at bounding box center [511, 499] width 37 height 20
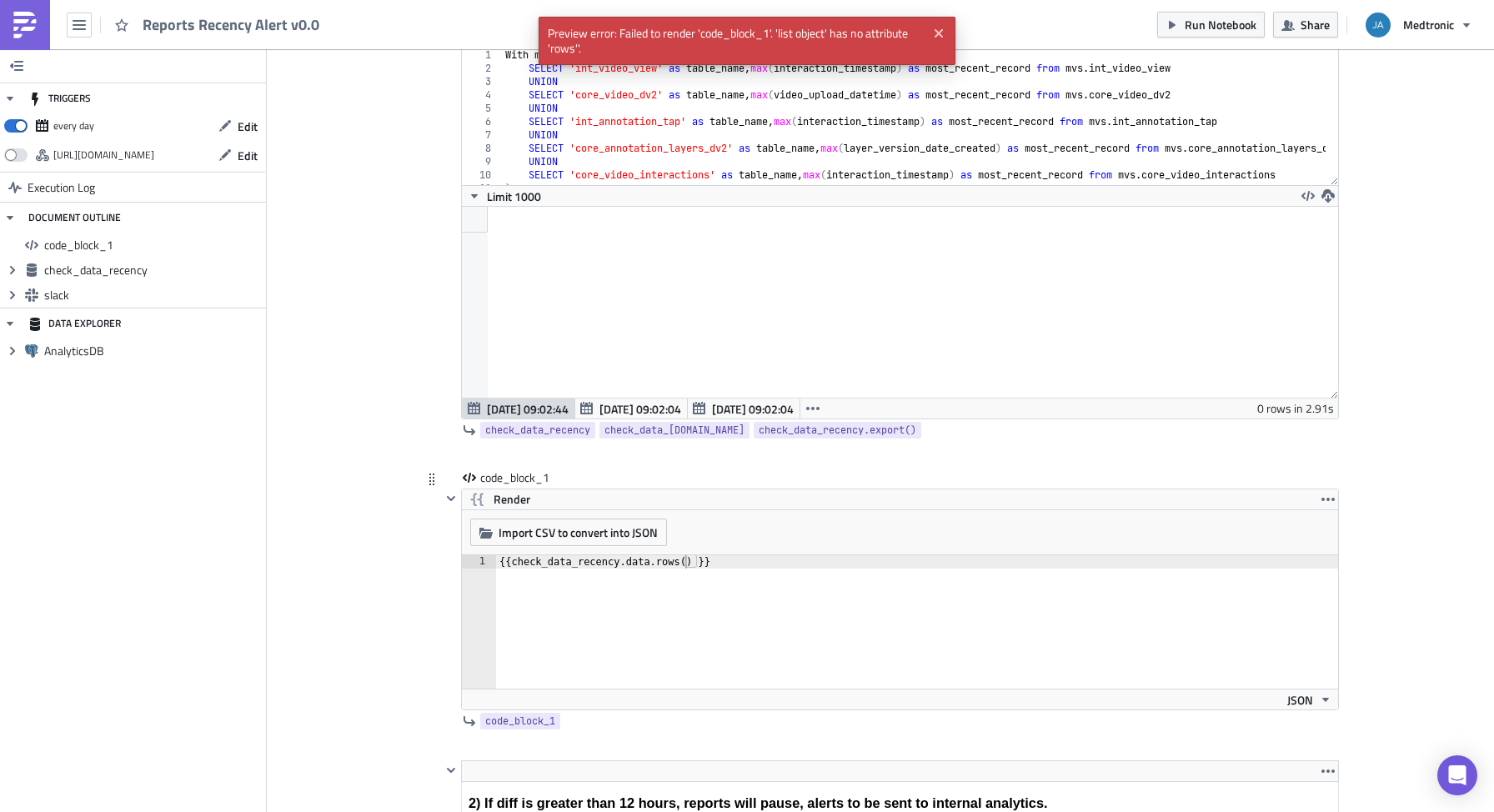
click at [670, 563] on div "{{ check_data_recency.data.rows ( ) }}" at bounding box center [917, 635] width 842 height 160
click at [521, 499] on span "Render" at bounding box center [511, 499] width 37 height 20
drag, startPoint x: 773, startPoint y: 46, endPoint x: 537, endPoint y: 39, distance: 236.1
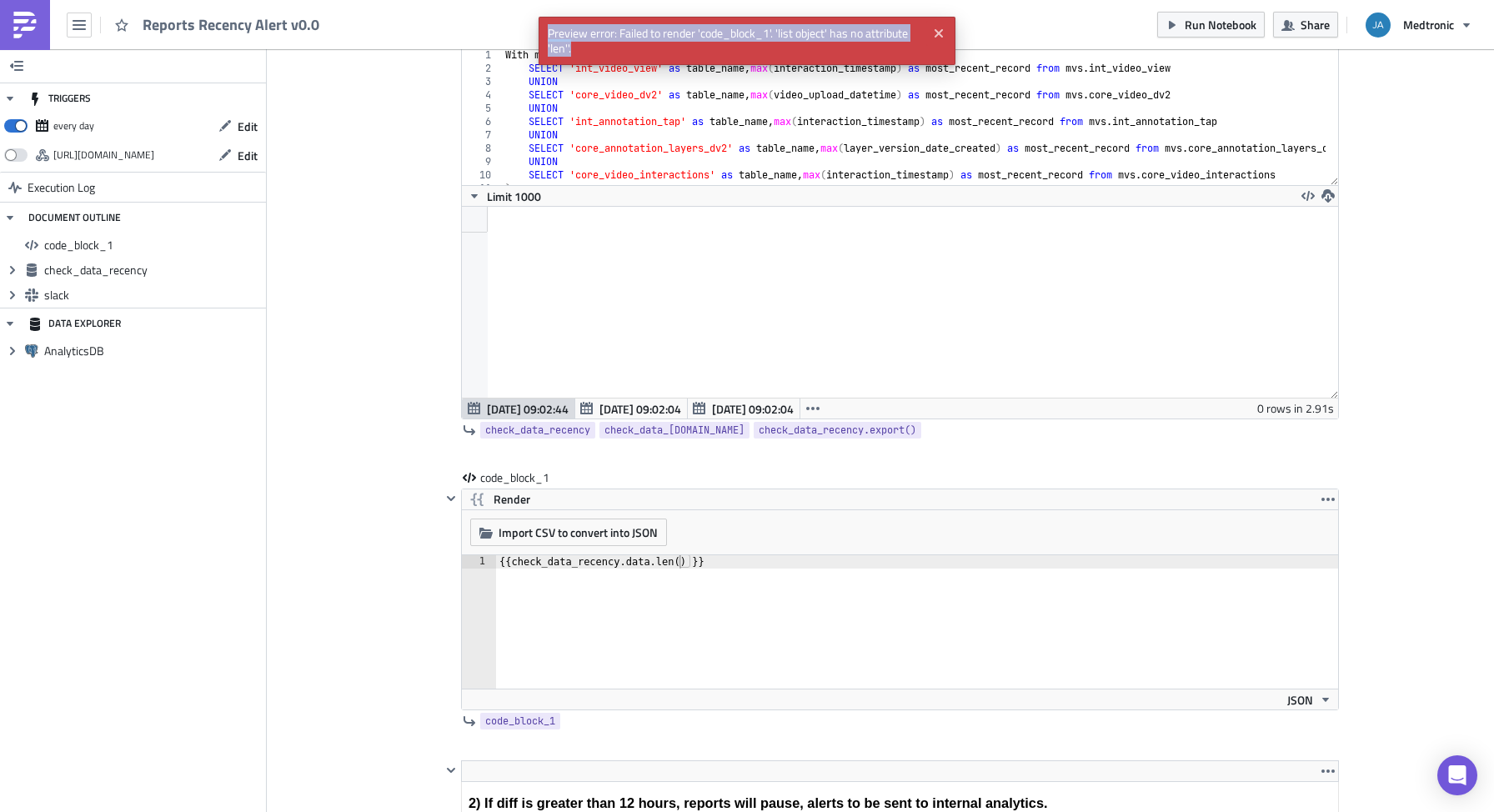
click at [538, 39] on span "Preview error: Failed to render 'code_block_1'. 'list object' has no attribute …" at bounding box center [732, 40] width 387 height 48
copy span "Preview error: Failed to render 'code_block_1'. 'list object' has no attribute …"
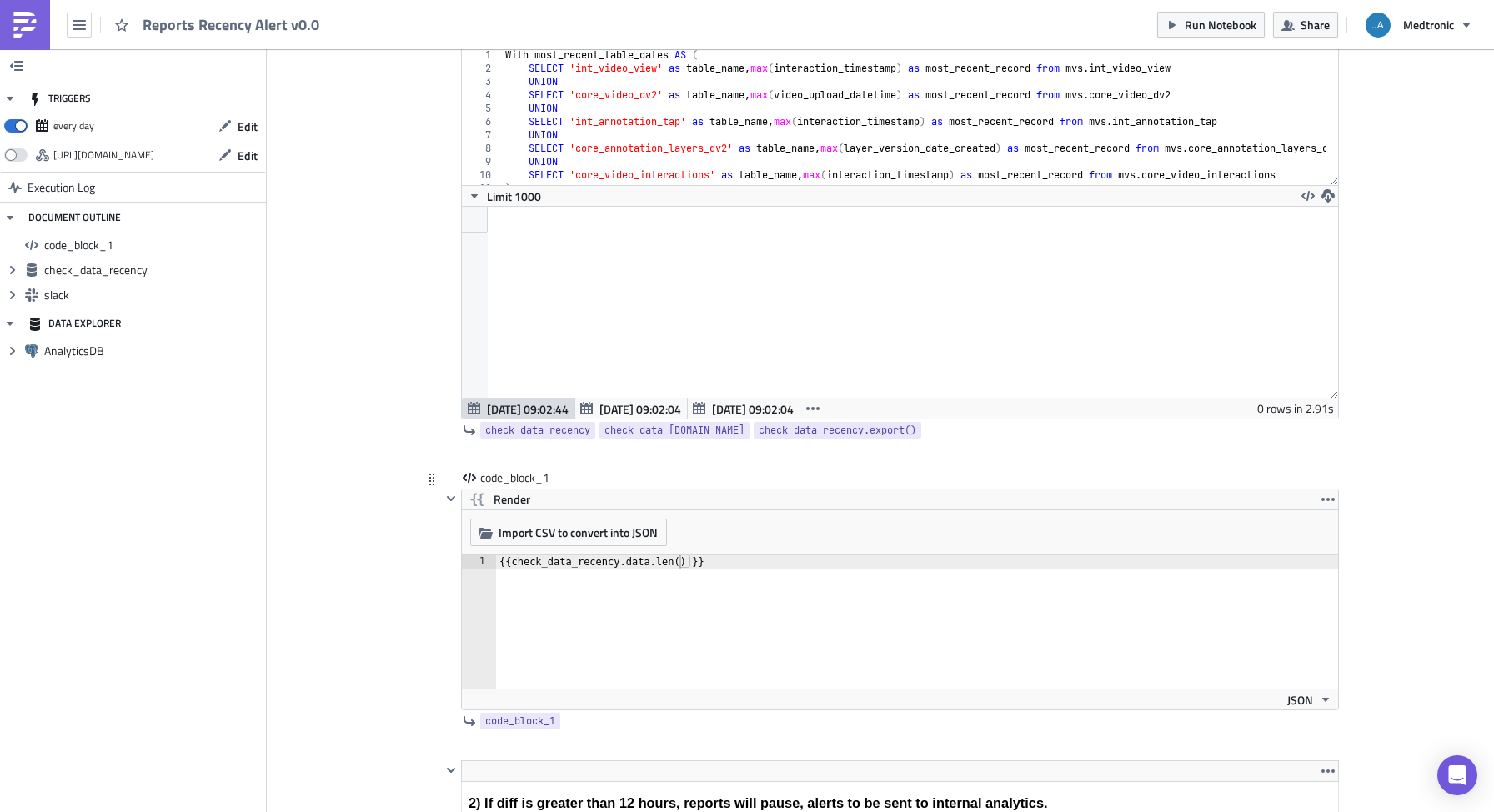
click at [713, 573] on div "{{ check_data_recency.data.len ( ) }}" at bounding box center [917, 635] width 842 height 160
drag, startPoint x: 686, startPoint y: 561, endPoint x: 650, endPoint y: 564, distance: 36.1
click at [650, 564] on div "{{ check_data_recency.data.len ( ) }}" at bounding box center [917, 635] width 842 height 160
paste textarea "| length"
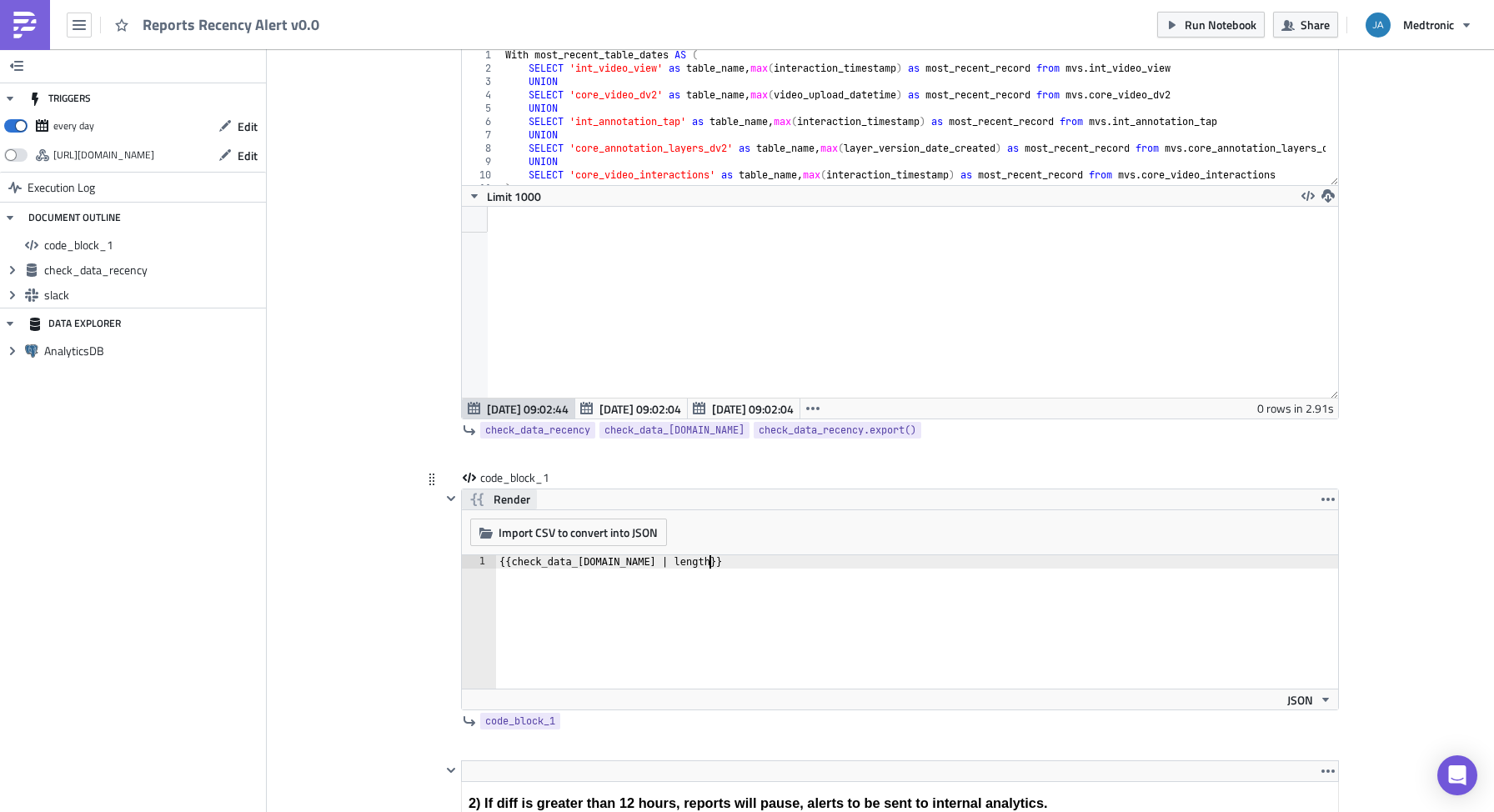
click at [507, 501] on span "Render" at bounding box center [511, 499] width 37 height 20
click at [518, 564] on div "[ ]" at bounding box center [917, 635] width 842 height 160
click at [1274, 411] on div "0 rows in 2.91s" at bounding box center [1295, 408] width 77 height 20
click at [645, 560] on div "[ ]" at bounding box center [917, 635] width 842 height 160
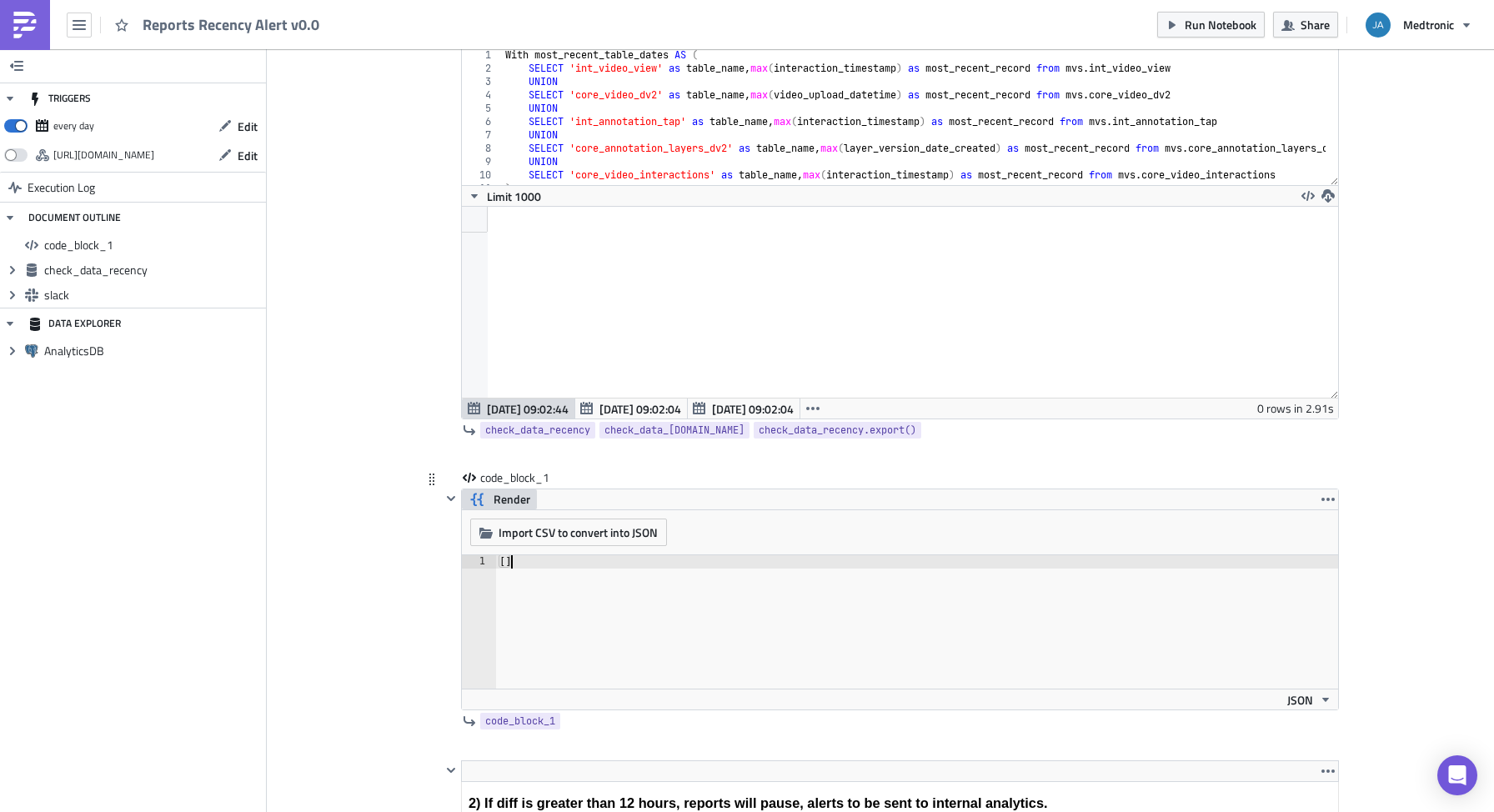
click at [541, 548] on div "Import CSV to convert into JSON Choose CSV file... (max 10MB)" at bounding box center [900, 533] width 877 height 45
click at [509, 496] on span "Render" at bounding box center [511, 499] width 37 height 20
drag, startPoint x: 543, startPoint y: 573, endPoint x: 632, endPoint y: 584, distance: 89.7
click at [544, 573] on div "{{ check_data_recency.data | length }}" at bounding box center [917, 635] width 842 height 160
drag, startPoint x: 648, startPoint y: 562, endPoint x: 706, endPoint y: 565, distance: 58.1
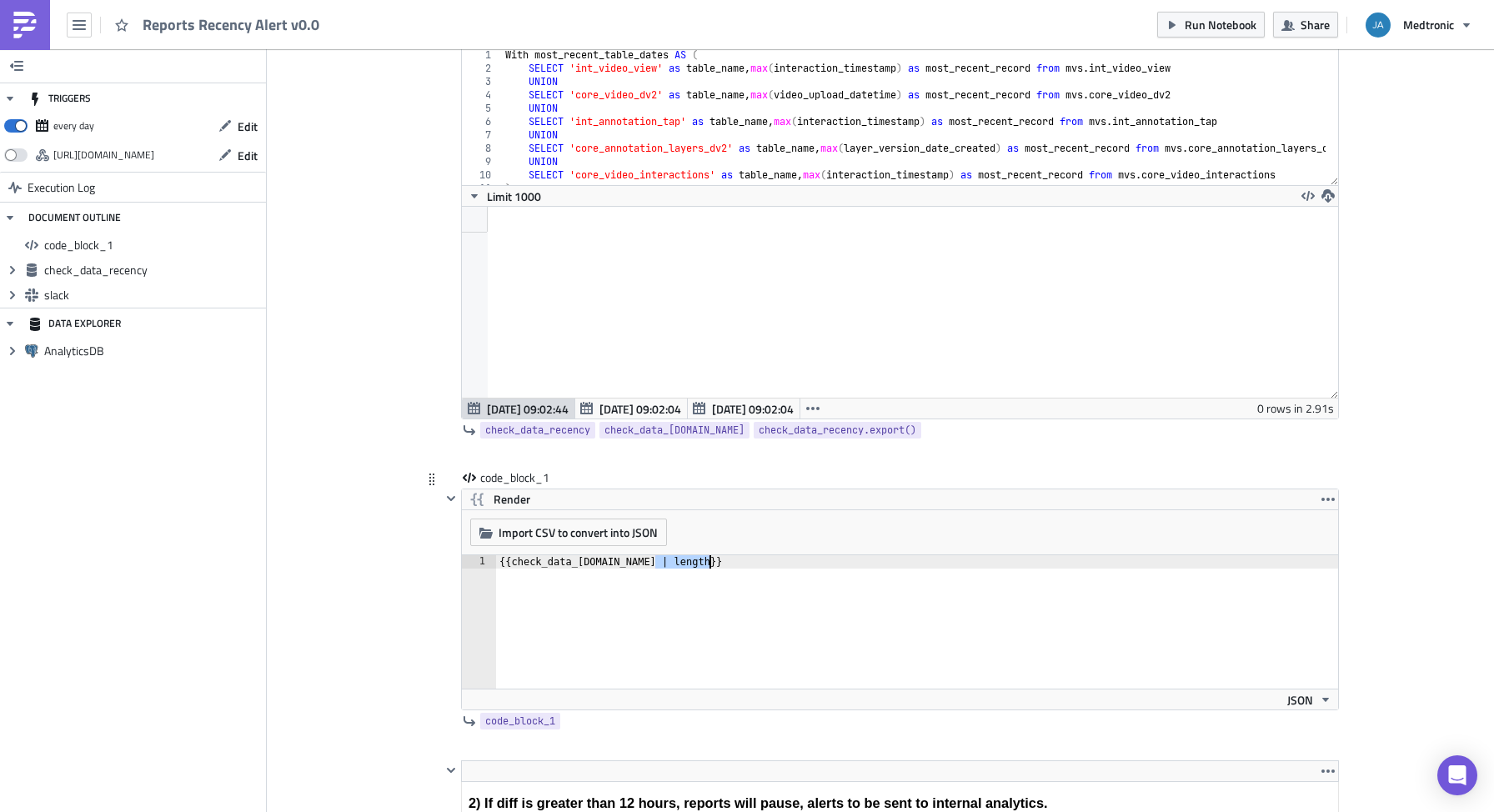
click at [706, 565] on div "{{ check_data_recency.data | length }}" at bounding box center [917, 635] width 842 height 160
click at [499, 499] on span "Render" at bounding box center [511, 499] width 37 height 20
click at [593, 571] on div "[ ]" at bounding box center [917, 635] width 842 height 160
click at [513, 564] on div "[ ]" at bounding box center [917, 635] width 842 height 160
click at [503, 504] on span "Render" at bounding box center [511, 499] width 37 height 20
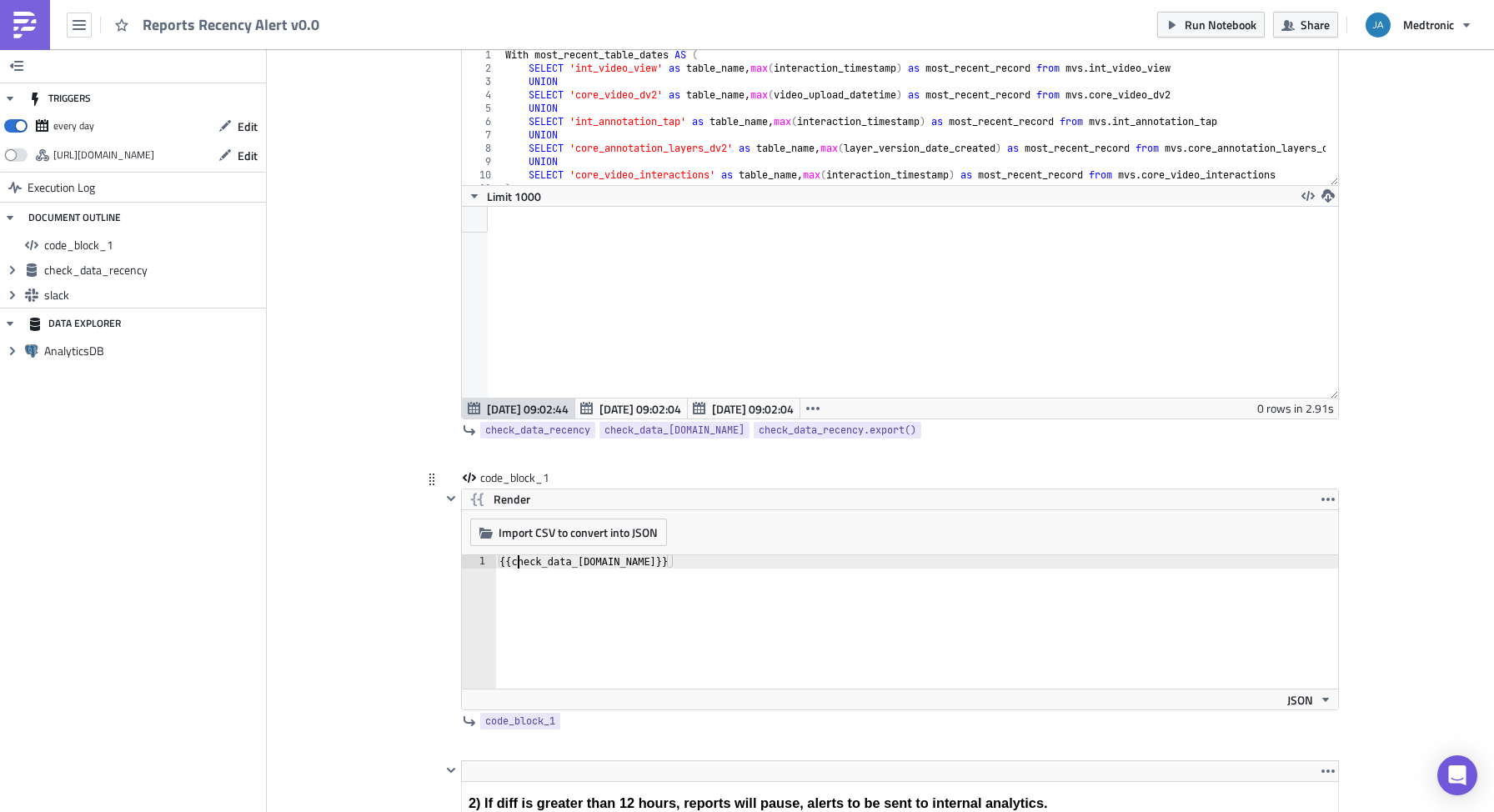
click at [511, 564] on div "{{ check_data_recency.data }}" at bounding box center [917, 635] width 842 height 160
click at [693, 561] on div "{{ length ( check_data_recency.data }}" at bounding box center [917, 635] width 842 height 160
click at [505, 503] on span "Render" at bounding box center [511, 499] width 37 height 20
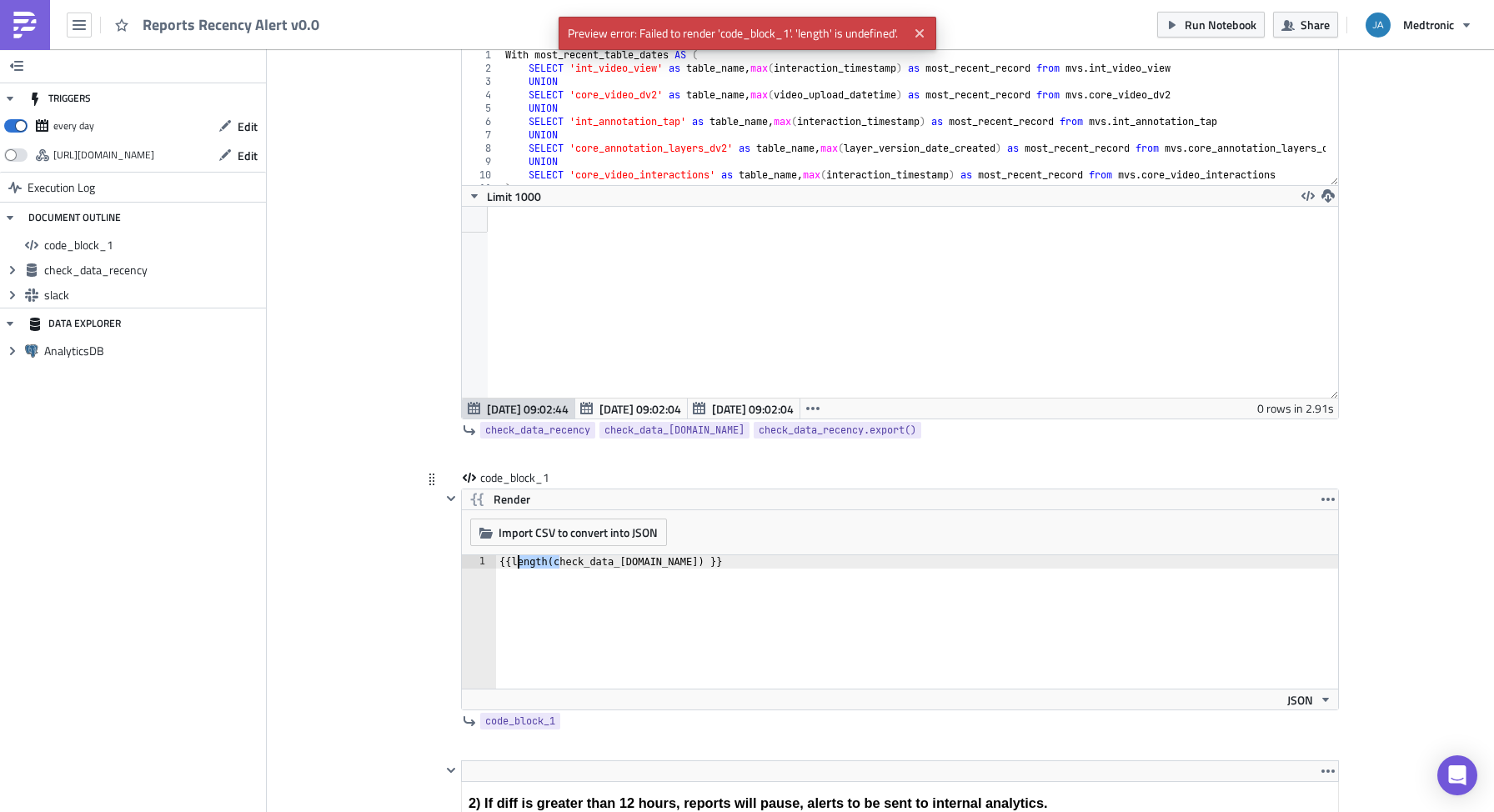
drag, startPoint x: 550, startPoint y: 562, endPoint x: 511, endPoint y: 565, distance: 39.1
click at [511, 565] on div "{{ length ( check_data_recency.data ) }}" at bounding box center [917, 635] width 842 height 160
click at [649, 557] on div "{{ check_data_recency.data ) }}" at bounding box center [917, 635] width 842 height 160
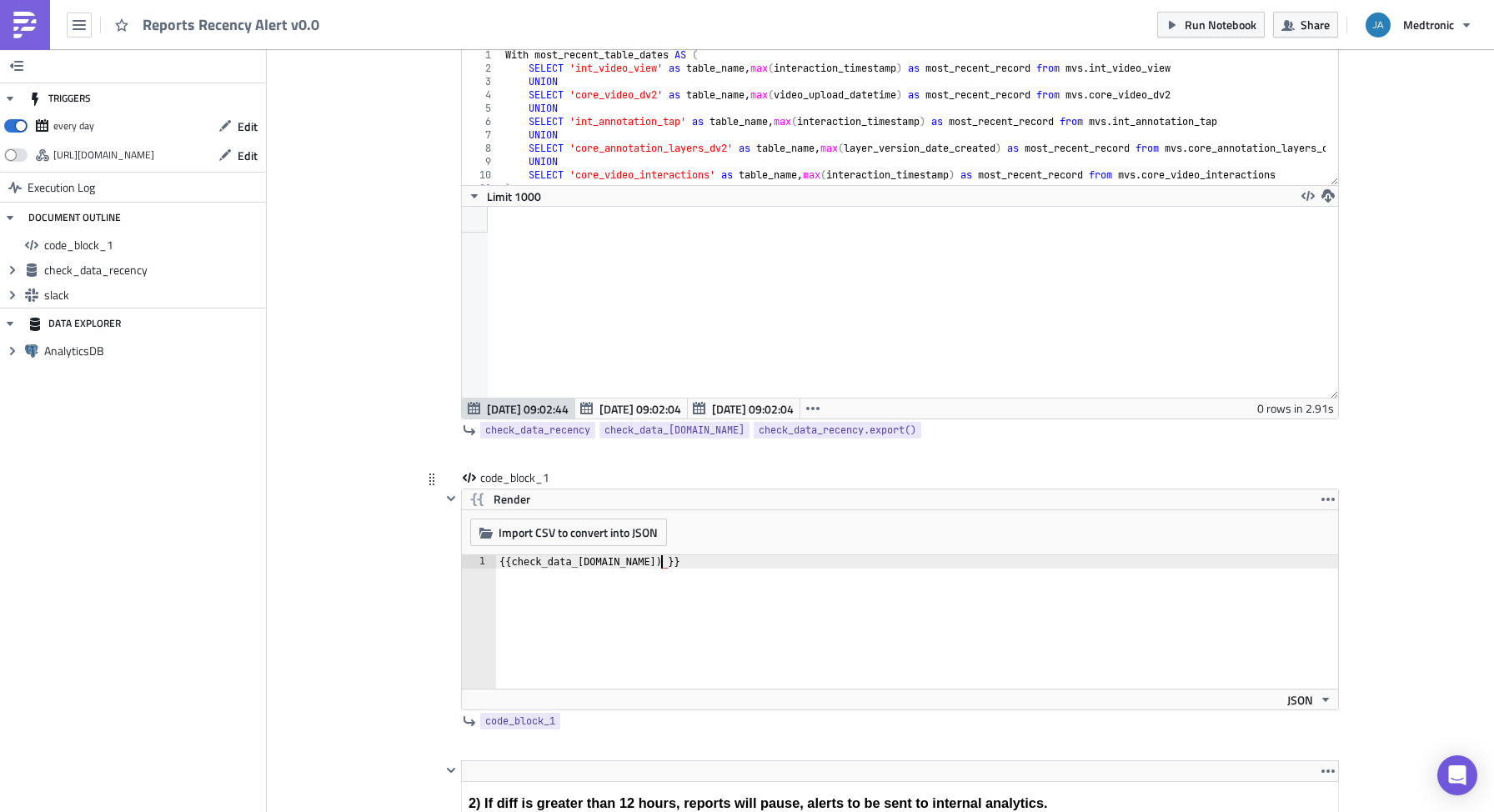
paste textarea "| length"
click at [505, 499] on span "Render" at bounding box center [511, 499] width 37 height 20
click at [511, 500] on span "Render" at bounding box center [511, 499] width 37 height 20
click at [681, 563] on div "{{ check_data_recency.data | length }}" at bounding box center [917, 635] width 842 height 160
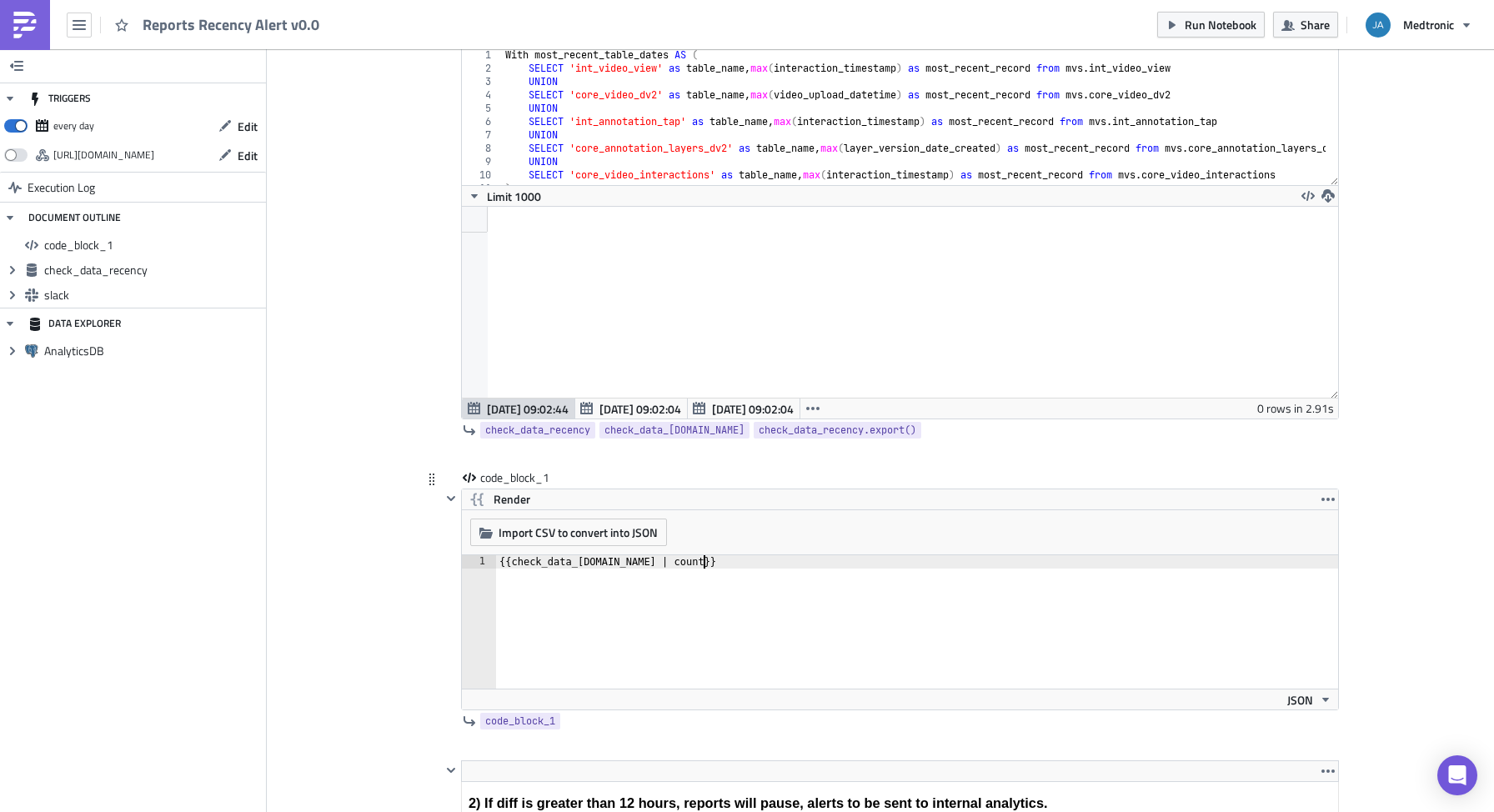
scroll to position [0, 16]
click at [504, 508] on span "Render" at bounding box center [511, 499] width 37 height 20
drag, startPoint x: 514, startPoint y: 567, endPoint x: 493, endPoint y: 566, distance: 21.0
click at [496, 566] on div "[ ]" at bounding box center [917, 635] width 842 height 160
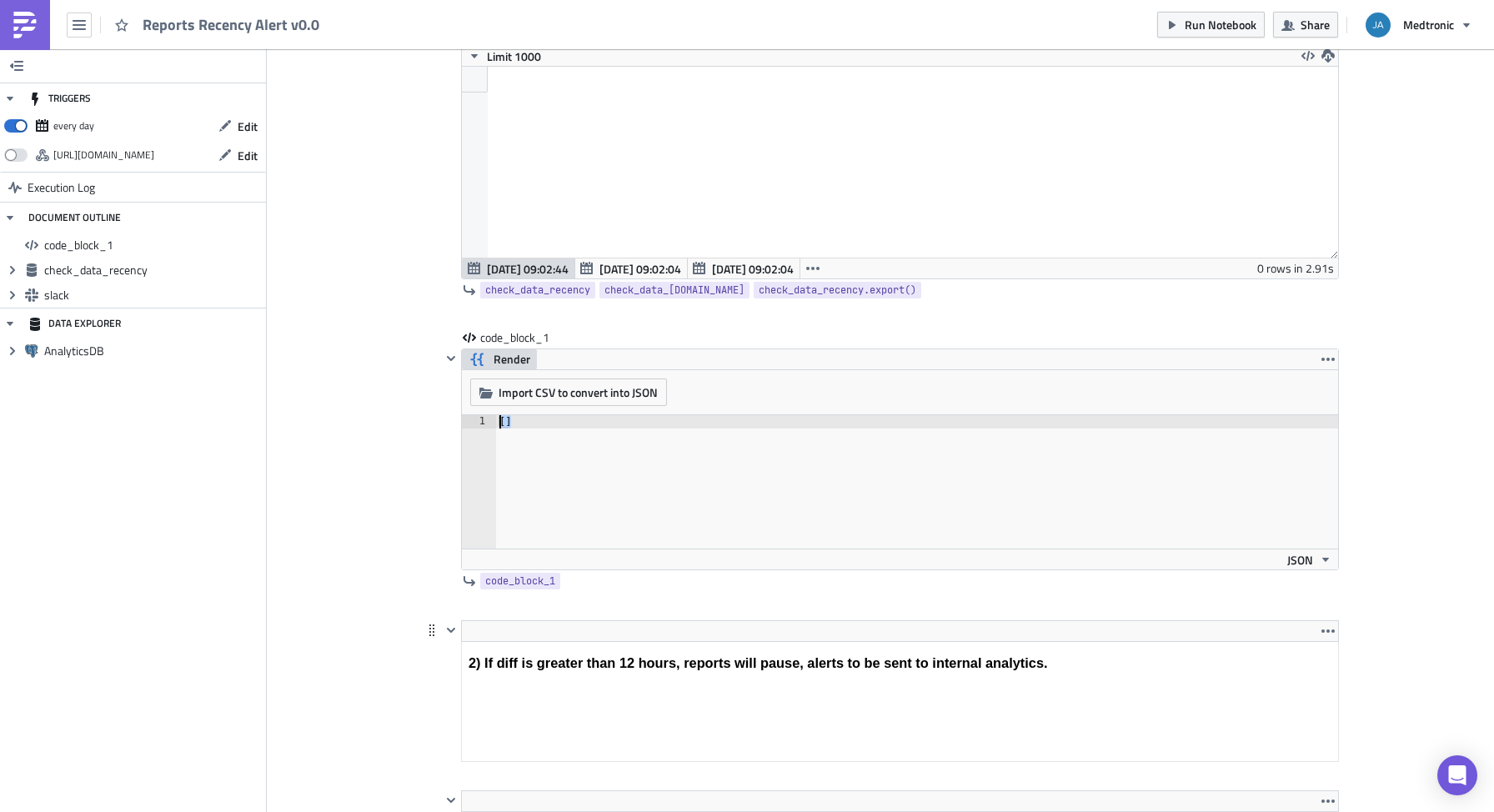
scroll to position [836, 0]
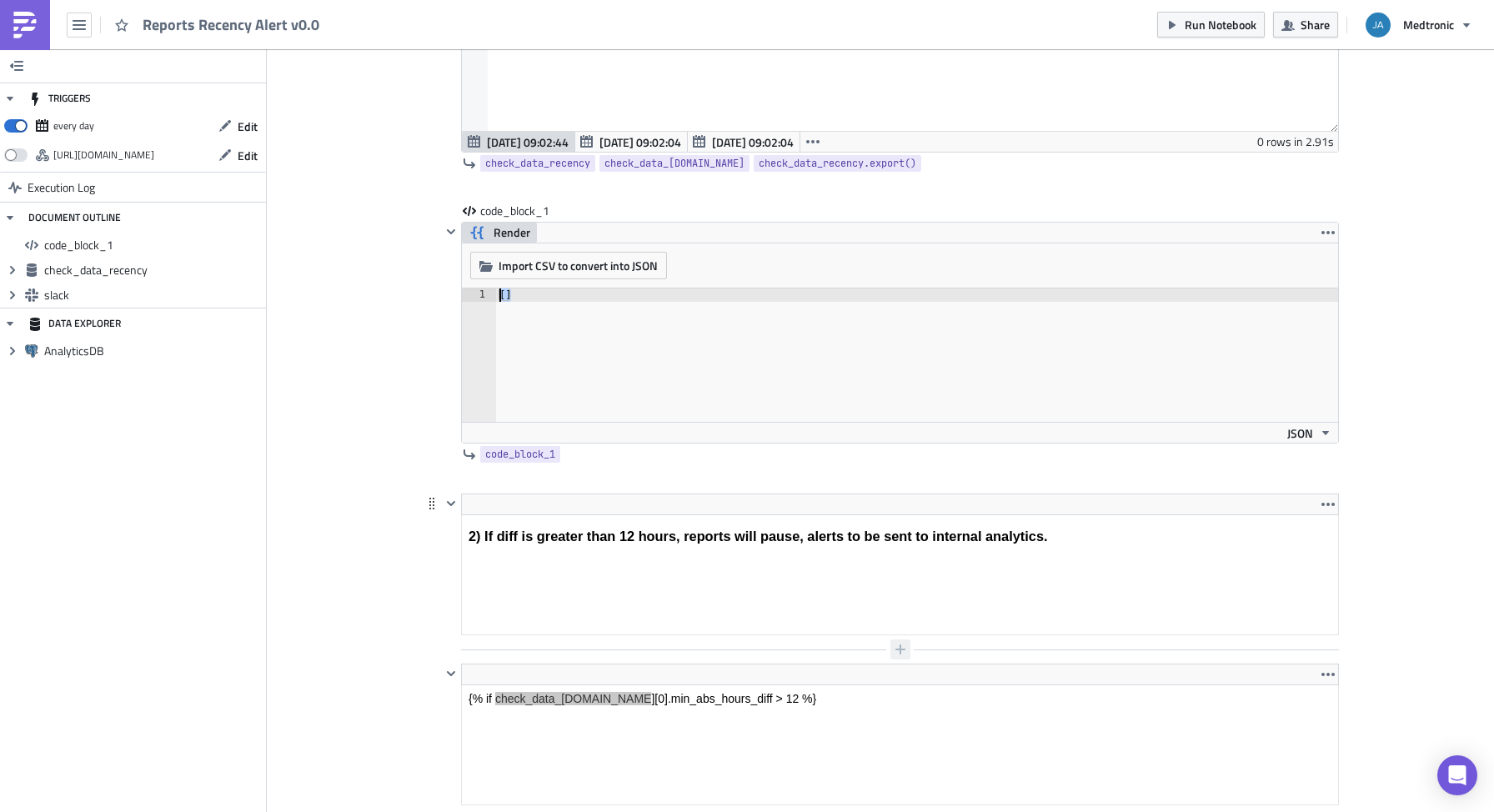
click at [896, 648] on icon "button" at bounding box center [900, 648] width 13 height 13
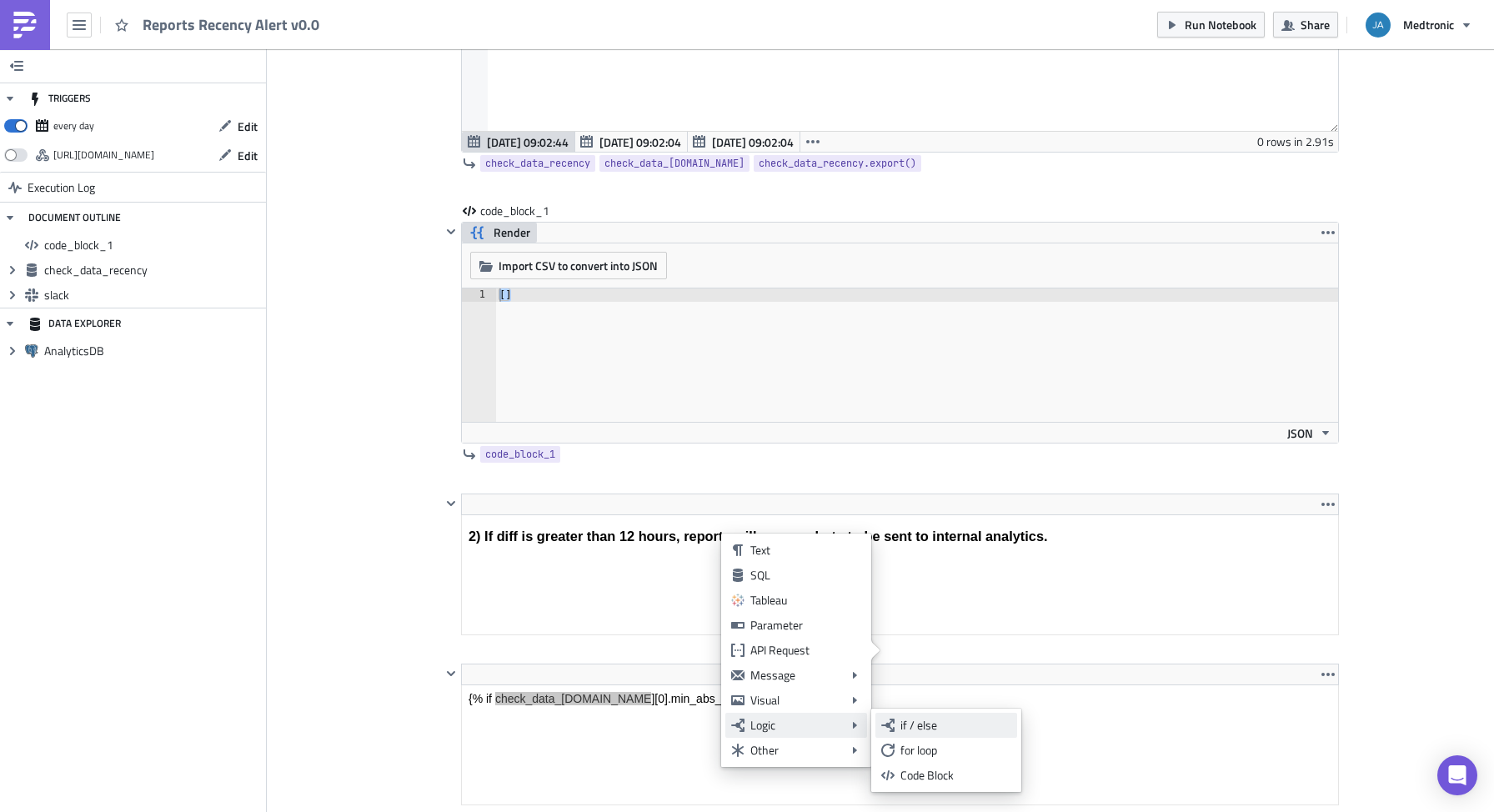
click at [904, 723] on div "if / else" at bounding box center [956, 725] width 111 height 16
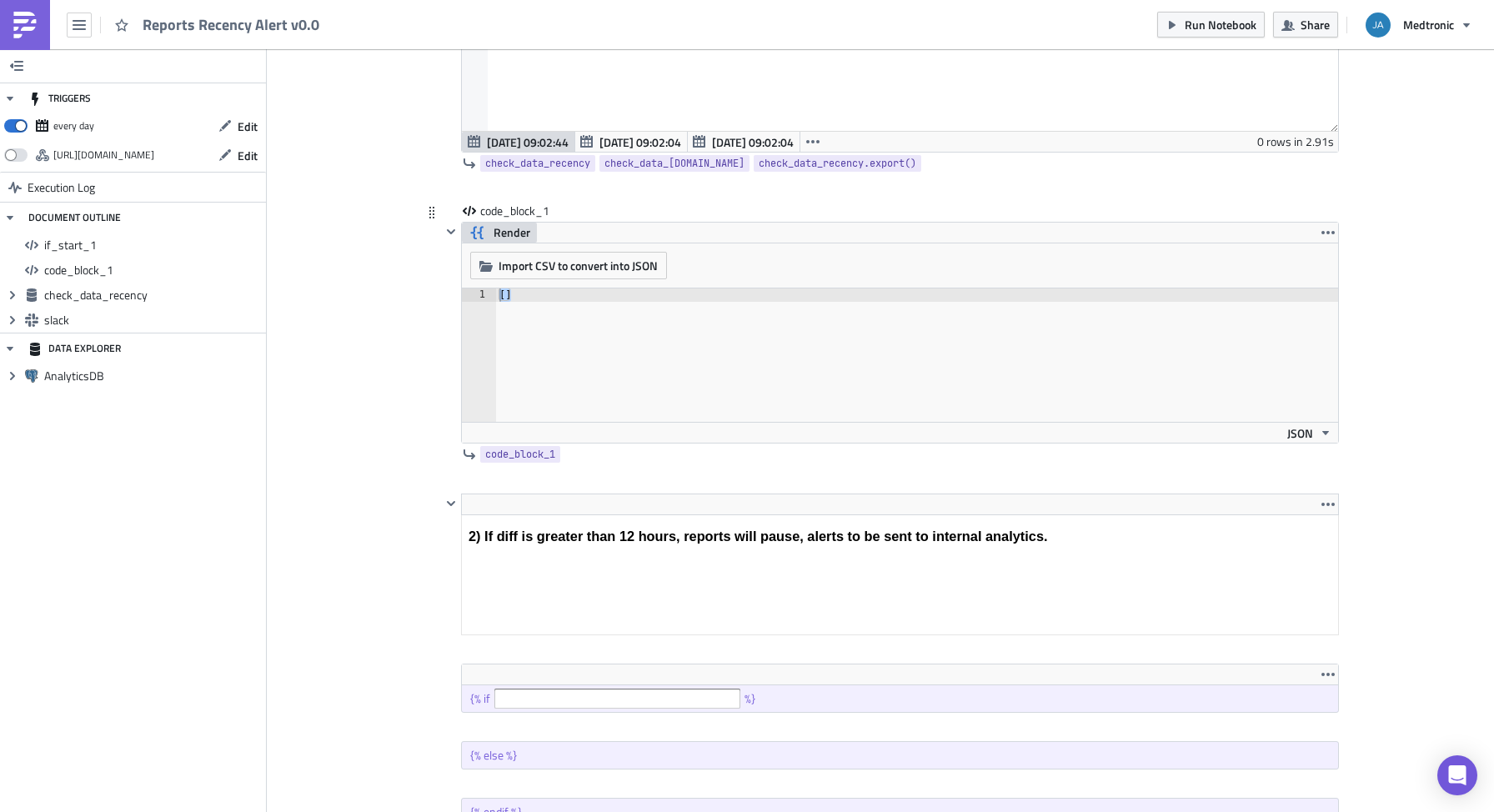
click at [509, 232] on span "Render" at bounding box center [511, 232] width 37 height 20
click at [697, 297] on div "{{ check_data_recency.data | count }}" at bounding box center [917, 369] width 842 height 160
type textarea "{{ check_data_recency.data | length }}"
click at [511, 231] on span "Render" at bounding box center [511, 232] width 37 height 20
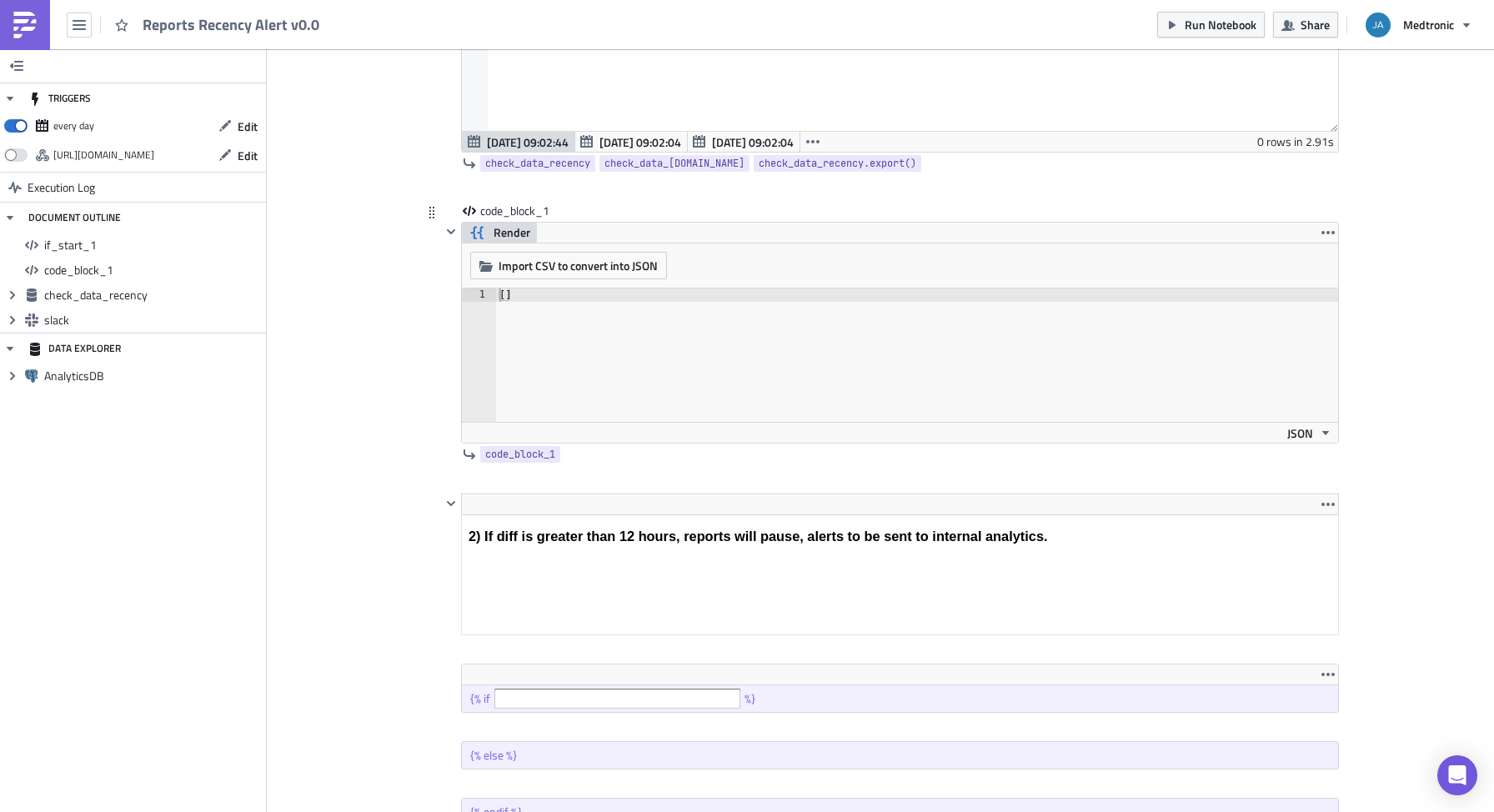
click at [506, 232] on span "Render" at bounding box center [511, 232] width 37 height 20
drag, startPoint x: 702, startPoint y: 296, endPoint x: 513, endPoint y: 294, distance: 189.0
click at [513, 294] on div "{{ check_data_recency.data | length }}" at bounding box center [917, 369] width 842 height 160
click at [538, 692] on input "text" at bounding box center [617, 698] width 246 height 20
paste input "check_data_recency.data | length"
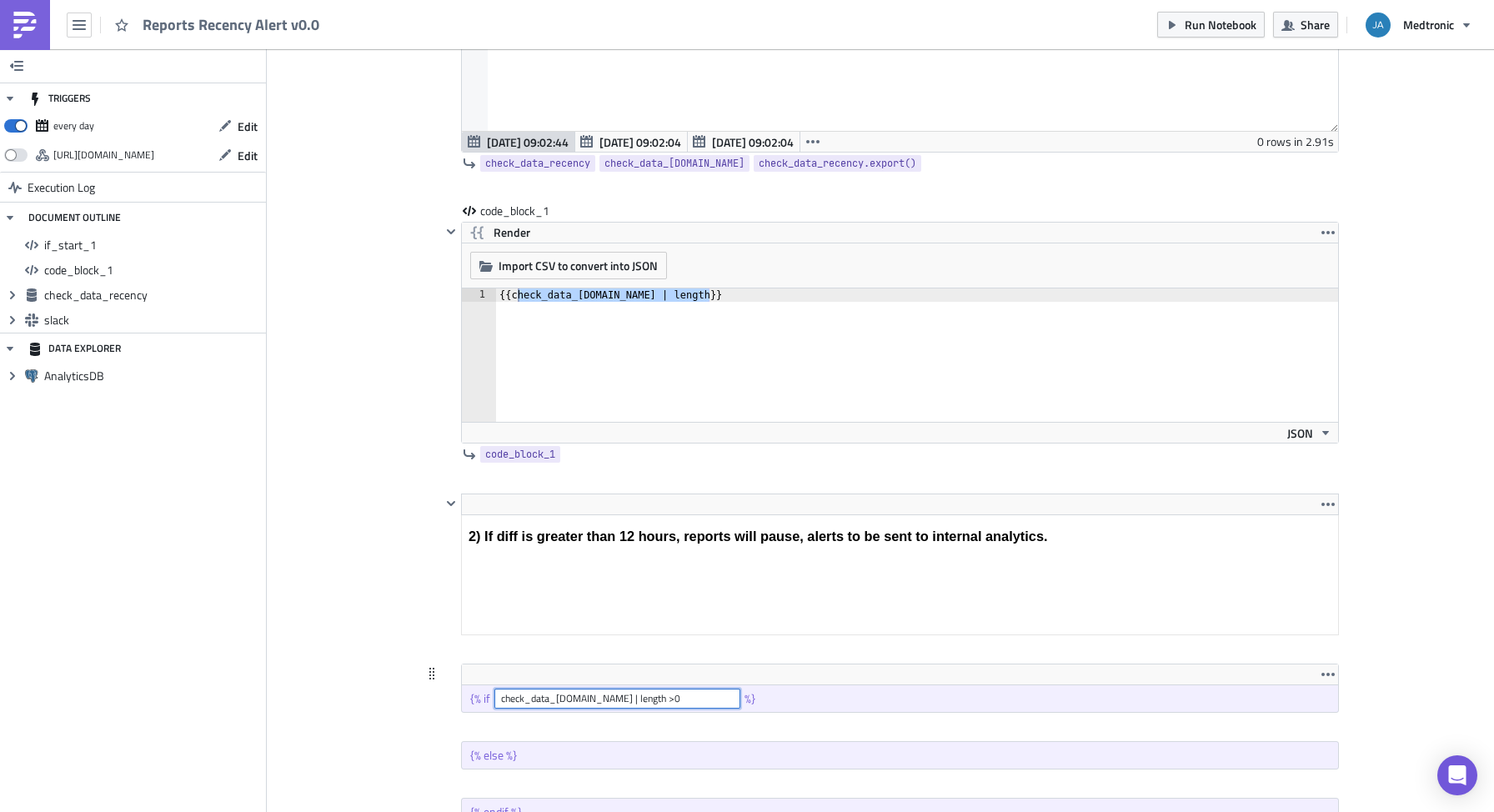
click at [643, 706] on input "check_data_recency.data | length >0" at bounding box center [617, 698] width 246 height 20
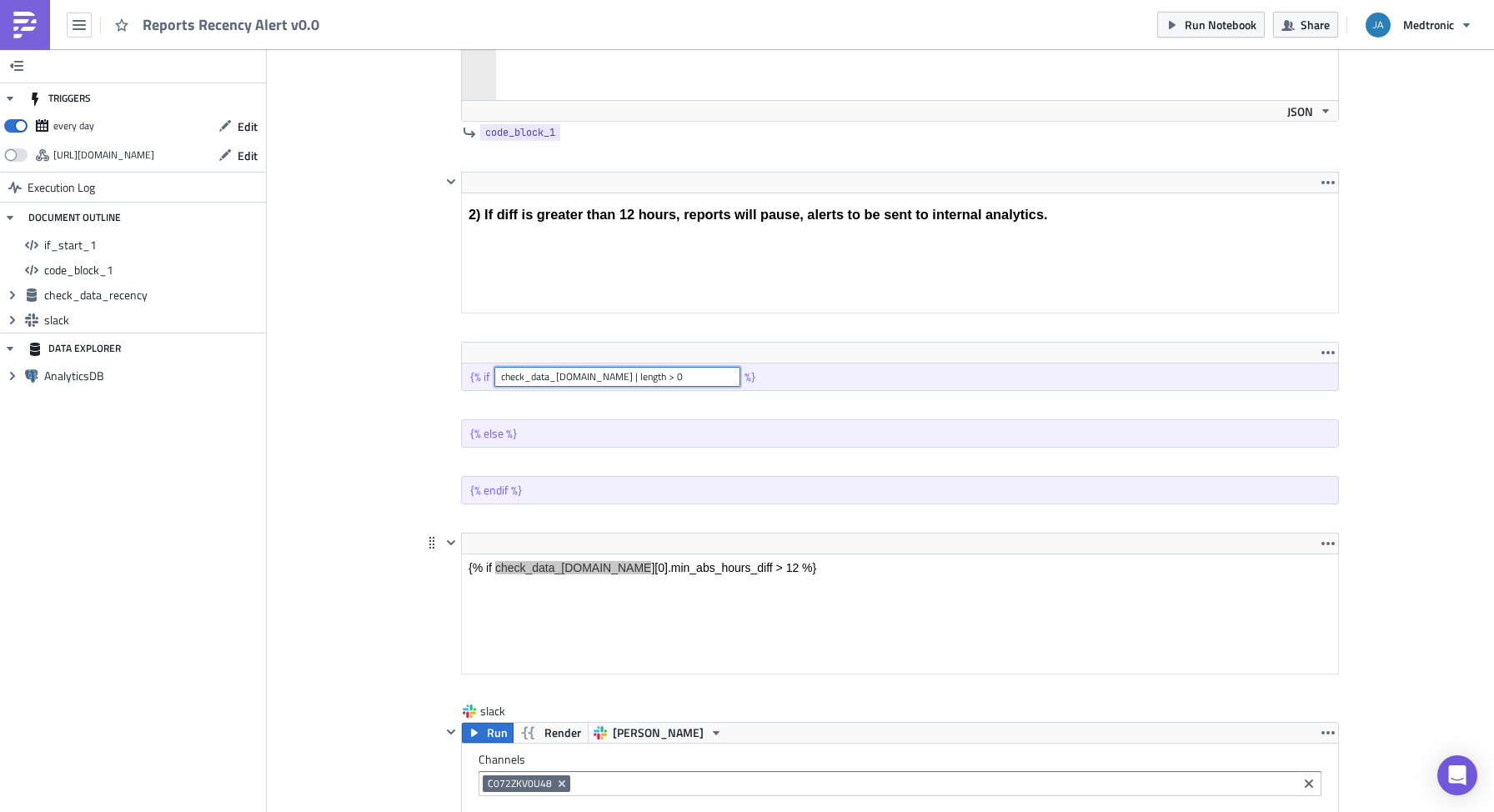
scroll to position [1237, 0]
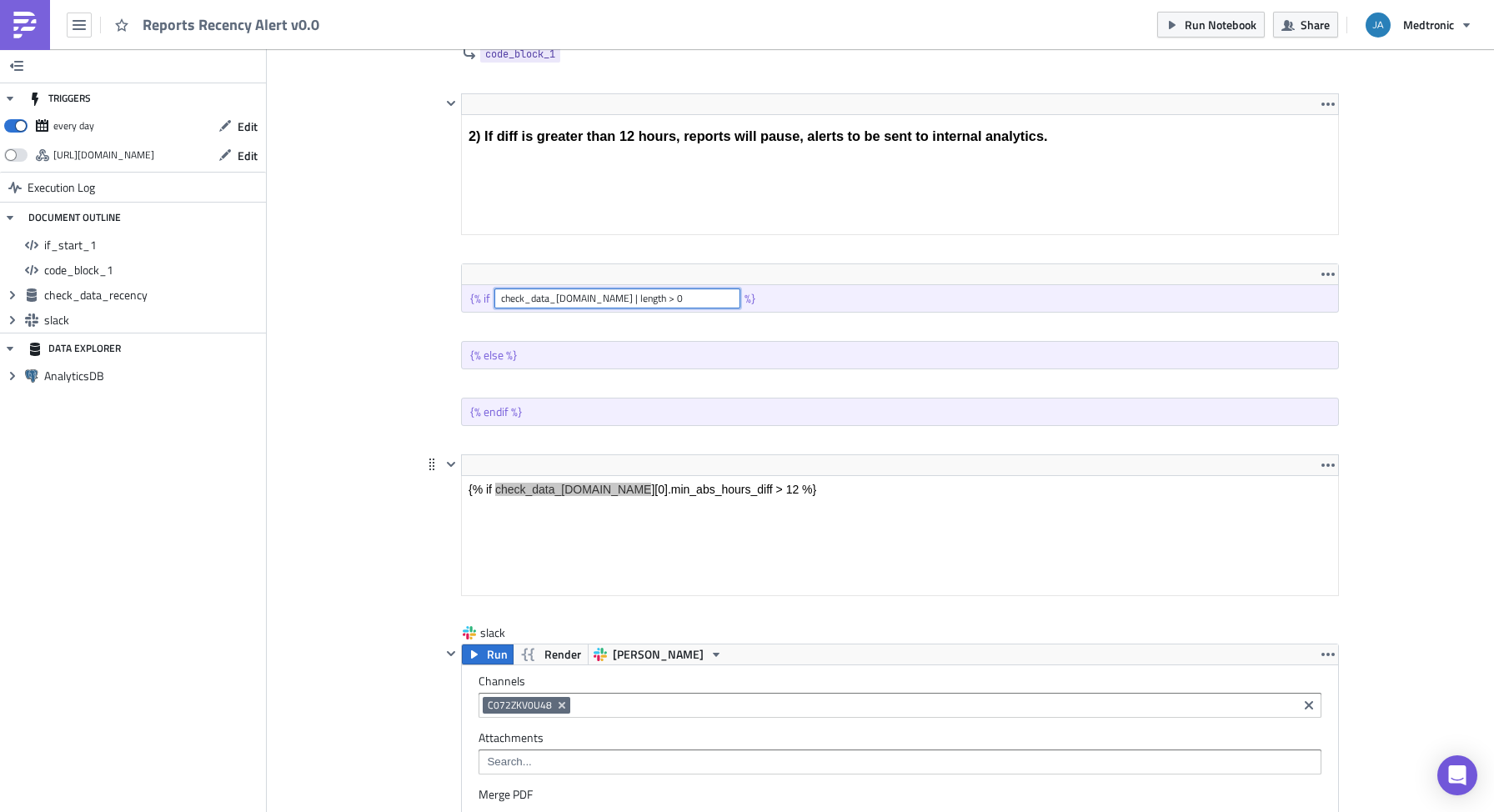
type input "check_data_recency.data | length > 0"
drag, startPoint x: 705, startPoint y: 470, endPoint x: 677, endPoint y: 424, distance: 53.9
click at [676, 422] on div "<h3>1) Check minumum hour diff in event_video_interactions</h3> Edit Format Ins…" at bounding box center [880, 409] width 917 height 2477
click at [682, 466] on div at bounding box center [900, 465] width 878 height 22
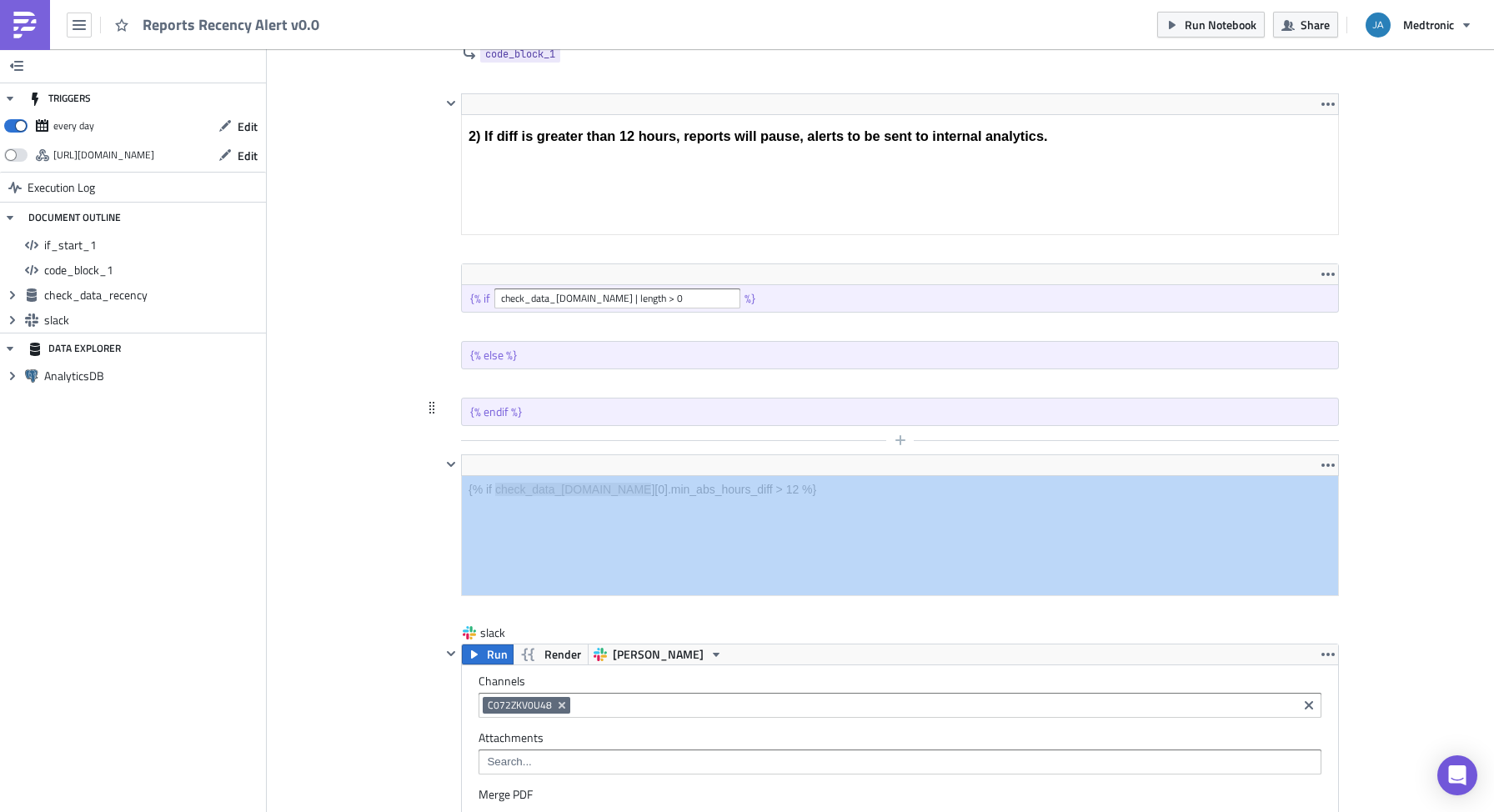
drag, startPoint x: 1205, startPoint y: 467, endPoint x: 1209, endPoint y: 437, distance: 30.3
click at [1209, 437] on div "<h3>1) Check minumum hour diff in event_video_interactions</h3> Edit Format Ins…" at bounding box center [880, 409] width 917 height 2477
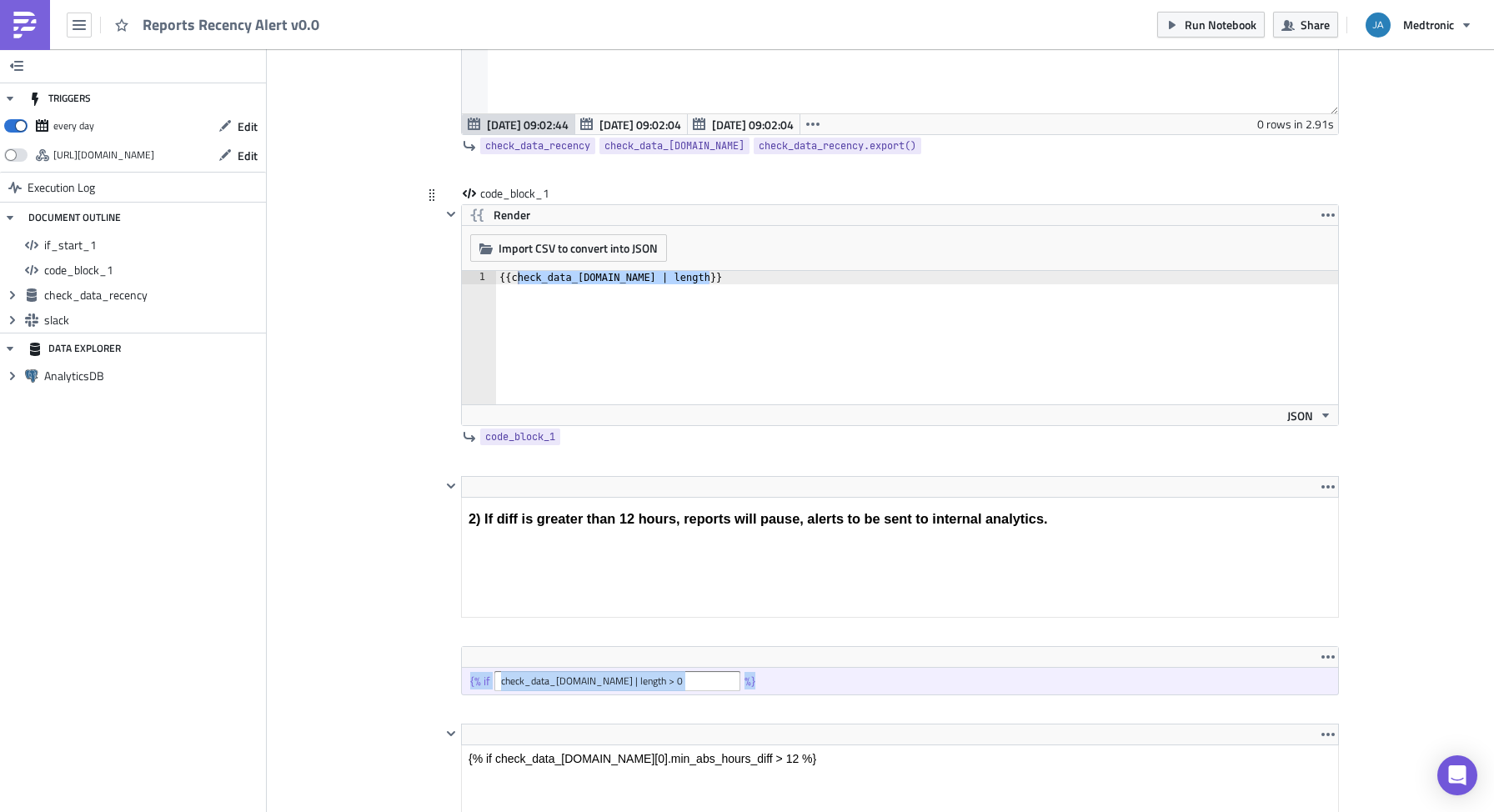
scroll to position [852, 0]
click at [784, 288] on div "{{ check_data_recency.data | length }}" at bounding box center [917, 354] width 842 height 160
click at [433, 196] on div at bounding box center [431, 197] width 19 height 20
click at [1322, 212] on icon "button" at bounding box center [1328, 217] width 13 height 13
click at [1384, 211] on div "Cover Image chapter-internal-analytics Execution Log Reports Recency Alert v0.0…" at bounding box center [880, 673] width 1227 height 2949
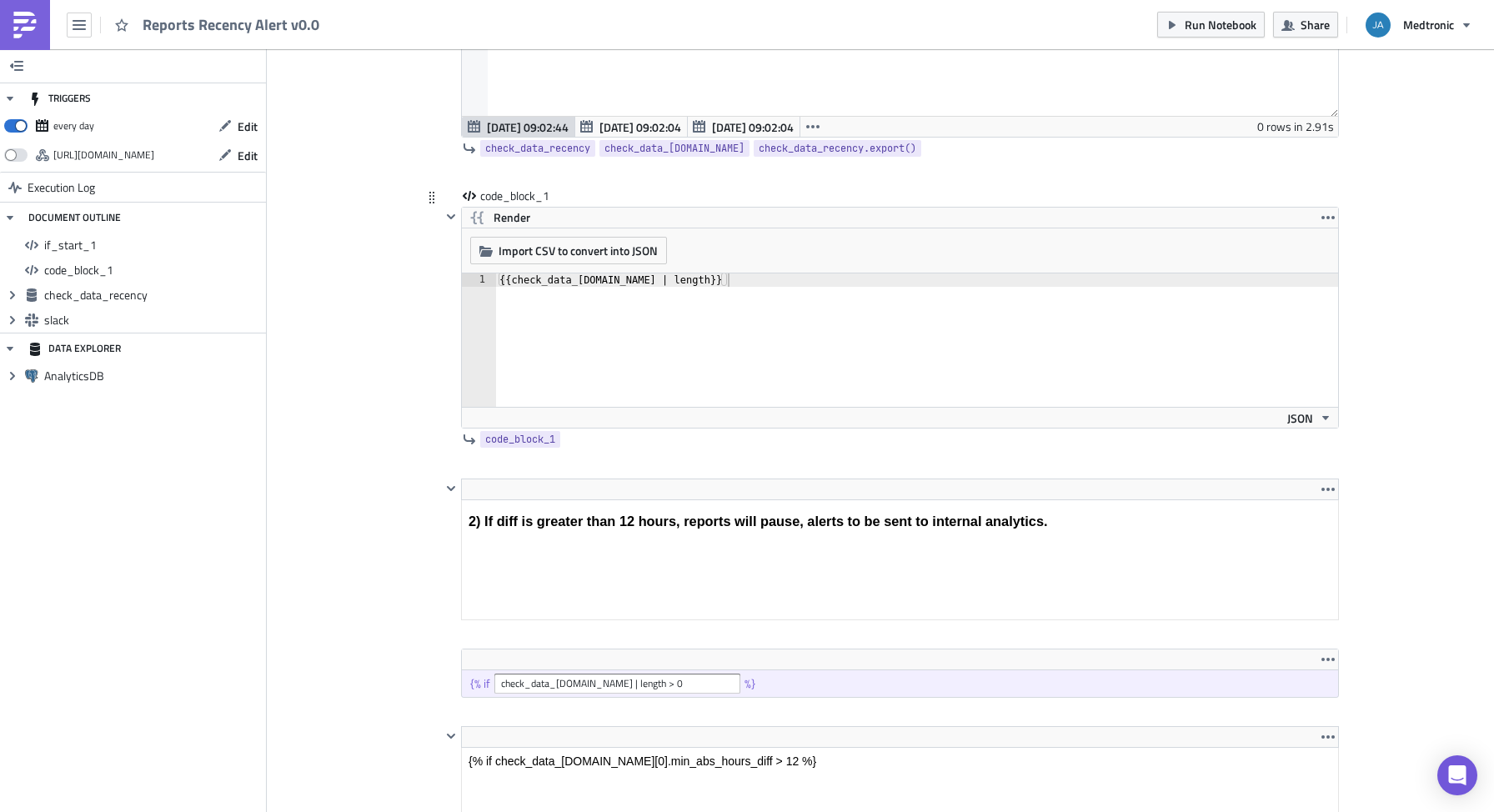
click at [881, 343] on div "{{ check_data_recency.data | length }}" at bounding box center [917, 354] width 842 height 160
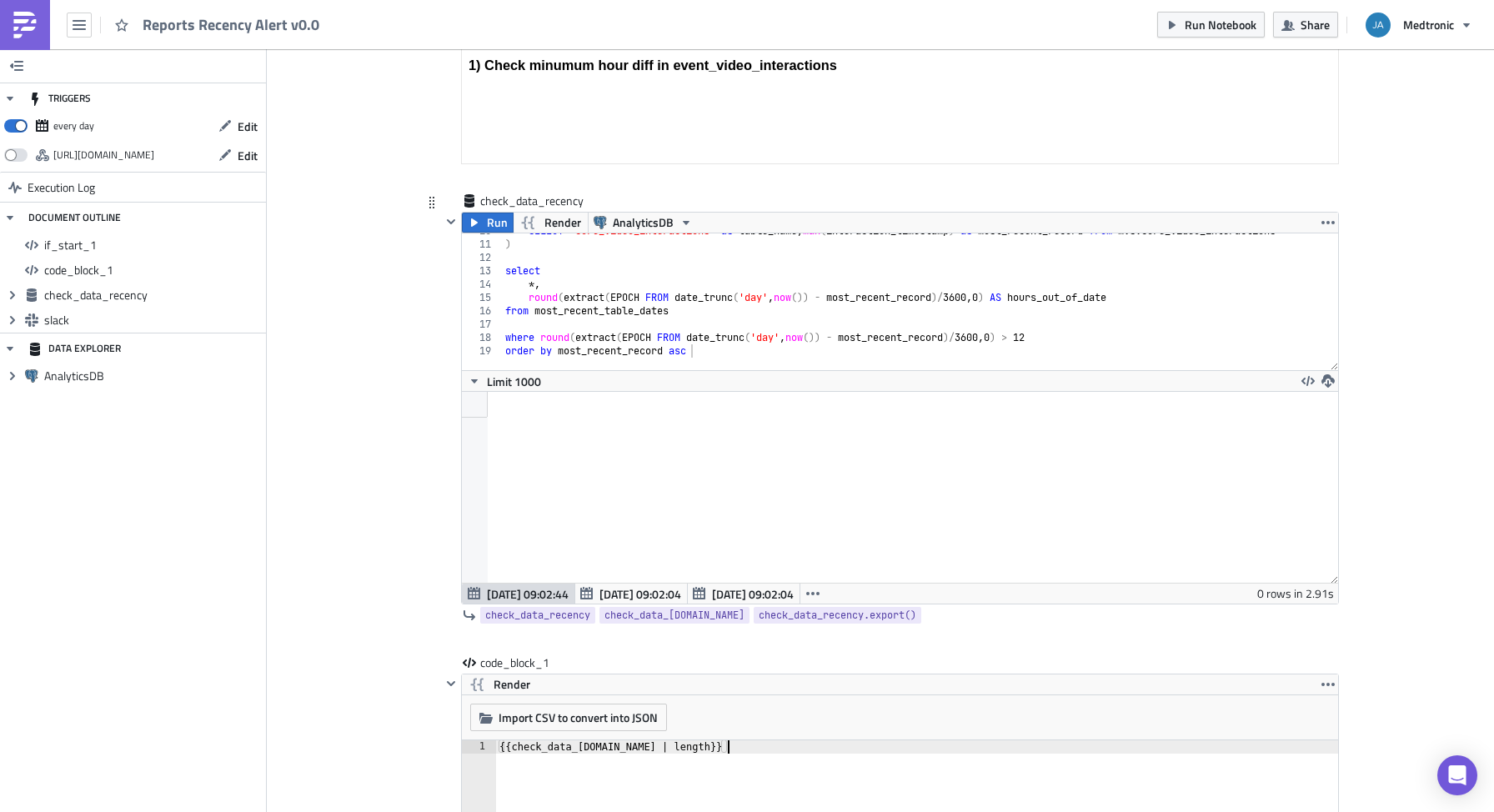
scroll to position [451, 0]
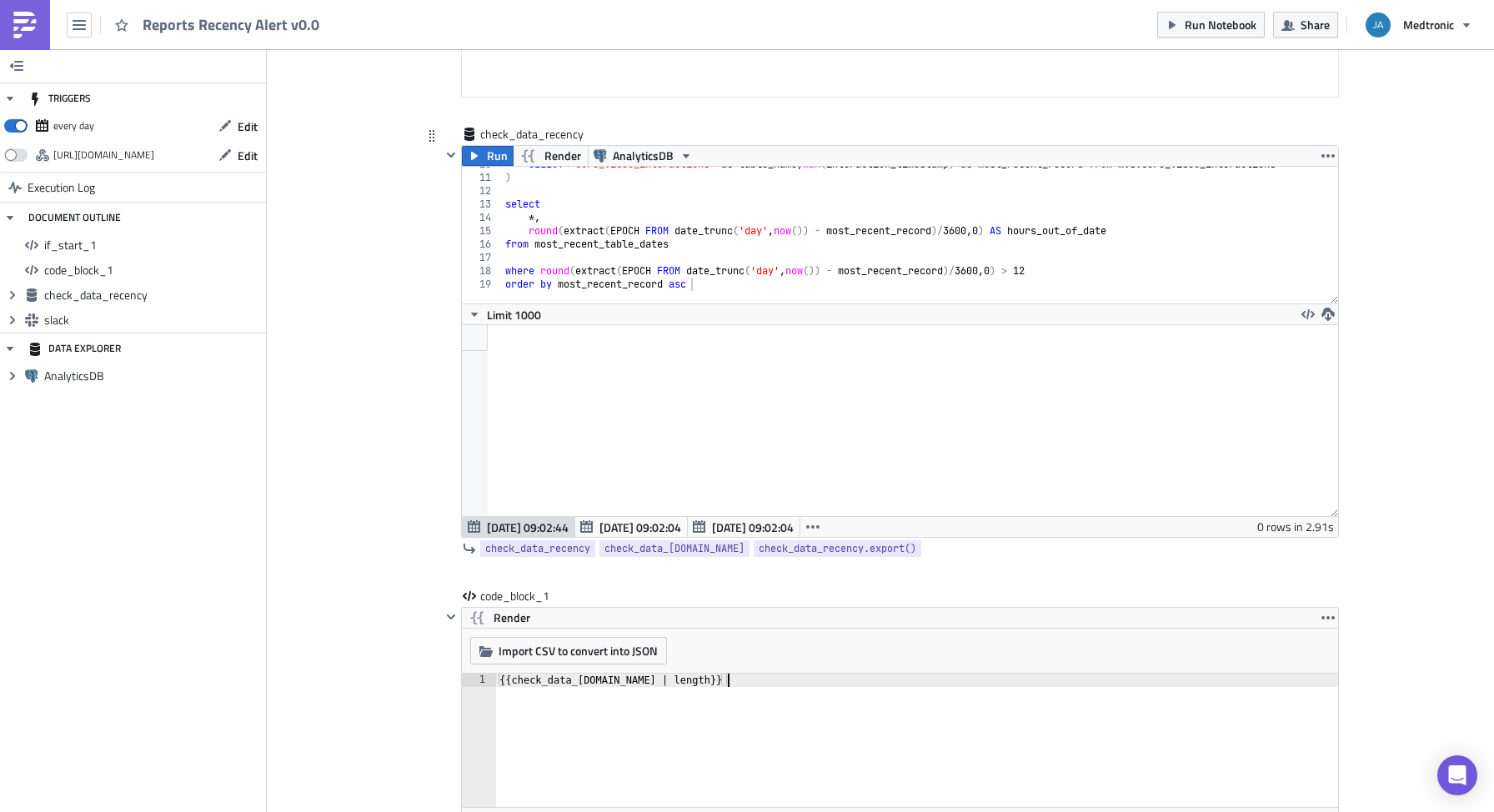
click at [1059, 265] on div "SELECT 'core_video_interactions' as table_name , max ( interaction_timestamp ) …" at bounding box center [938, 232] width 871 height 151
type textarea "-- where round(extract(EPOCH FROM date_trunc('day', now()) - most_recent_record…"
click at [471, 155] on icon "button" at bounding box center [474, 156] width 7 height 9
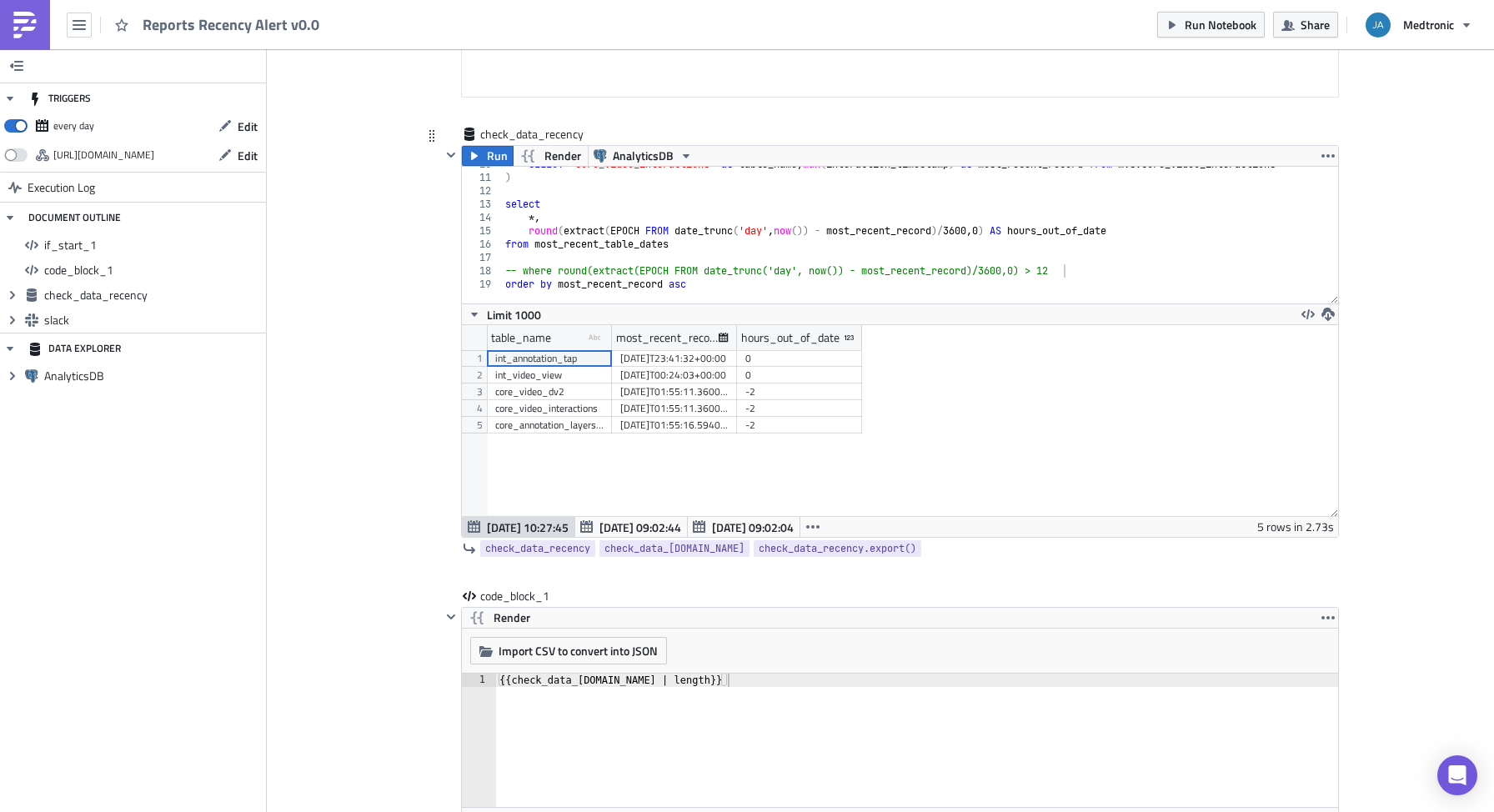
scroll to position [191, 876]
click at [495, 617] on span "Render" at bounding box center [511, 617] width 37 height 20
click at [598, 686] on div "5" at bounding box center [917, 753] width 842 height 160
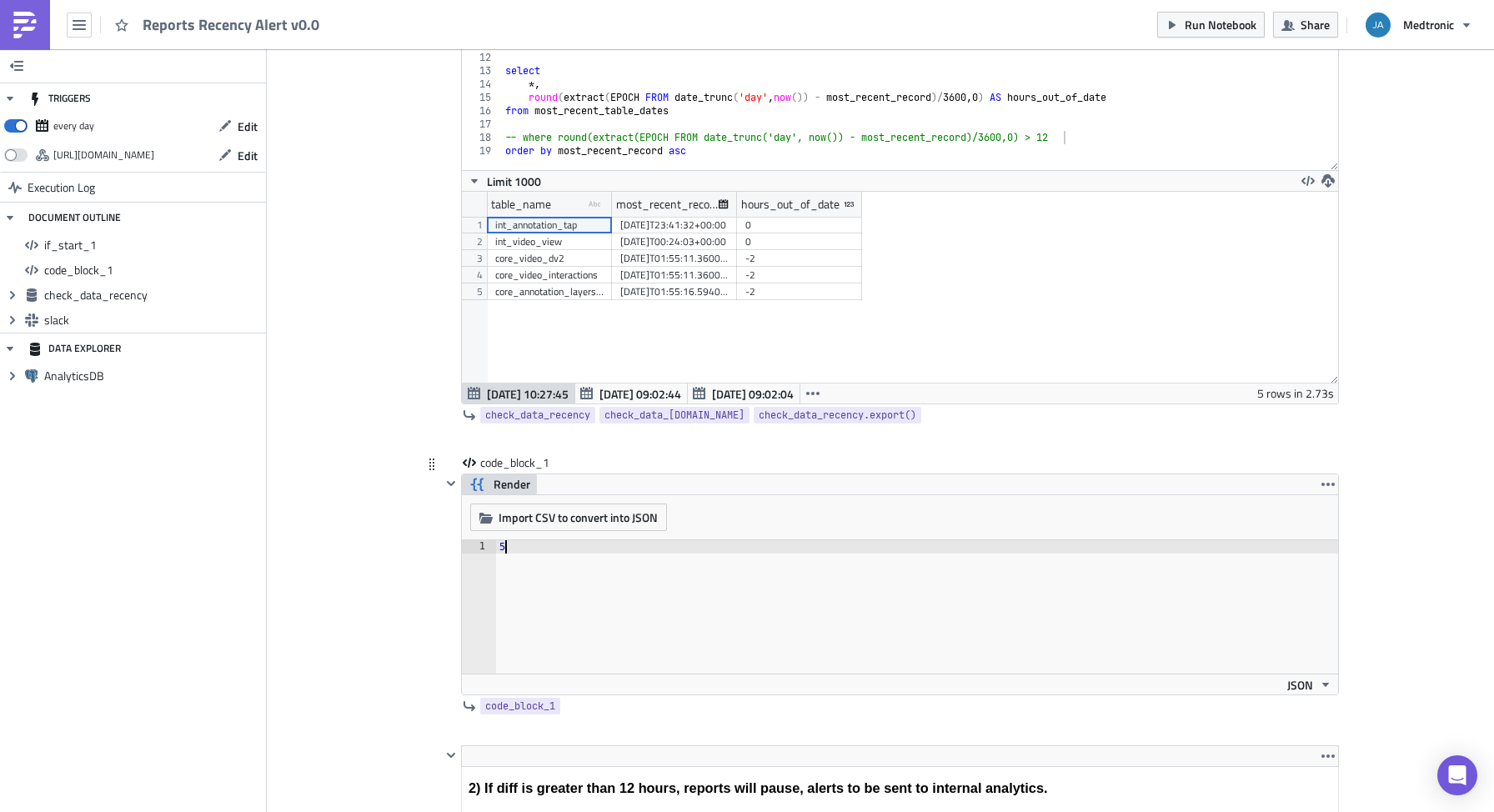
drag, startPoint x: 507, startPoint y: 546, endPoint x: 523, endPoint y: 549, distance: 16.3
click at [507, 546] on div "5" at bounding box center [917, 620] width 842 height 160
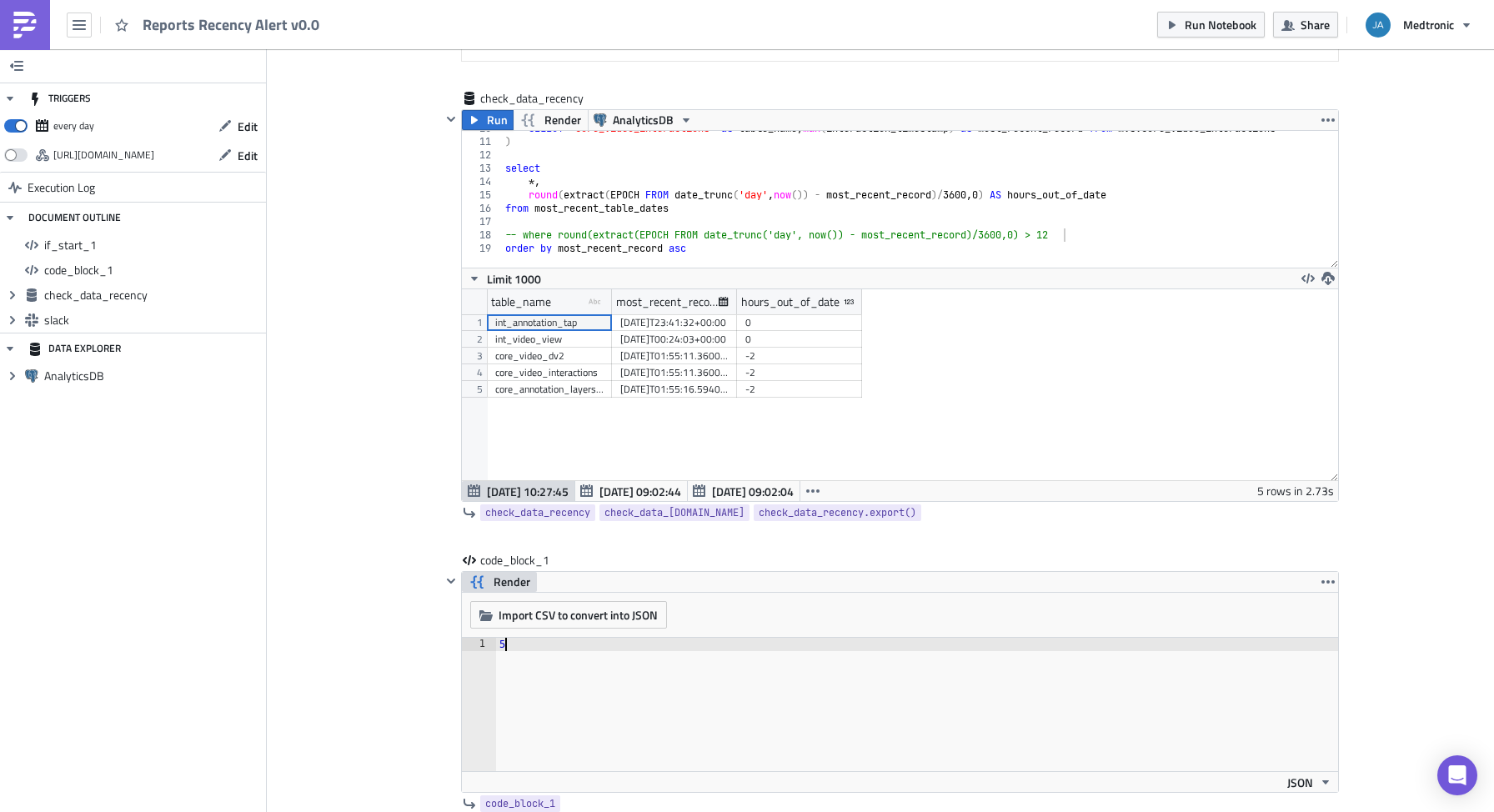
scroll to position [451, 0]
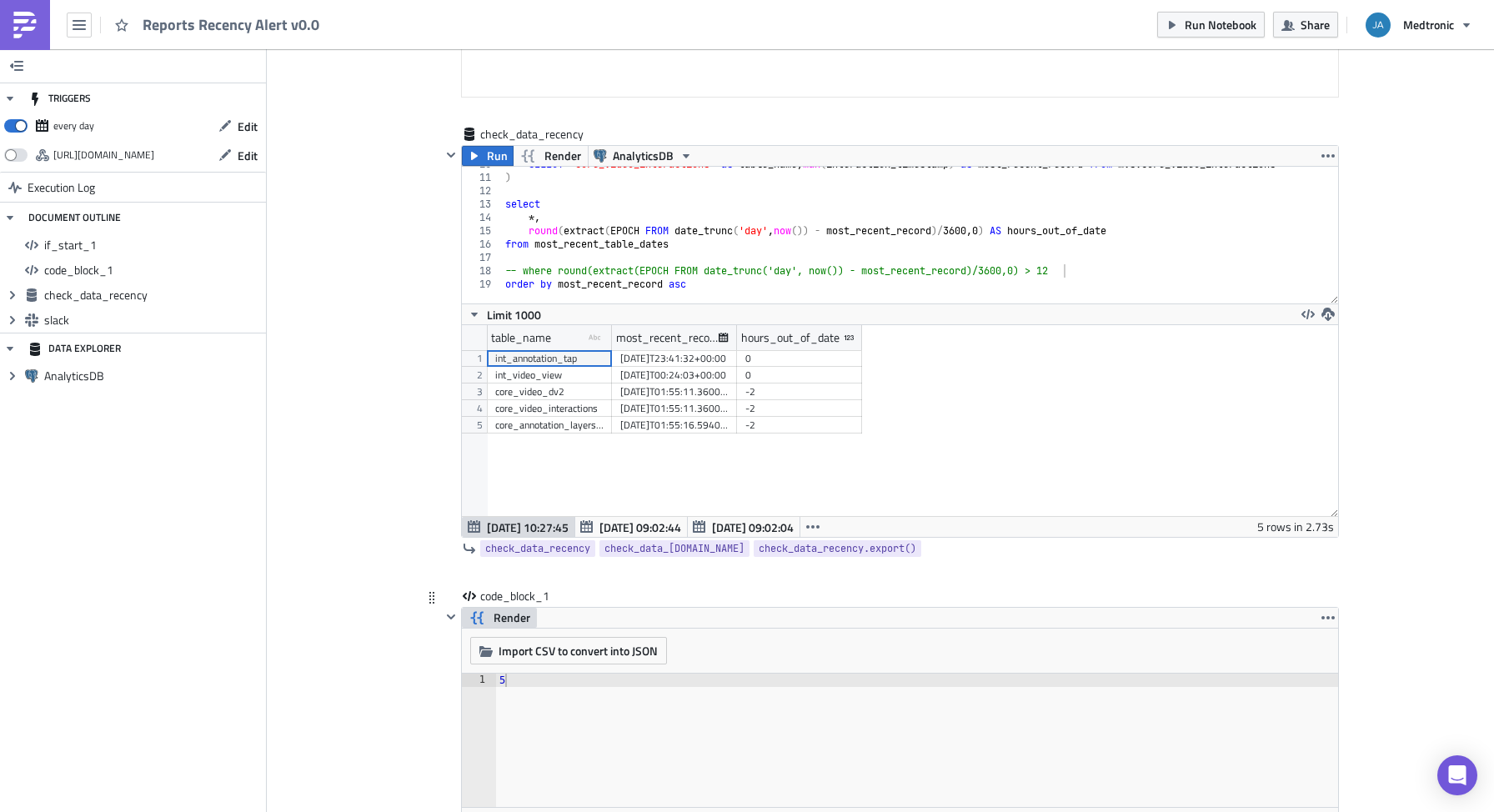
click at [511, 622] on span "Render" at bounding box center [511, 617] width 37 height 20
click at [697, 680] on div "{{ check_data_recency.data | length }}" at bounding box center [917, 753] width 842 height 160
type textarea "{{ check_data_recency.data }}"
click at [512, 617] on span "Render" at bounding box center [511, 617] width 37 height 20
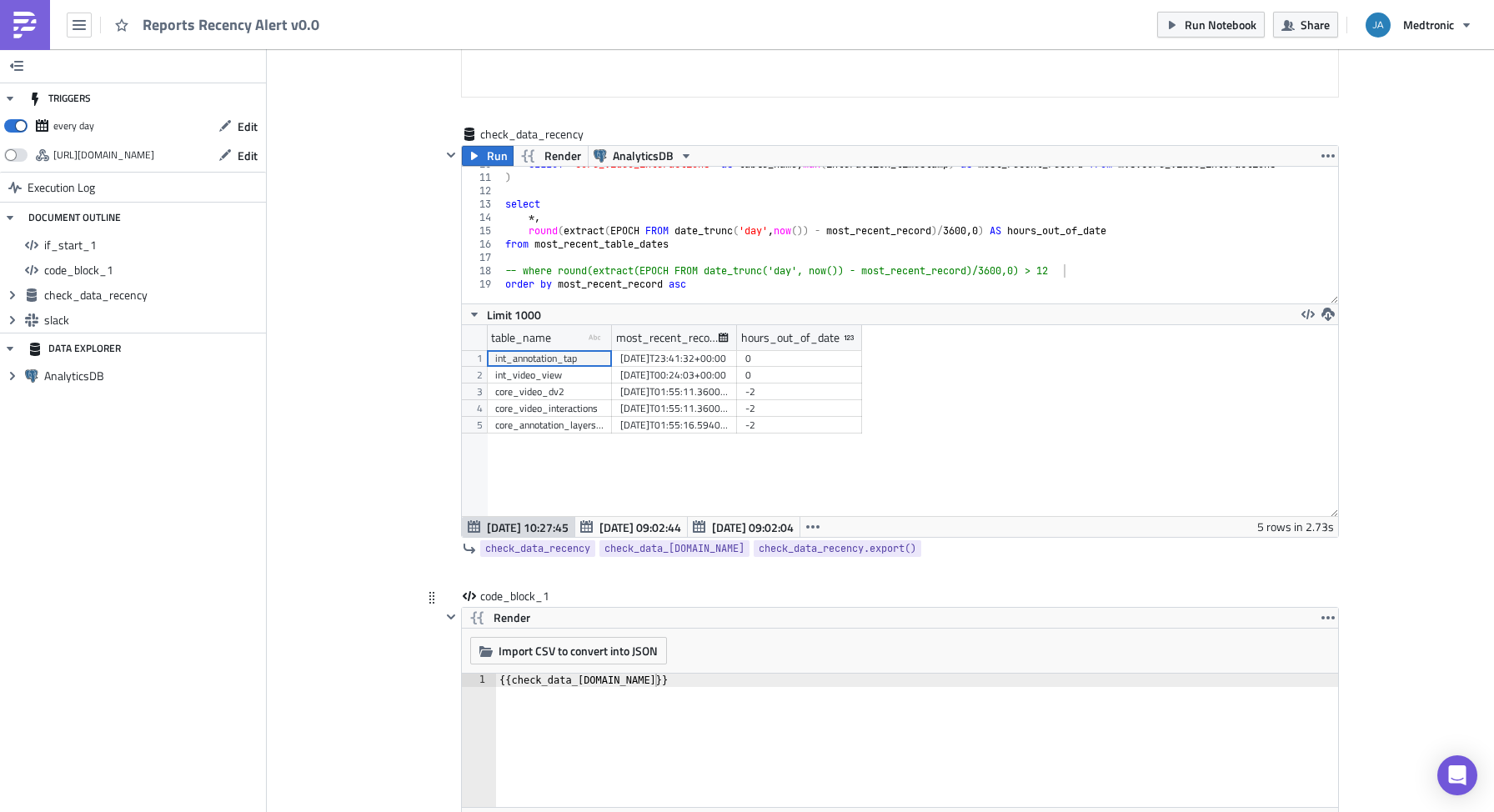
type input "check_data_recency.data | length >0"
click at [675, 697] on div "{{ check_data_recency.data }}" at bounding box center [917, 753] width 842 height 160
type textarea "{{ check_data_recency.data | length }}"
click at [779, 682] on div "{{ check_data_recency.data | length }}" at bounding box center [917, 753] width 842 height 160
click at [691, 263] on div "SELECT 'core_video_interactions' as table_name , max ( interaction_timestamp ) …" at bounding box center [938, 232] width 871 height 151
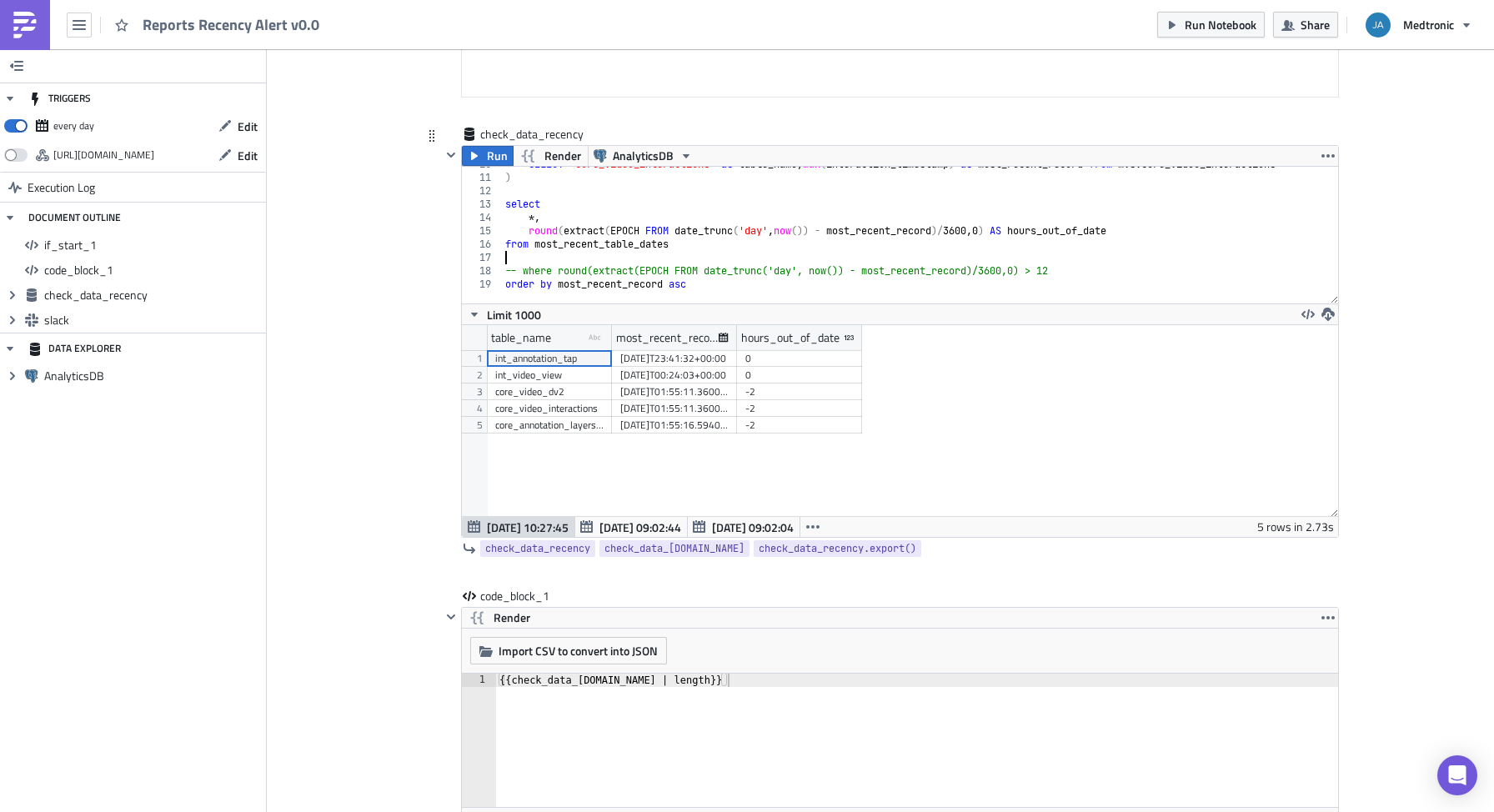
click at [699, 268] on div "SELECT 'core_video_interactions' as table_name , max ( interaction_timestamp ) …" at bounding box center [938, 232] width 871 height 151
click at [1322, 617] on icon "button" at bounding box center [1328, 618] width 13 height 3
click at [1313, 681] on link "Remove" at bounding box center [1322, 691] width 142 height 25
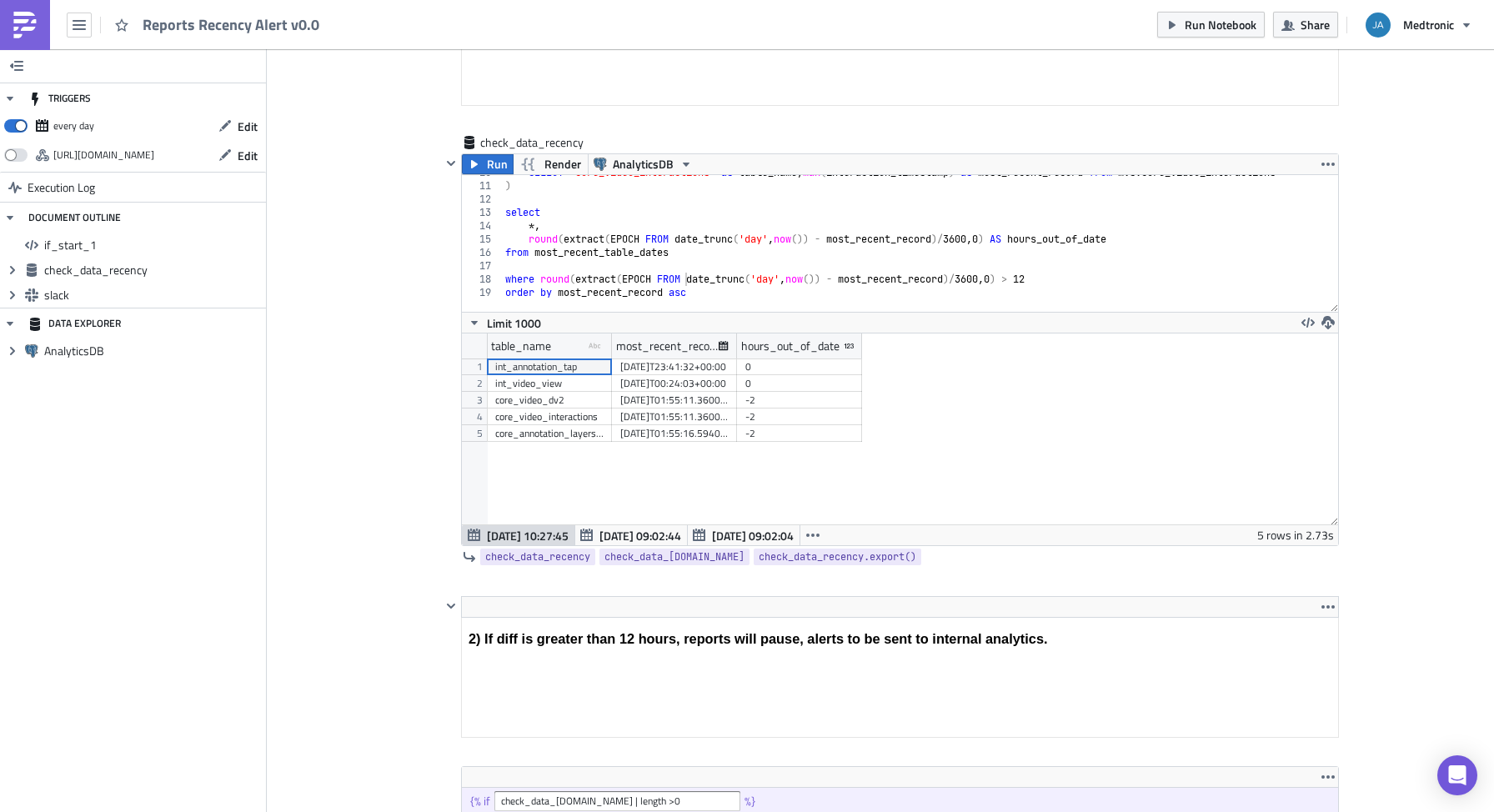
scroll to position [718, 0]
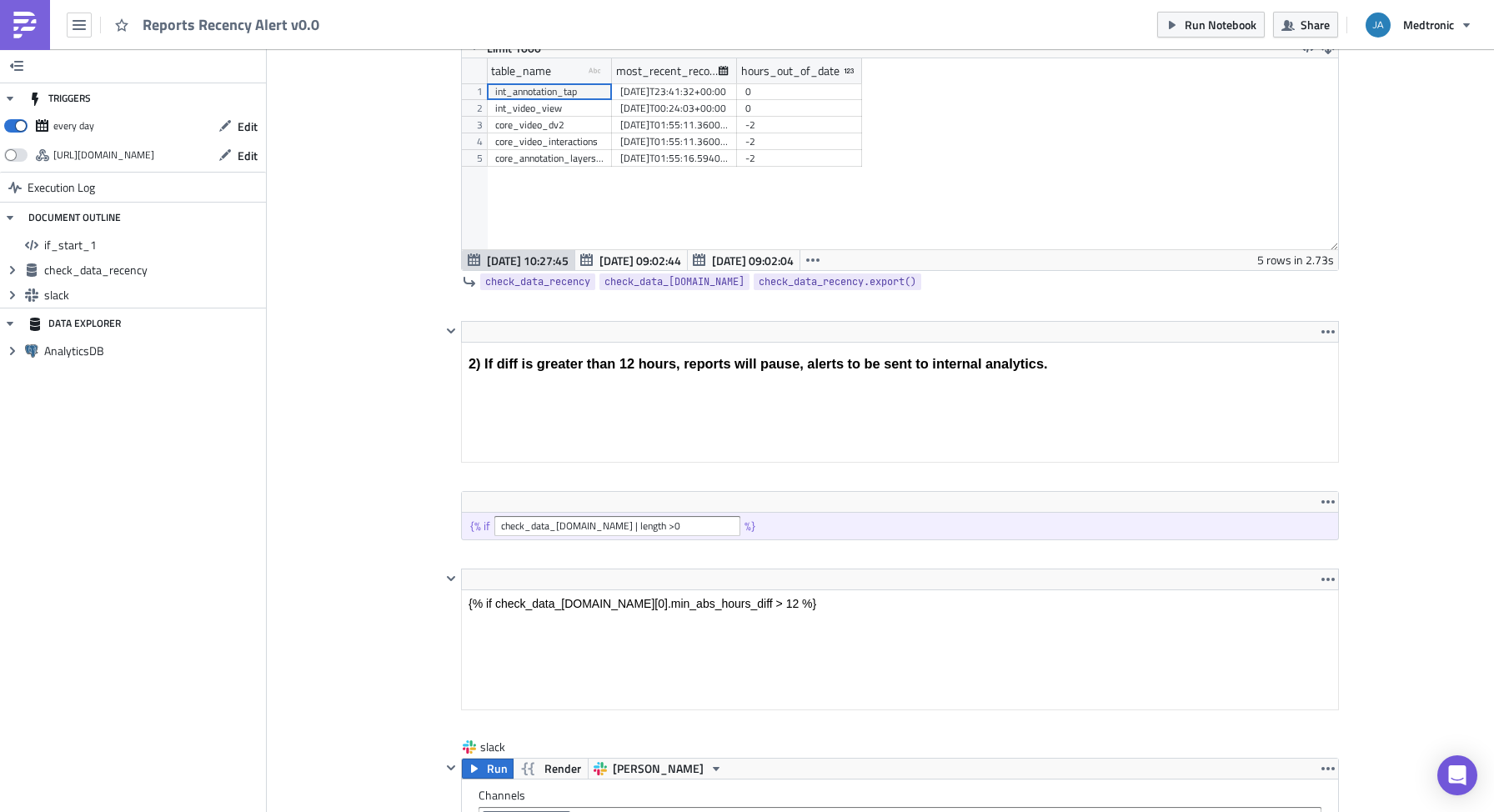
click at [1389, 641] on div "Cover Image chapter-internal-analytics Execution Log Reports Recency Alert v0.0…" at bounding box center [880, 661] width 1227 height 2659
click at [1435, 374] on div "Cover Image chapter-internal-analytics Execution Log Reports Recency Alert v0.0…" at bounding box center [880, 661] width 1227 height 2659
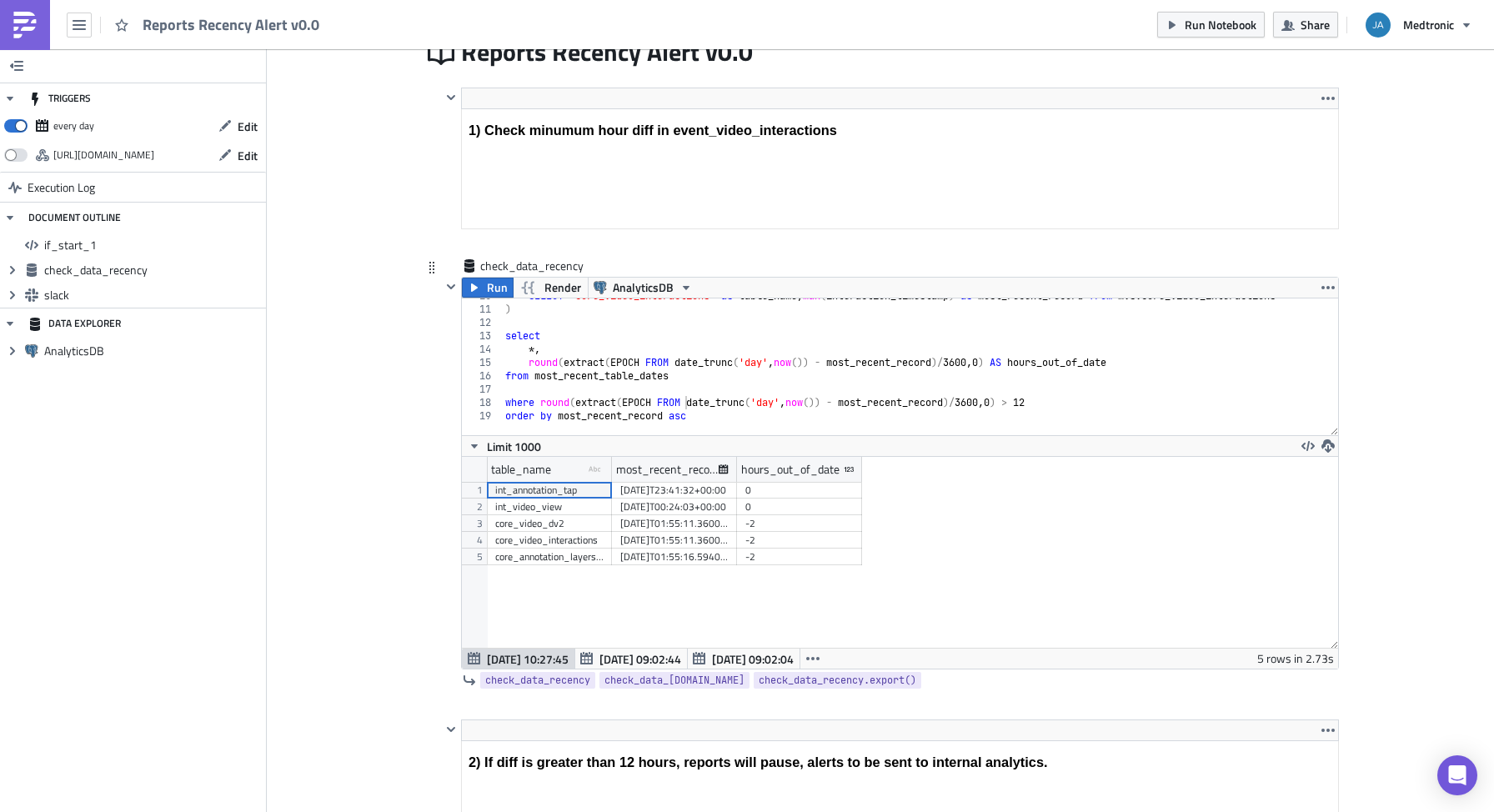
scroll to position [333, 0]
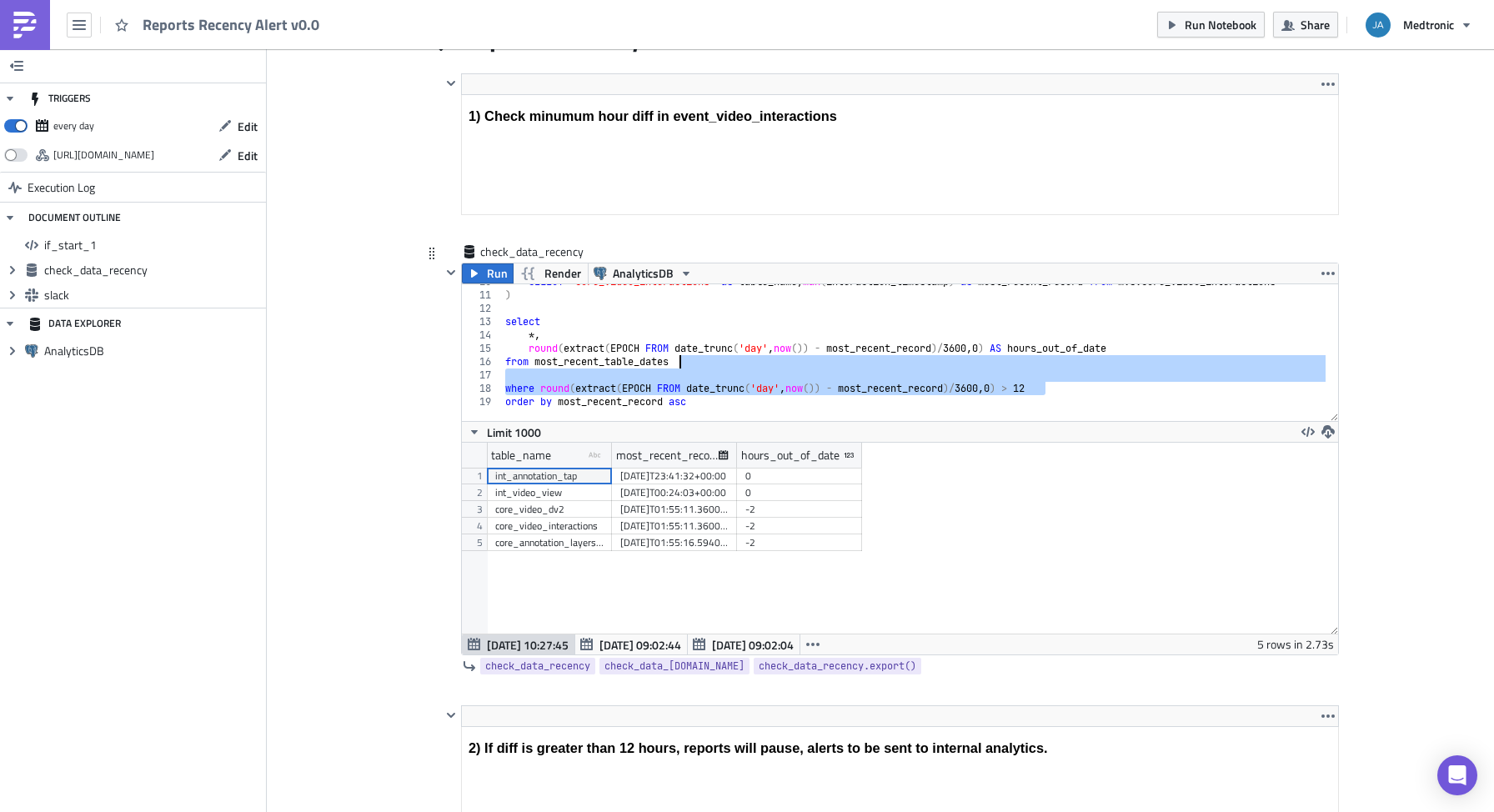
drag, startPoint x: 1073, startPoint y: 392, endPoint x: 1158, endPoint y: 361, distance: 90.5
click at [1158, 361] on div "SELECT 'core_video_interactions' as table_name , max ( interaction_timestamp ) …" at bounding box center [938, 350] width 871 height 151
type textarea "from most_recent_table_dates"
click at [1237, 30] on span "Run Notebook" at bounding box center [1220, 24] width 71 height 17
